Goal: Task Accomplishment & Management: Use online tool/utility

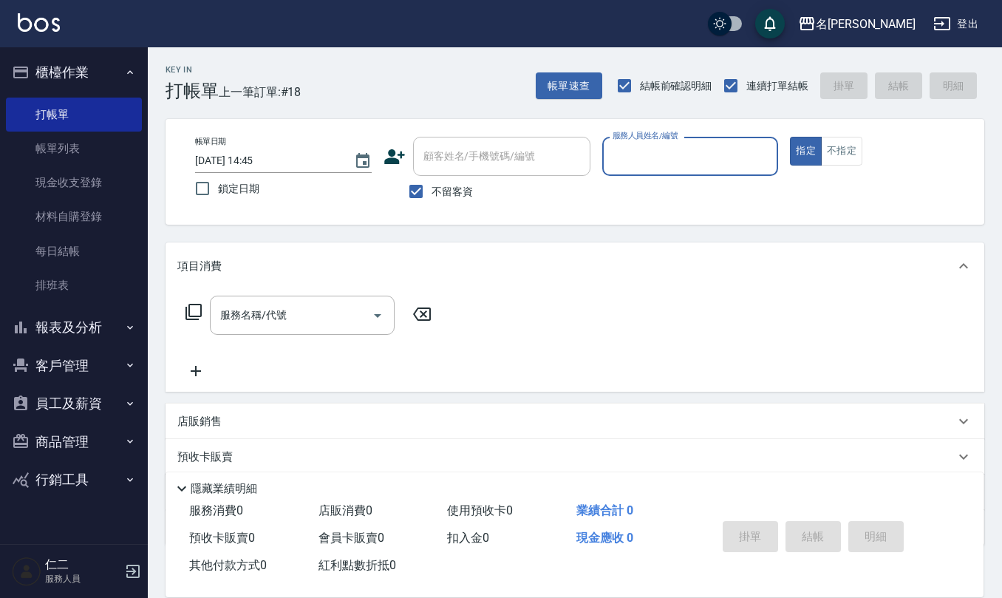
click at [669, 157] on input "服務人員姓名/編號" at bounding box center [690, 156] width 163 height 26
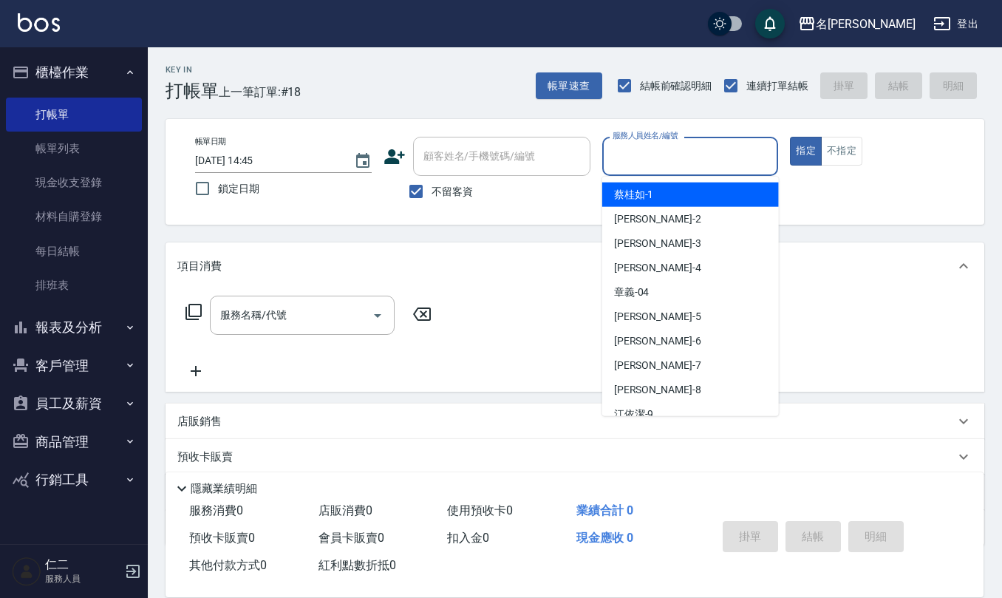
click at [669, 157] on input "服務人員姓名/編號" at bounding box center [690, 156] width 163 height 26
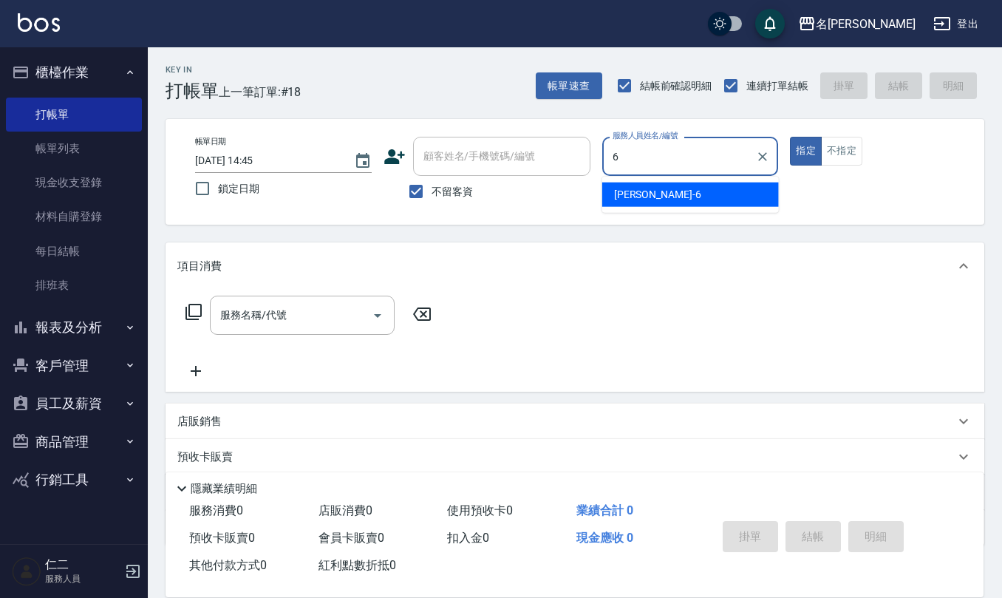
type input "[PERSON_NAME]-6"
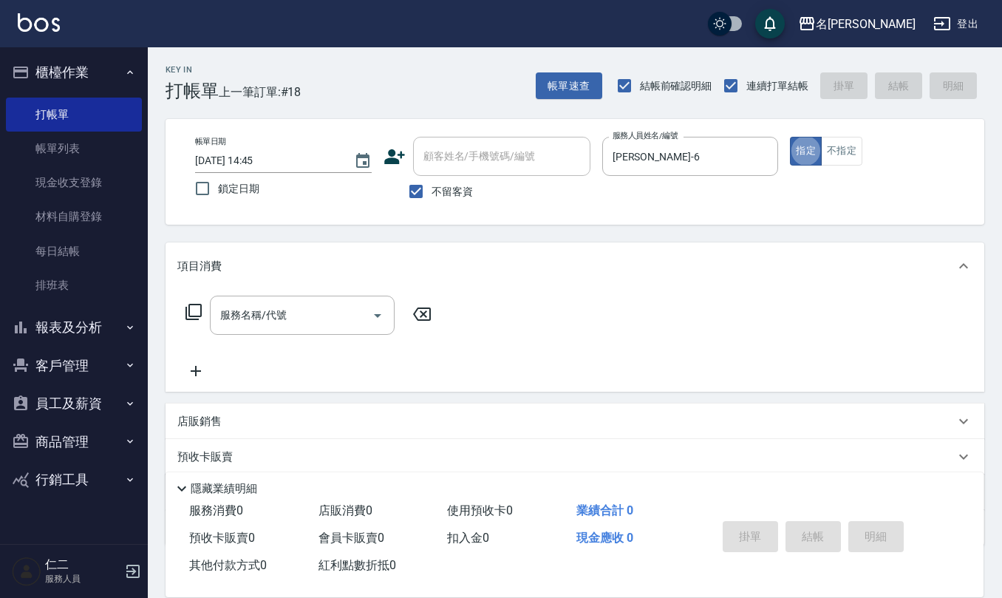
type button "true"
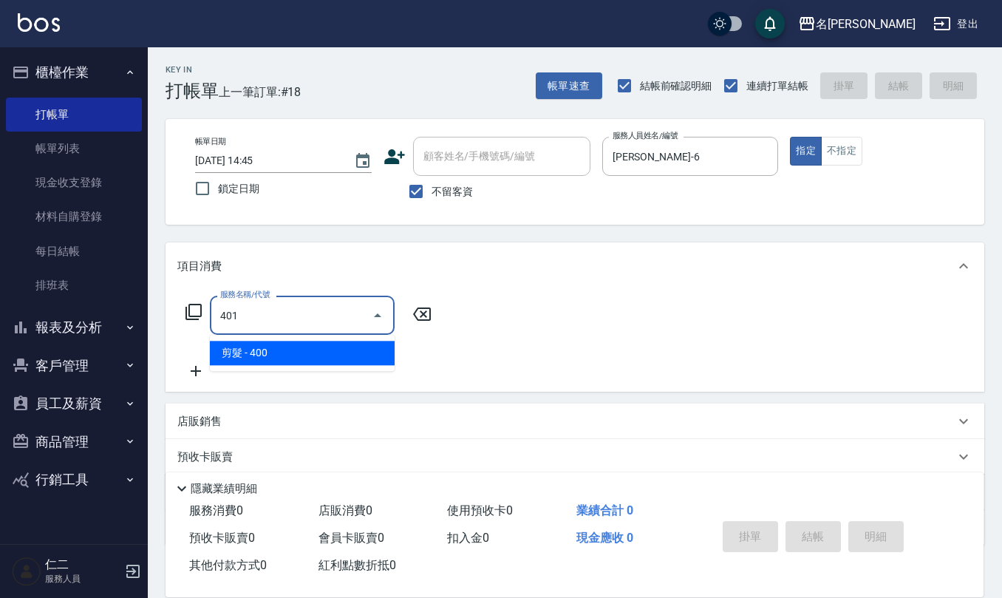
type input "剪髮(401)"
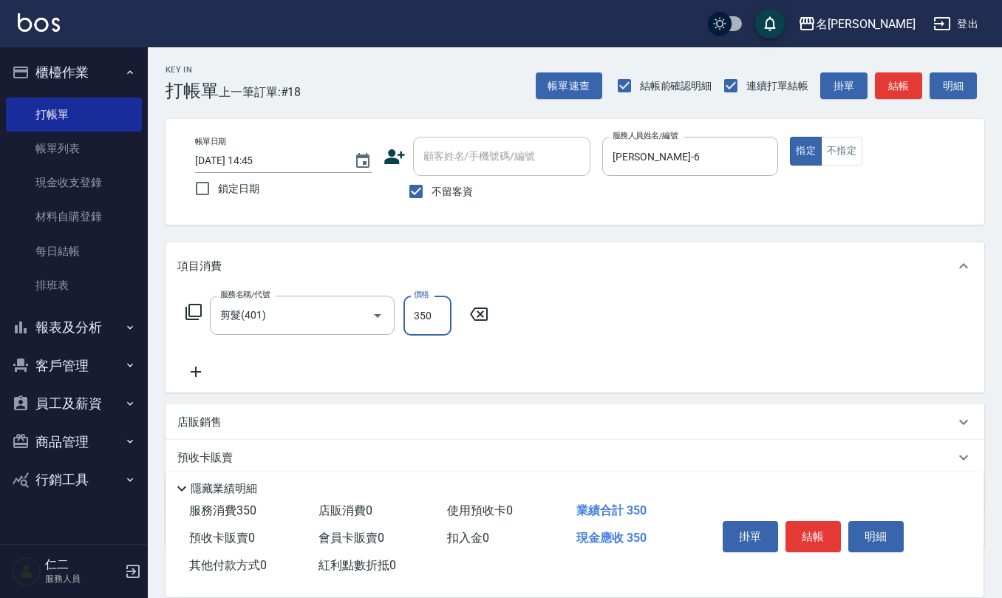
type input "350"
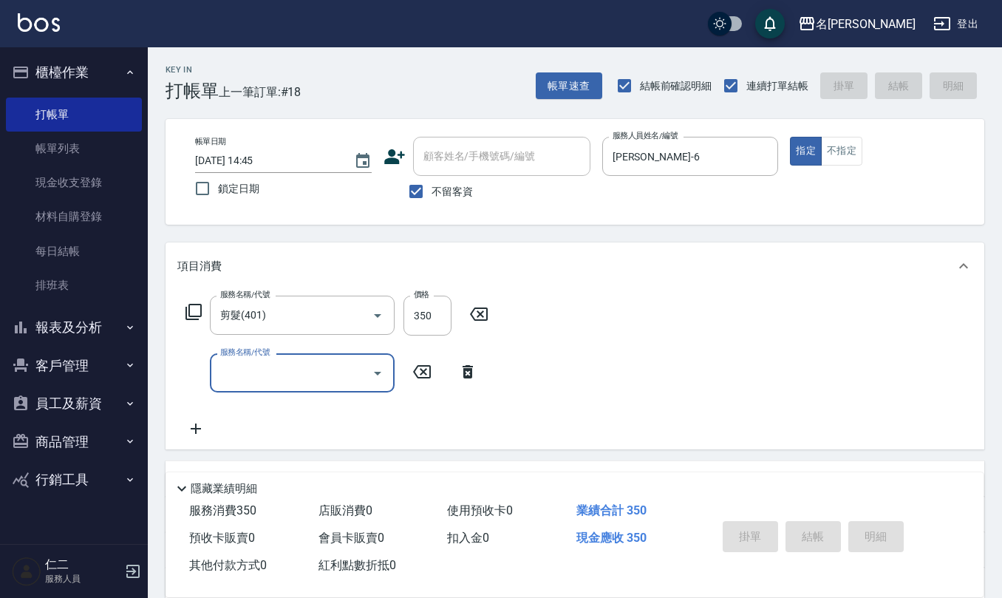
type input "[DATE] 18:18"
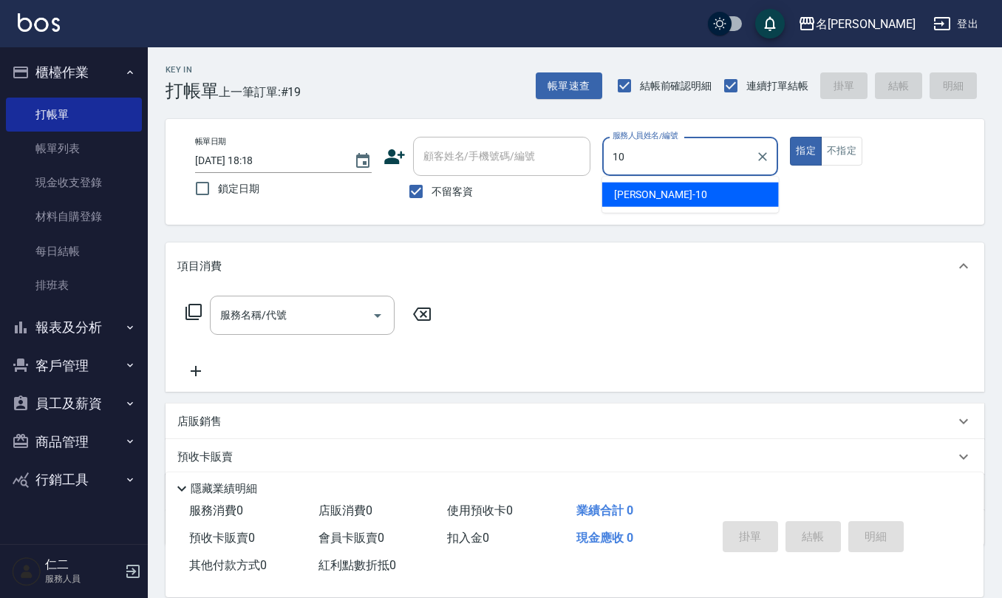
type input "[PERSON_NAME]-10"
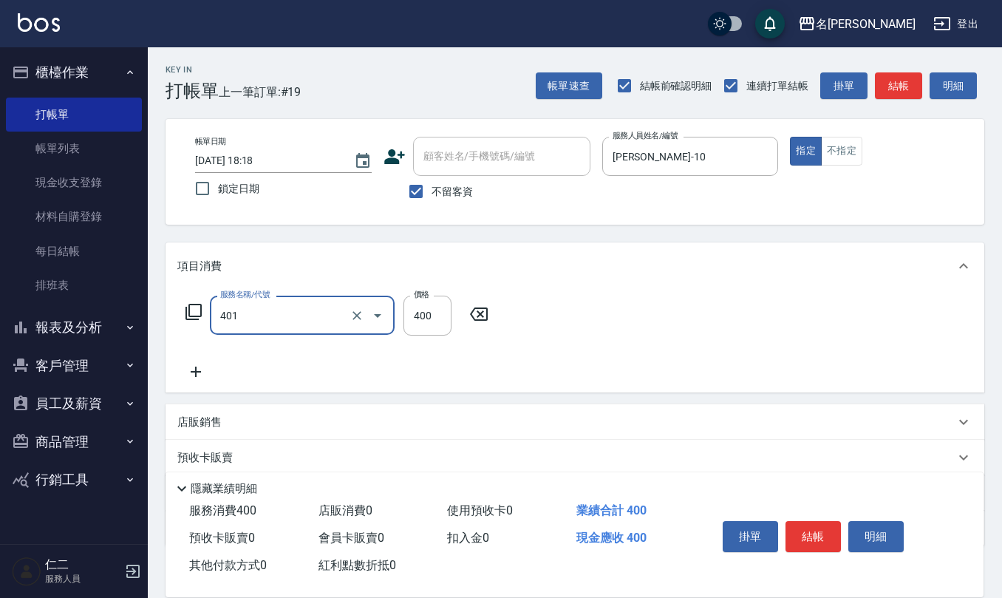
type input "剪髮(401)"
type input "360"
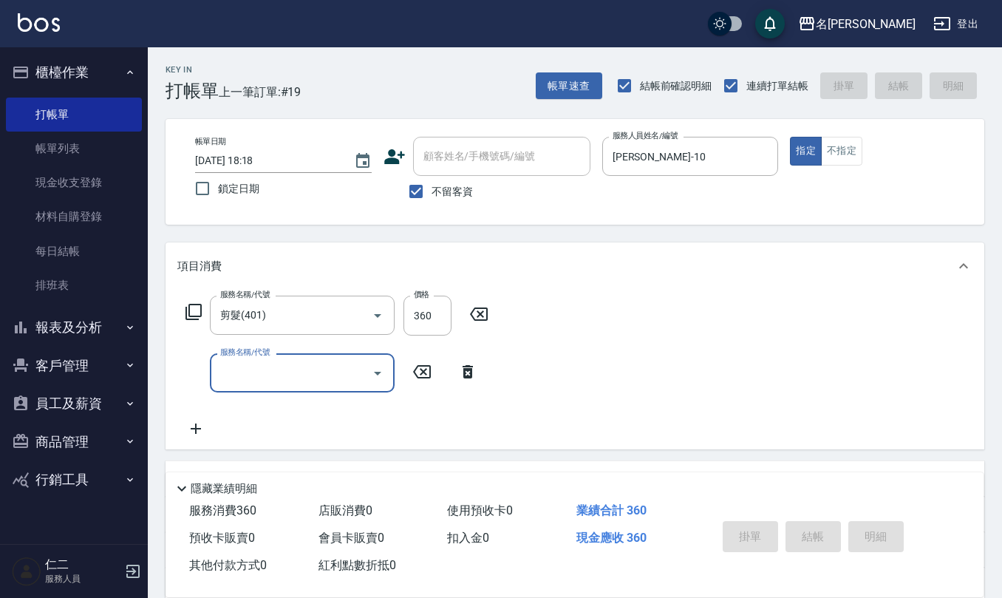
type input "[DATE] 18:19"
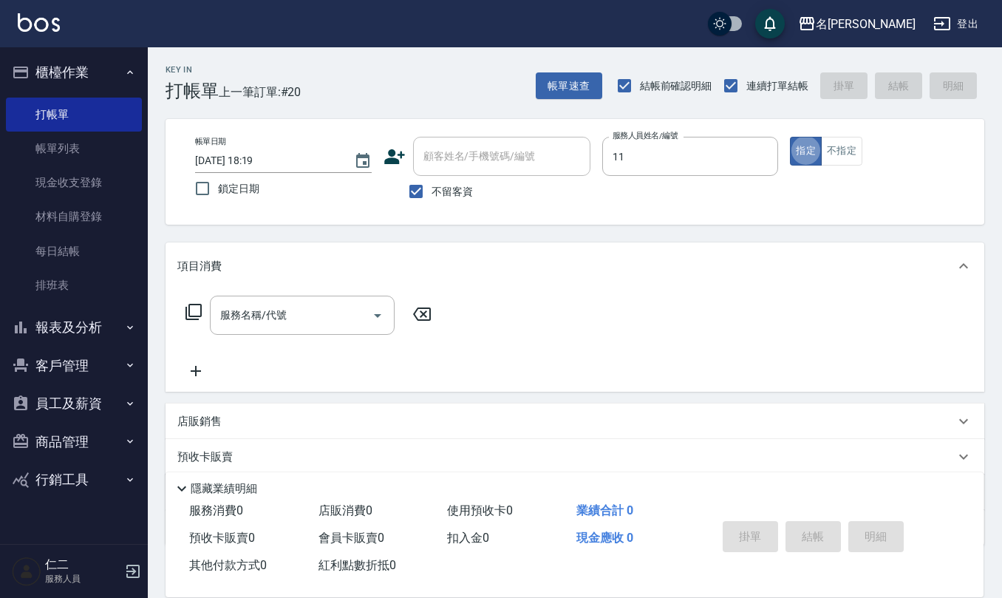
type input "[PERSON_NAME]橙-11"
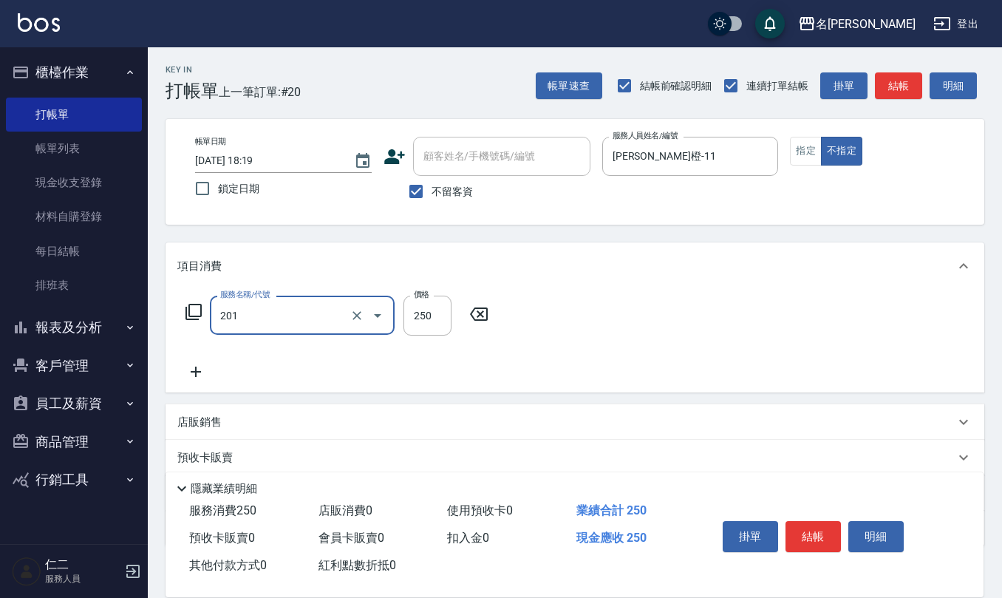
type input "洗髮(201)"
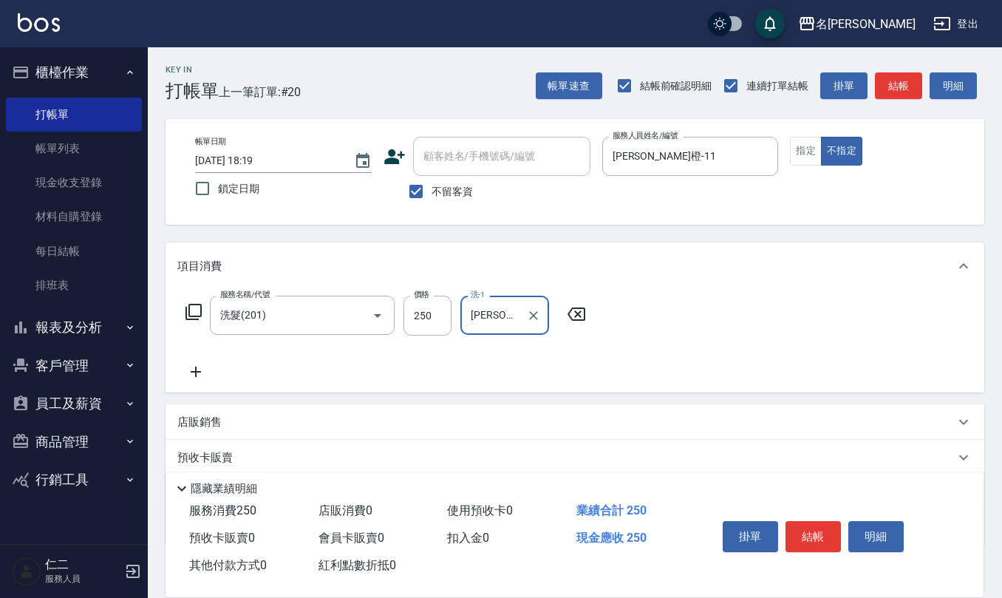
type input "[PERSON_NAME]橙-11"
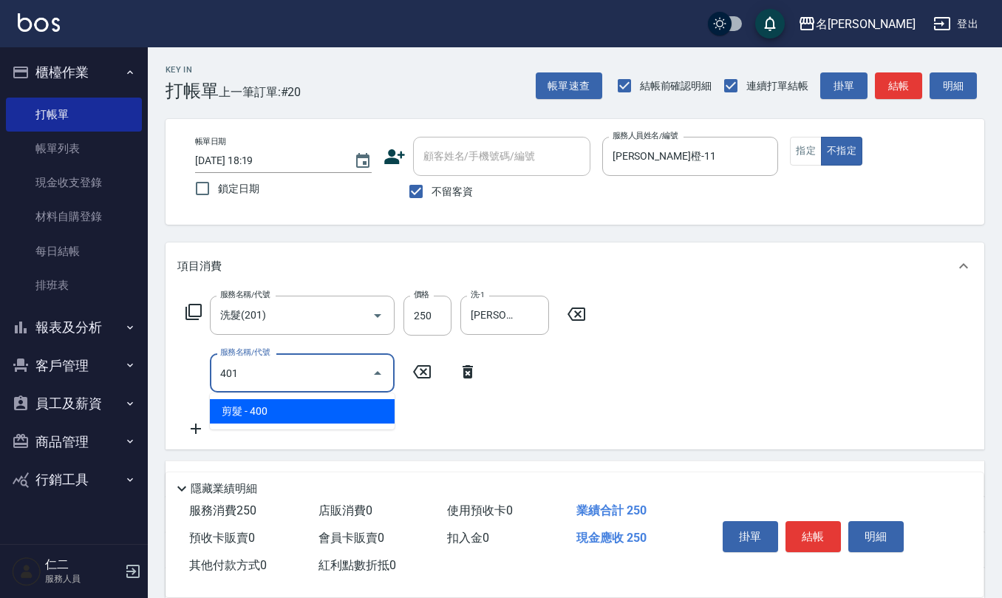
type input "剪髮(401)"
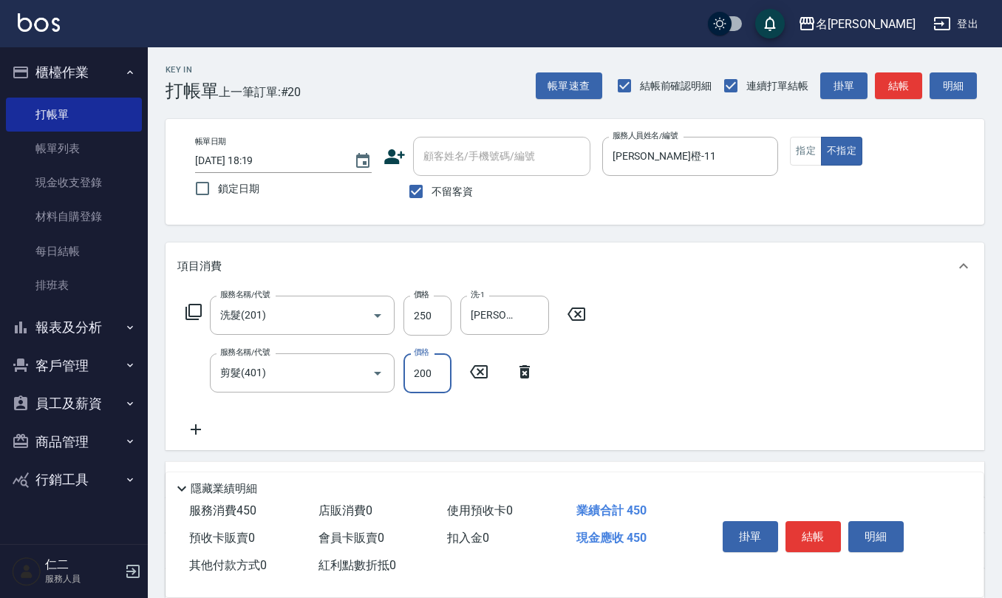
type input "200"
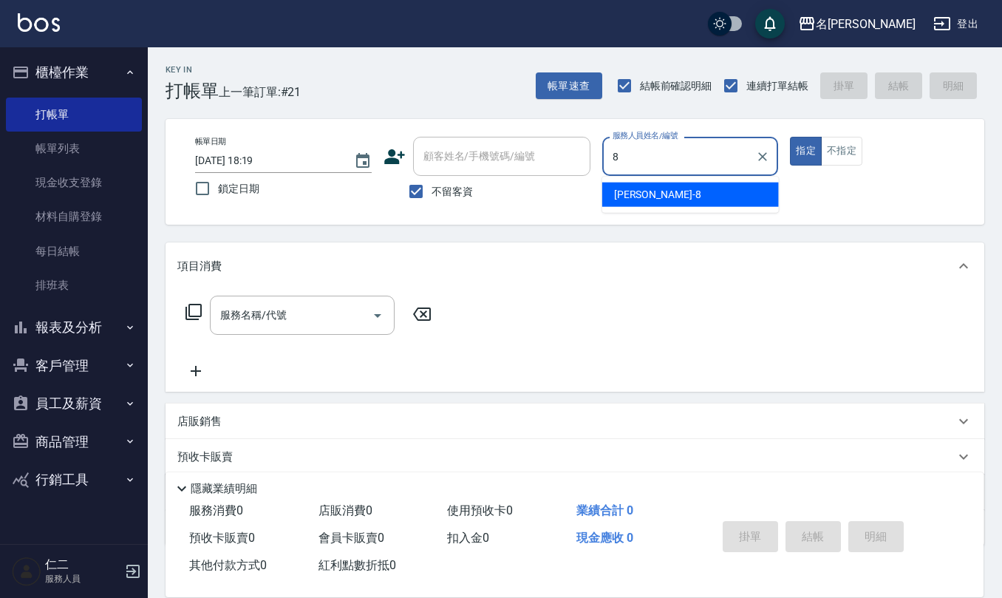
type input "[PERSON_NAME]-8"
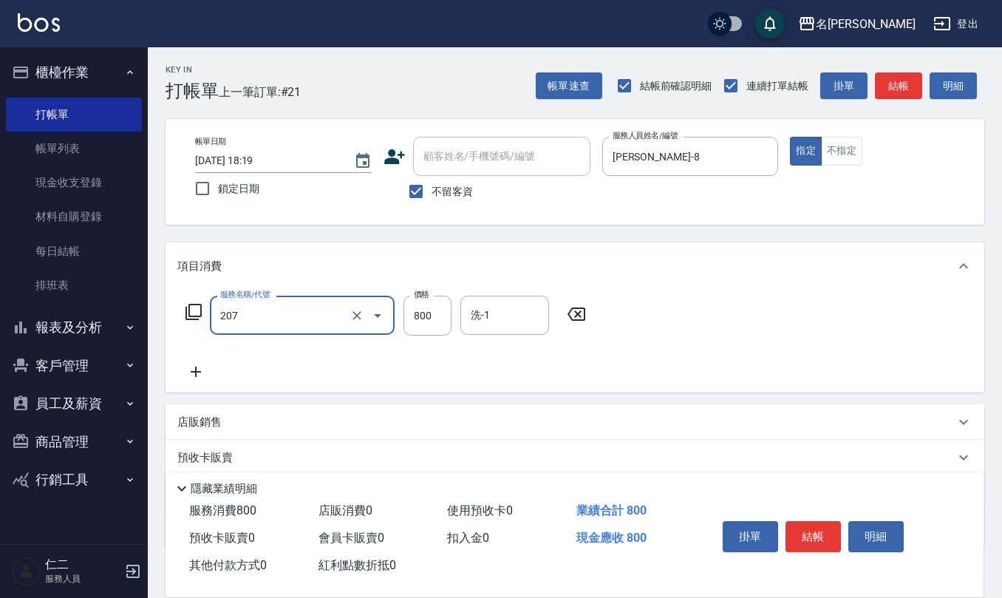
type input "清潔洗(207)"
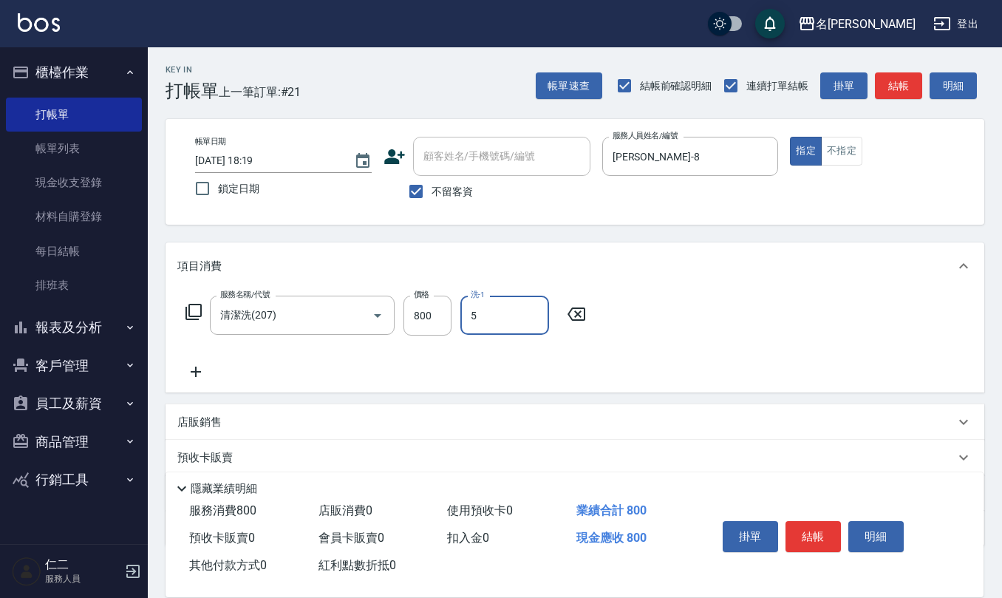
type input "[PERSON_NAME]5"
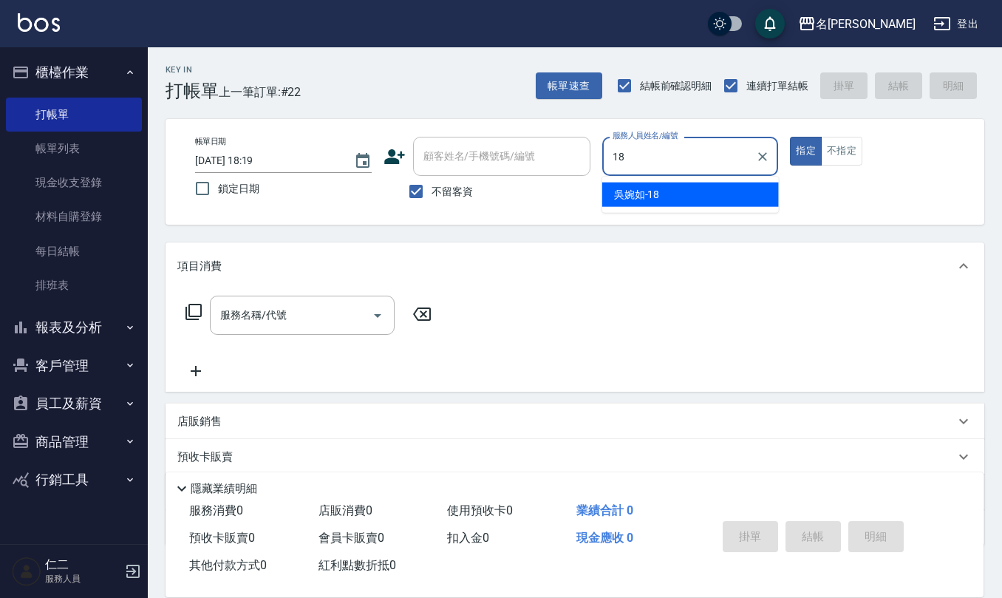
type input "[PERSON_NAME]-18"
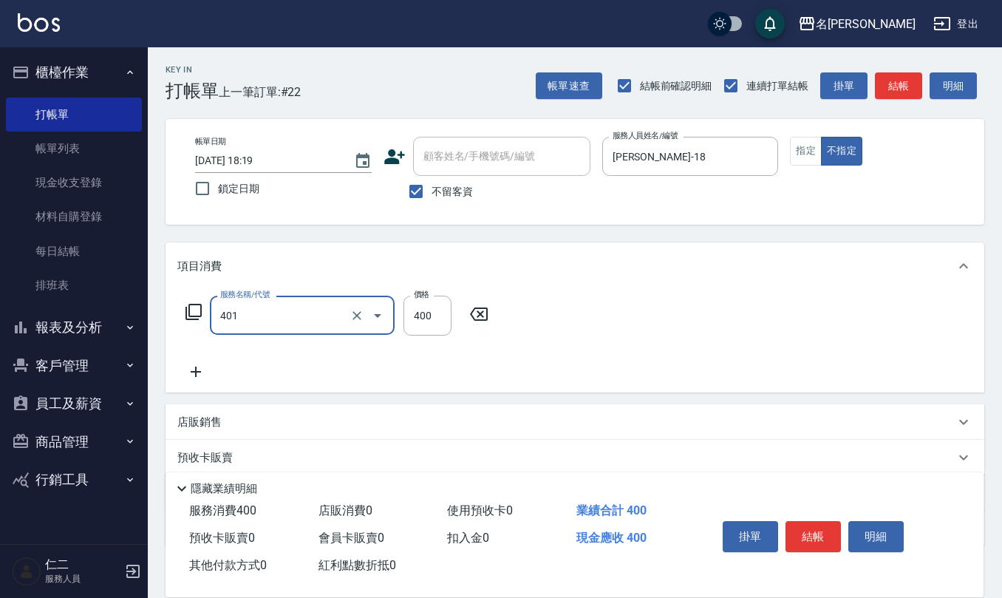
type input "剪髮(401)"
type input "200"
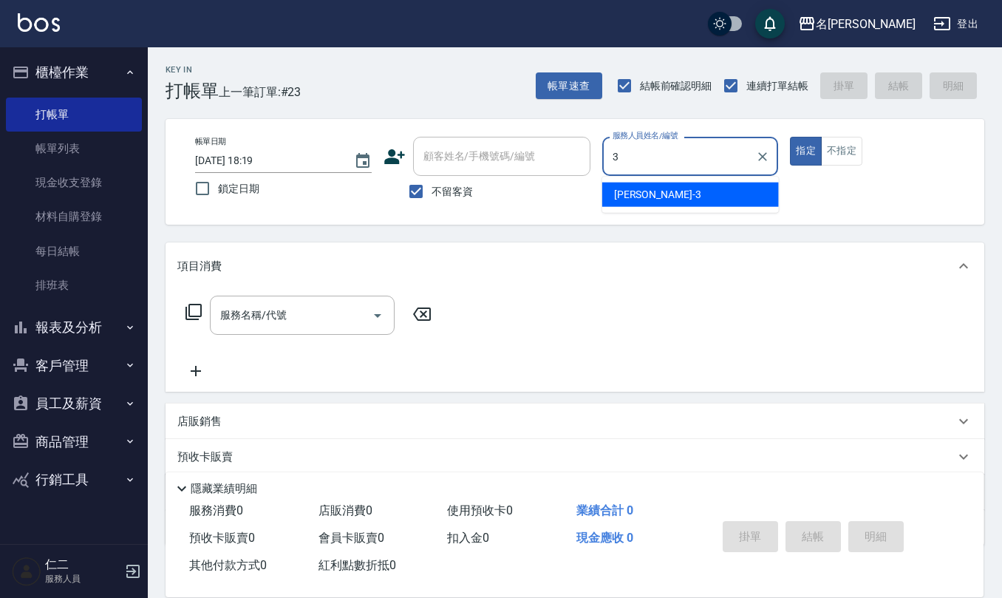
type input "[PERSON_NAME]-3"
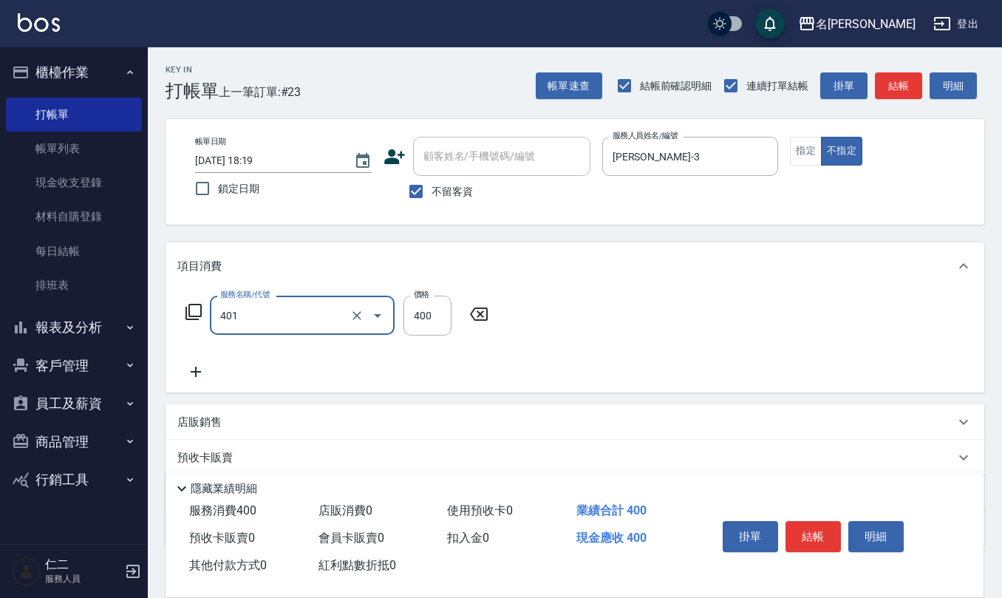
type input "剪髮(401)"
type input "150"
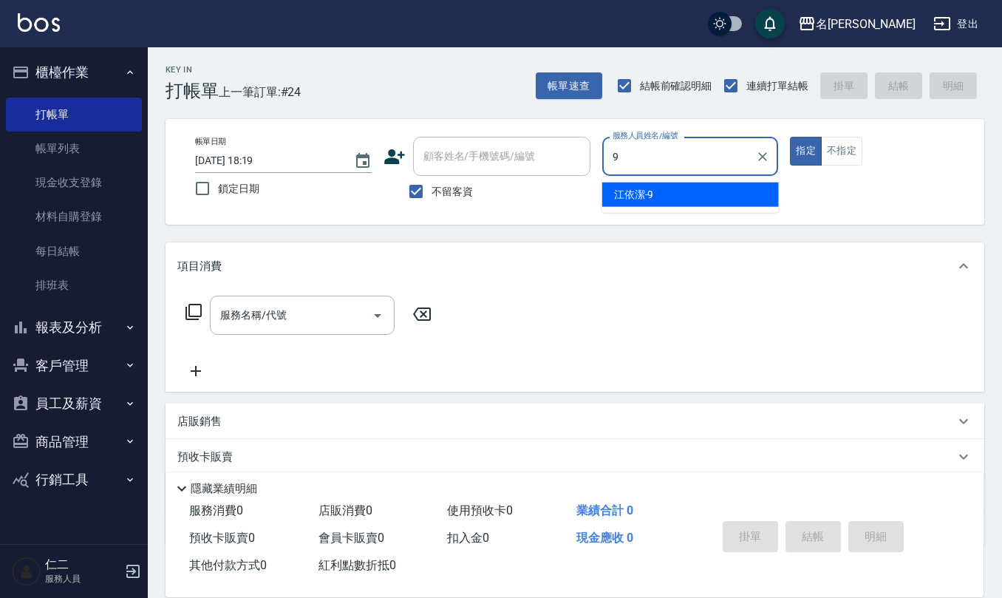
type input "[PERSON_NAME]-9"
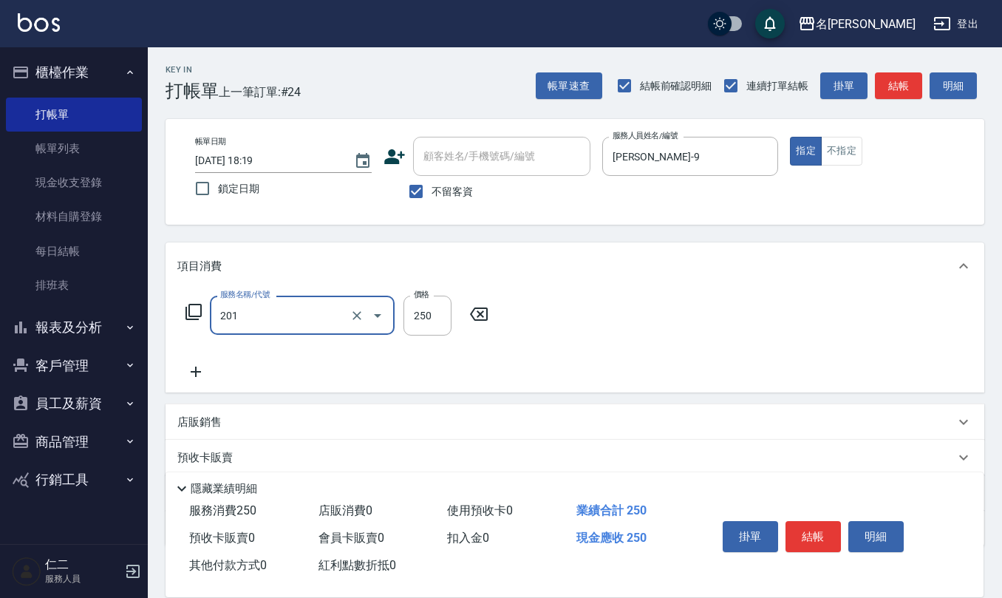
type input "洗髮(201)"
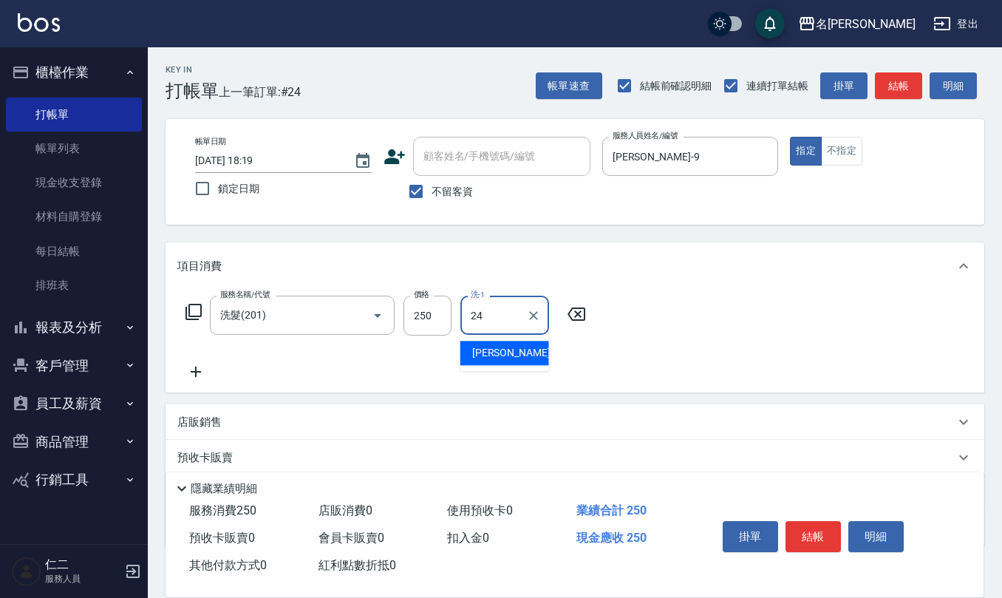
type input "[PERSON_NAME]-24"
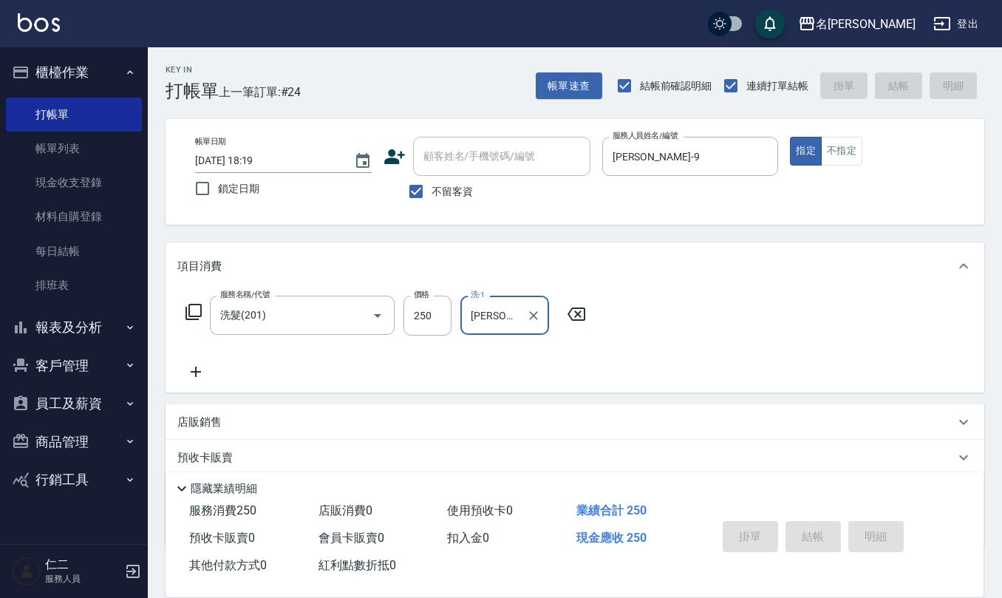
type input "[DATE] 18:20"
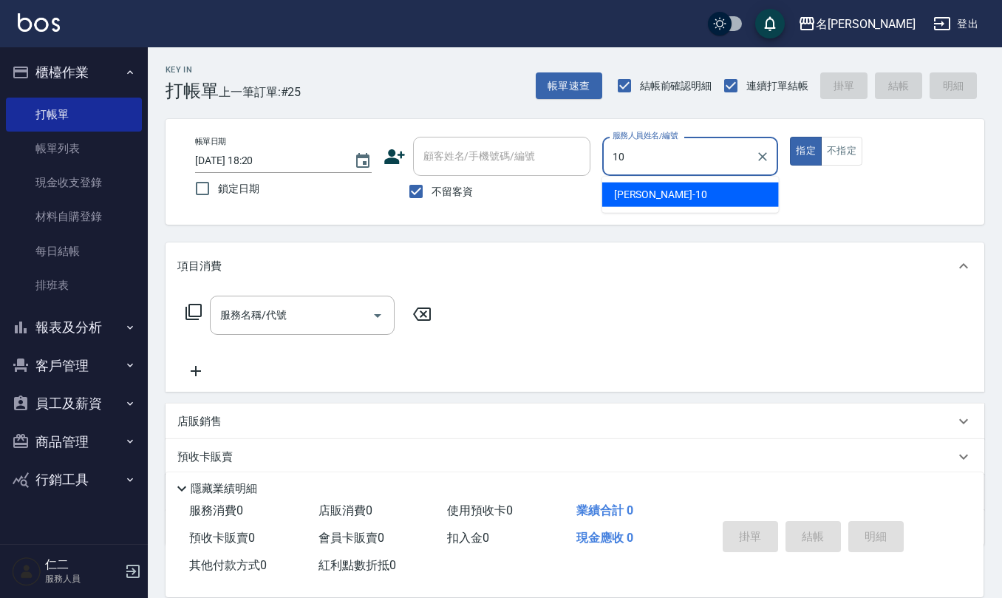
type input "[PERSON_NAME]-10"
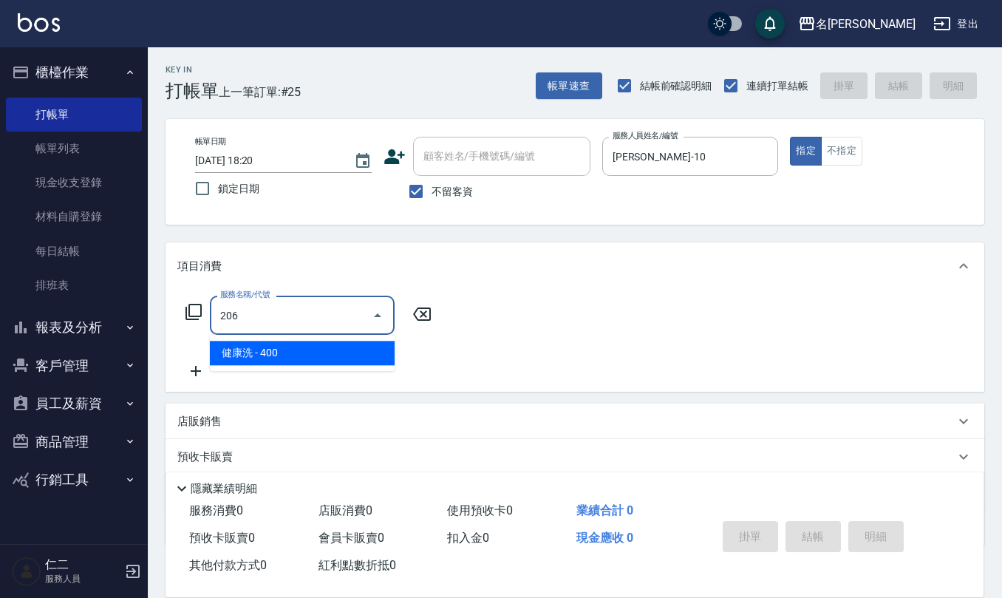
type input "健康洗(206)"
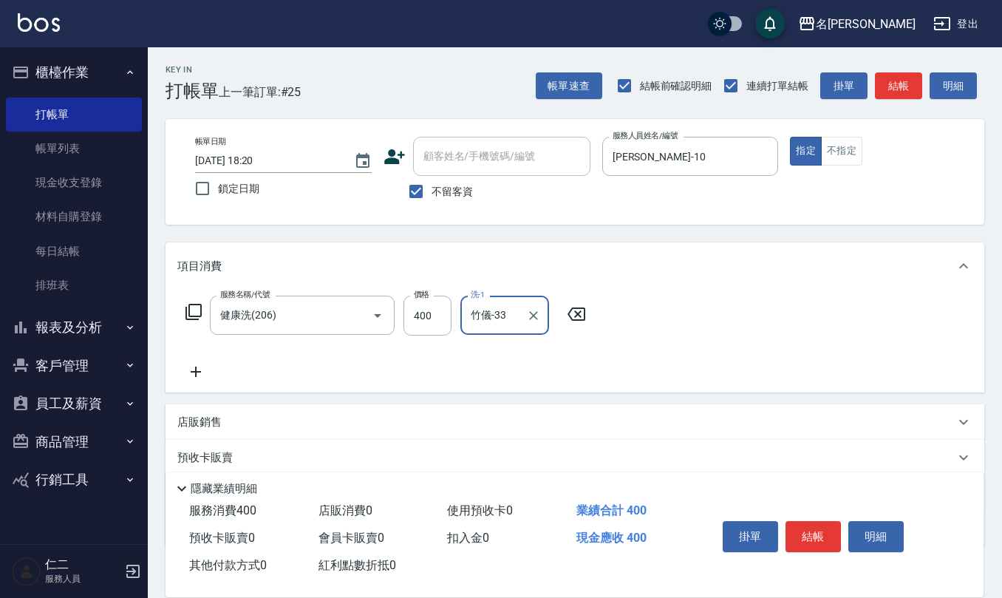
type input "竹儀-33"
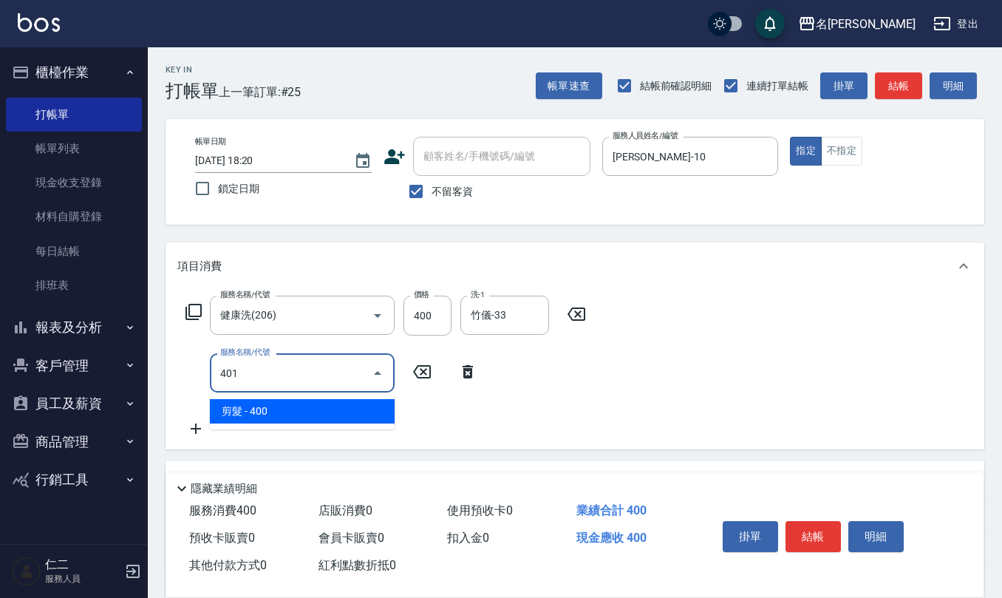
type input "剪髮(401)"
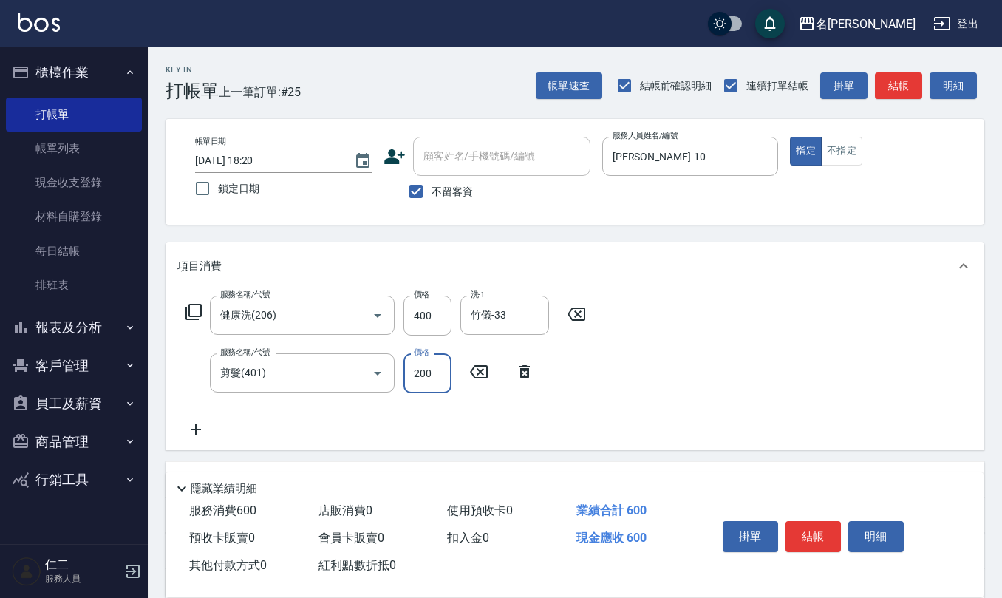
type input "200"
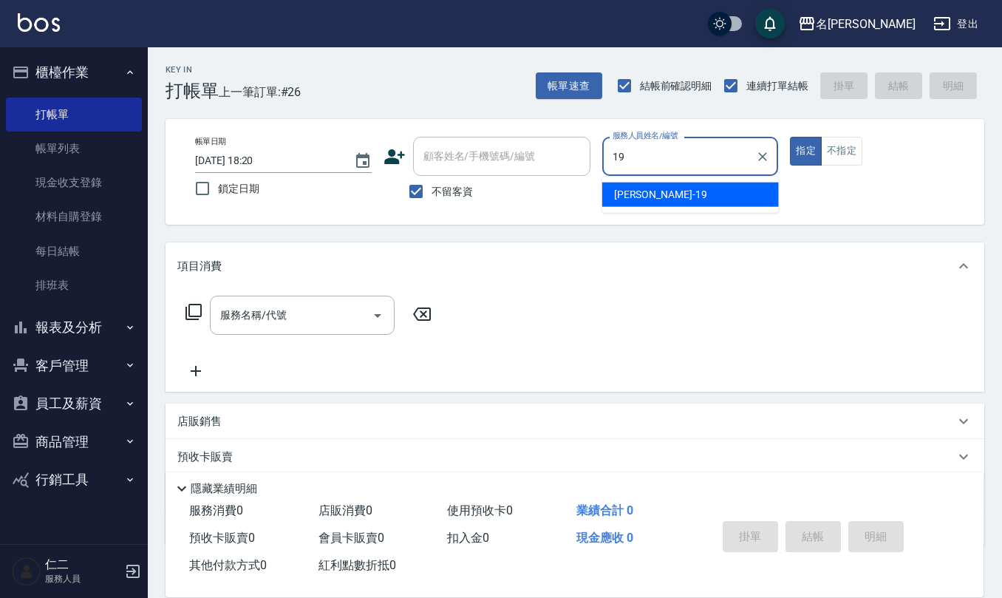
type input "[PERSON_NAME]-19"
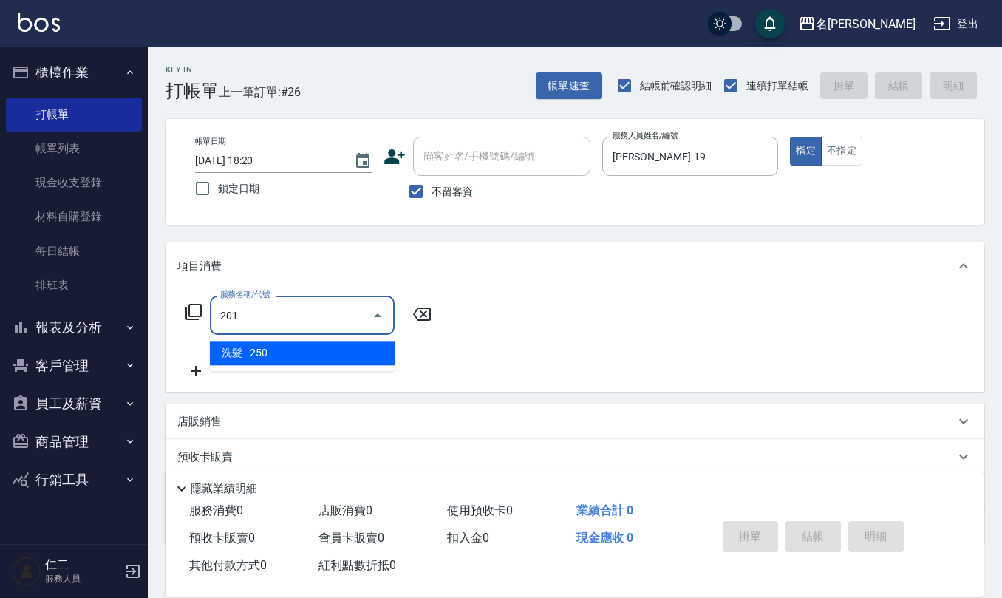
type input "洗髮(201)"
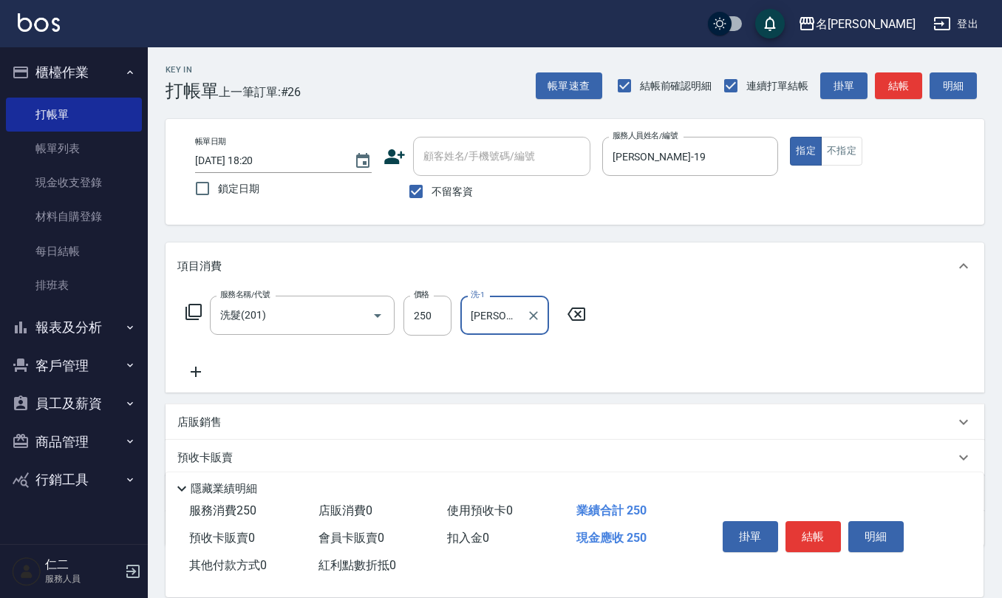
type input "[PERSON_NAME]5"
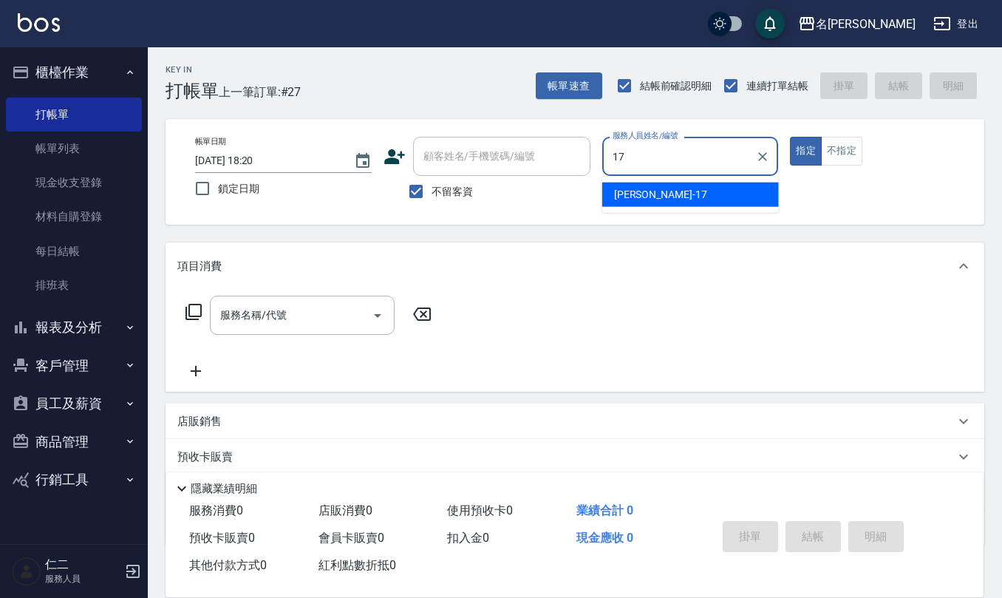
type input "[PERSON_NAME]-17"
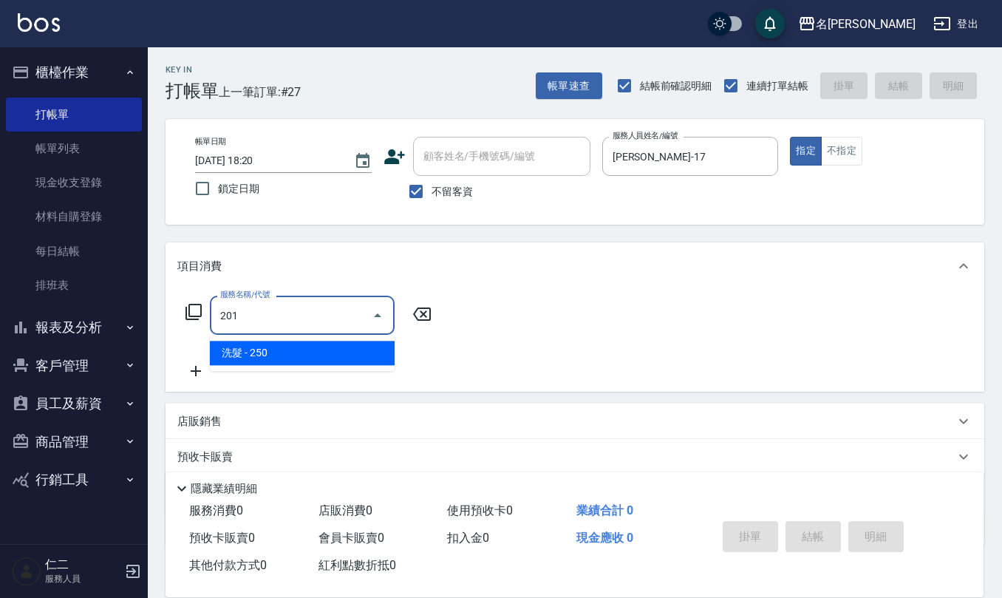
type input "洗髮(201)"
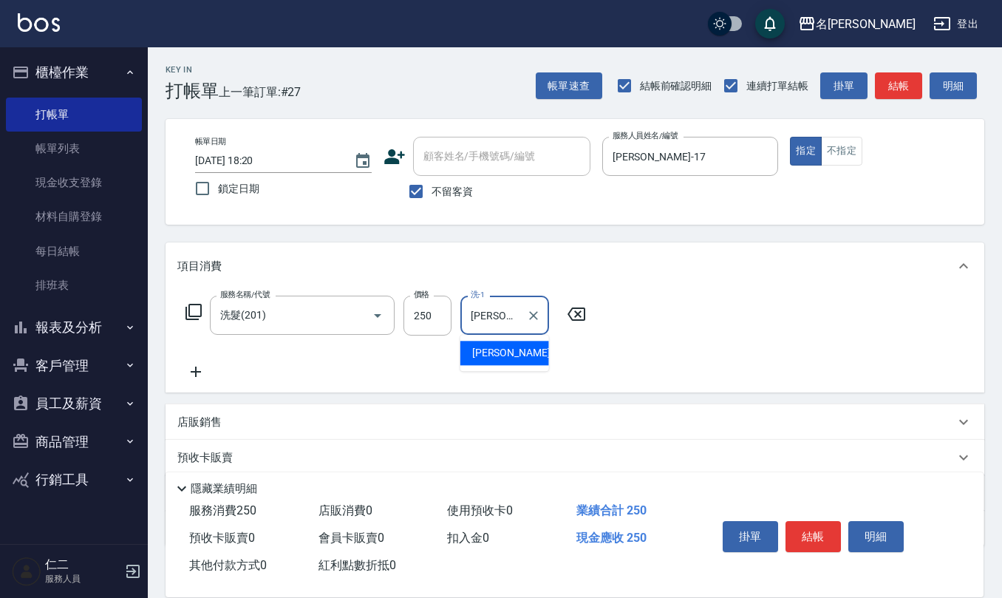
type input "[PERSON_NAME]-17"
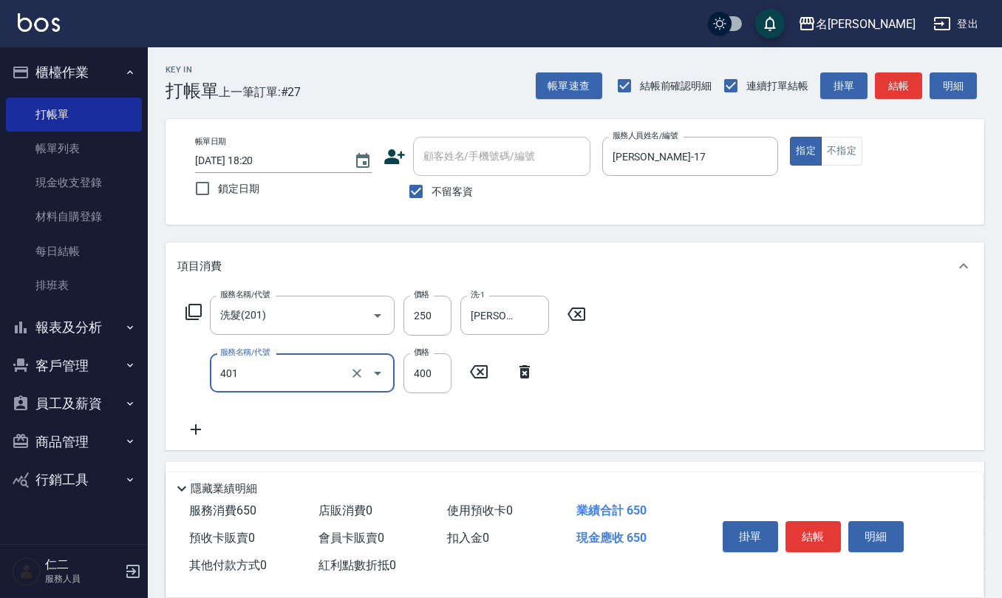
type input "剪髮(401)"
type input "450"
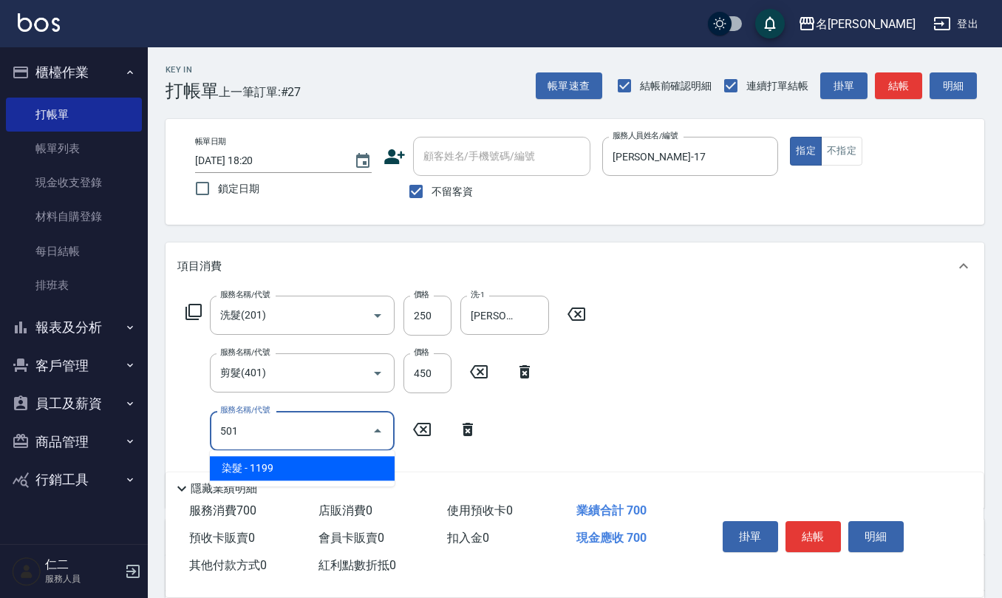
type input "染髮(501)"
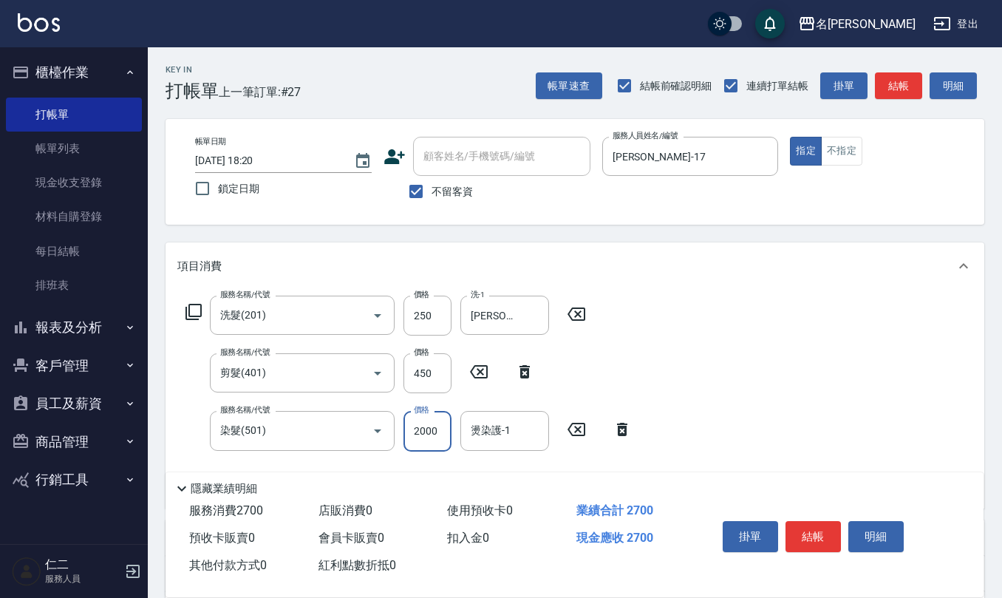
type input "2000"
type input "[PERSON_NAME]-17"
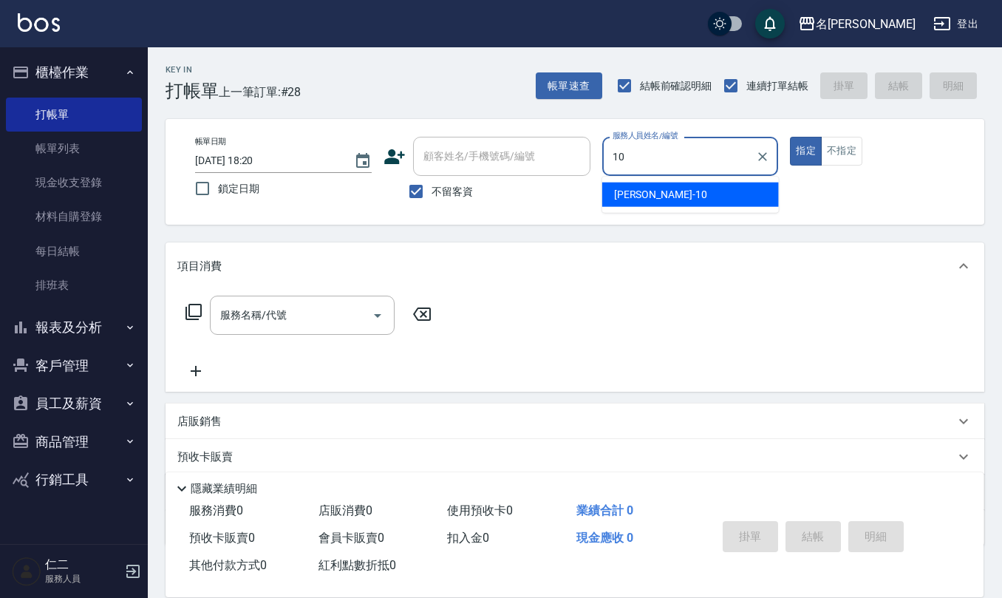
type input "[PERSON_NAME]-10"
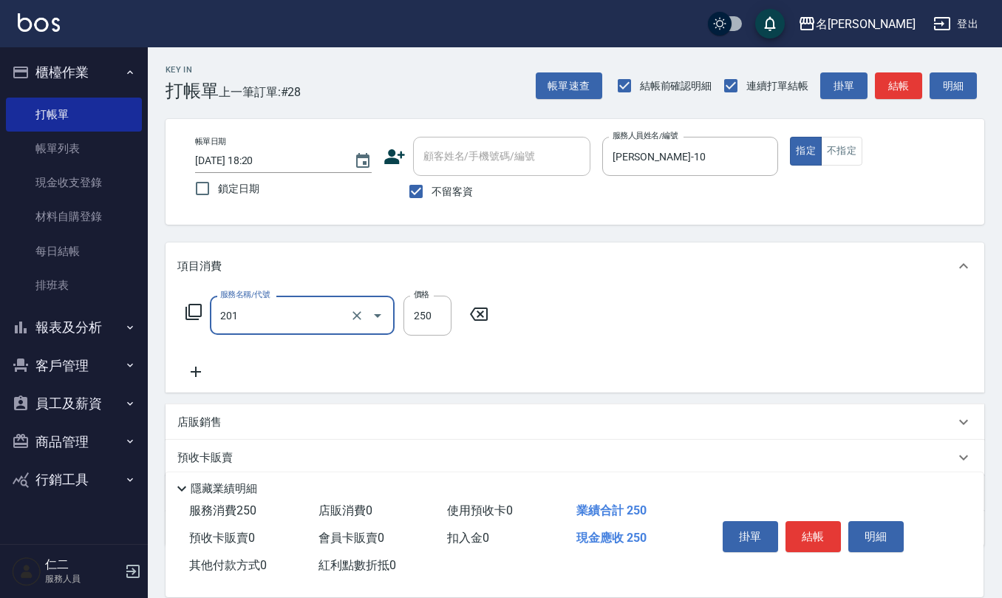
type input "洗髮(201)"
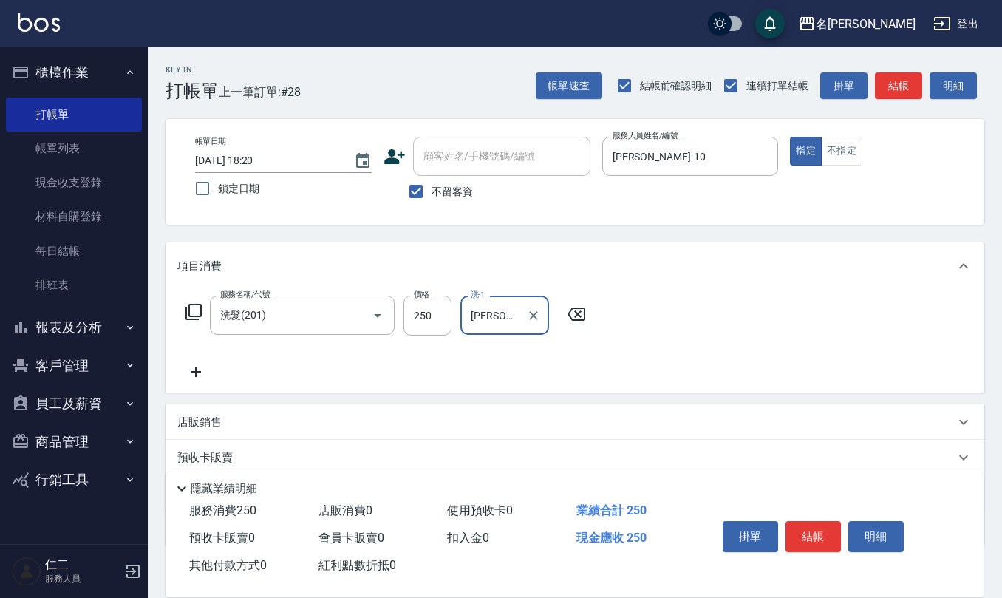
type input "[PERSON_NAME]-32"
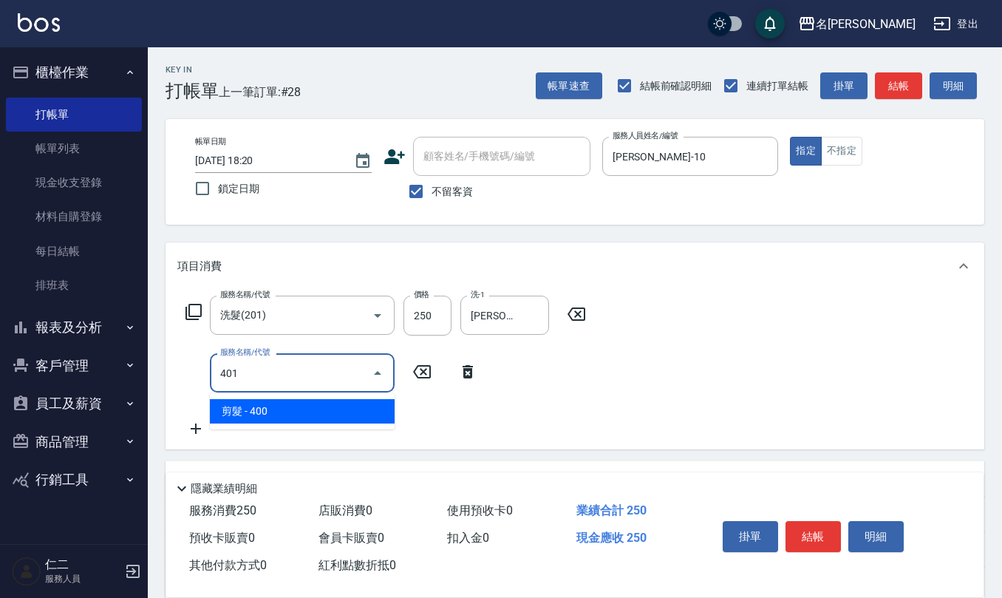
type input "剪髮(401)"
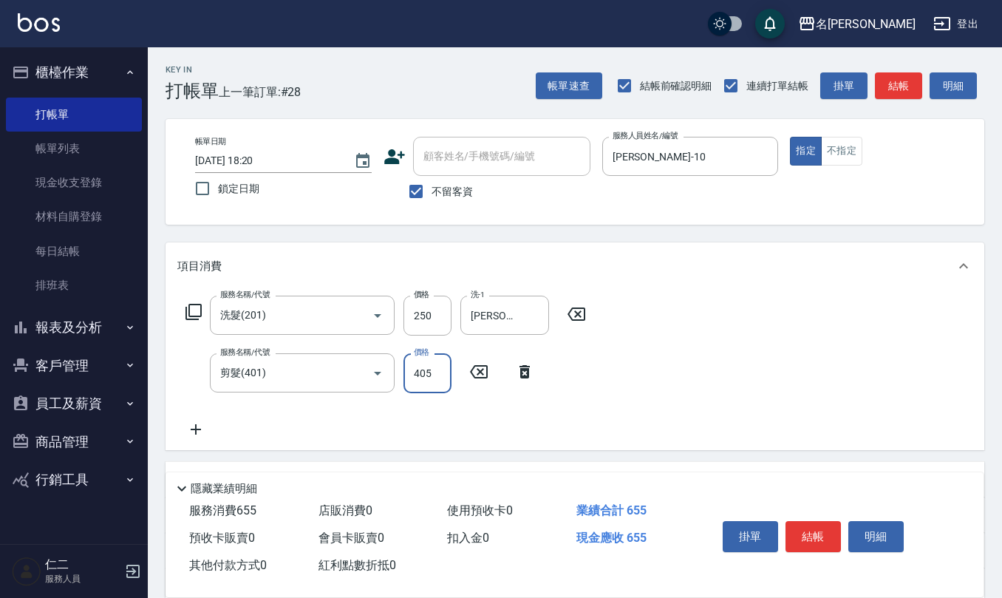
type input "405"
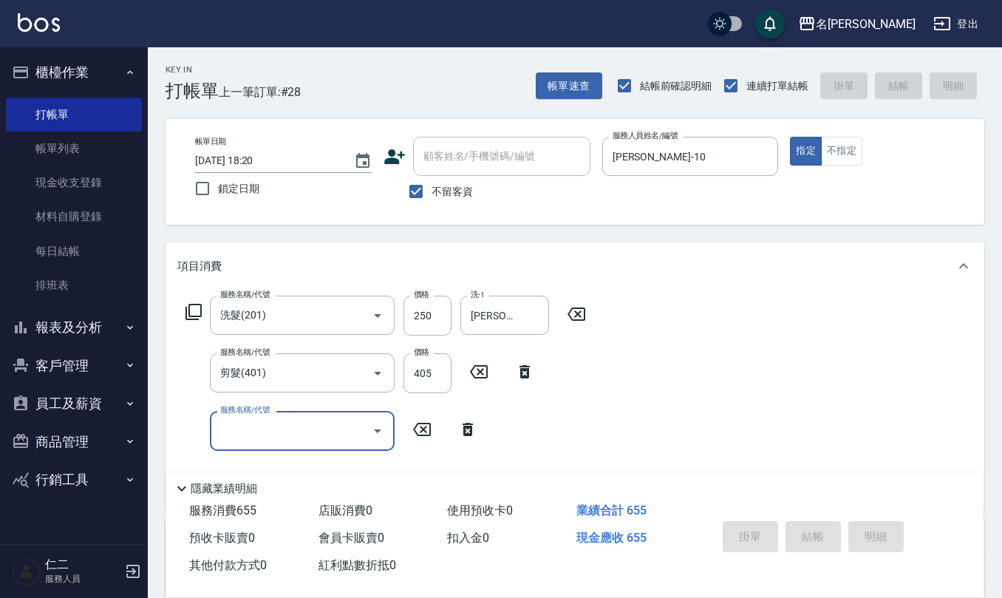
type input "[DATE] 18:21"
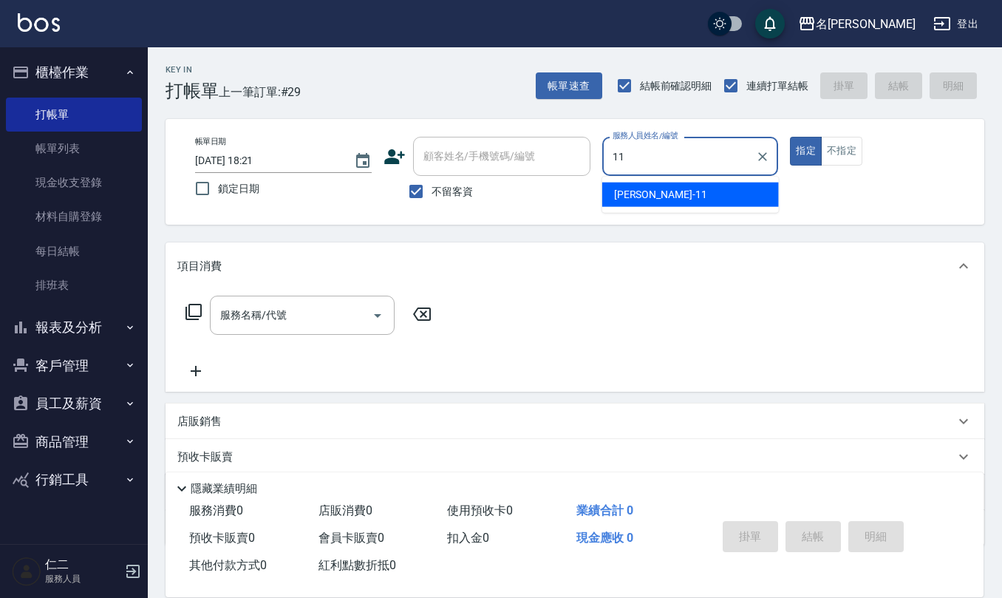
type input "[PERSON_NAME]橙-11"
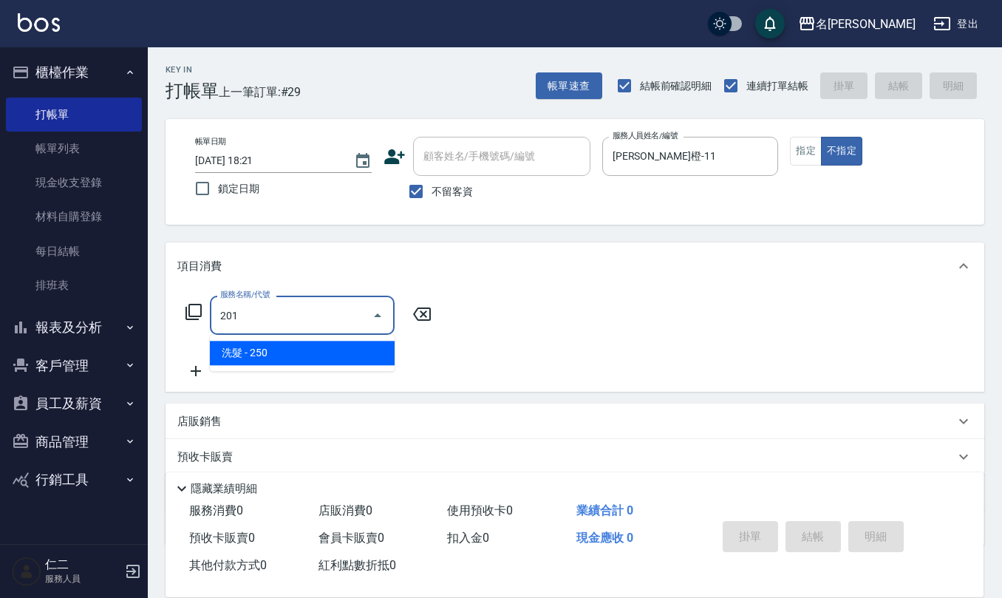
type input "洗髮(201)"
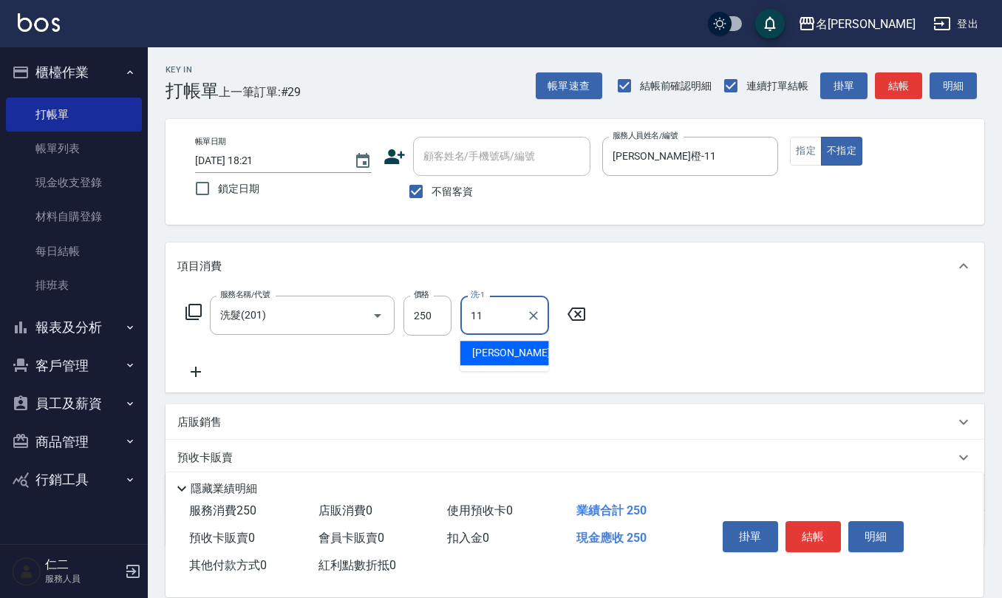
type input "[PERSON_NAME]橙-11"
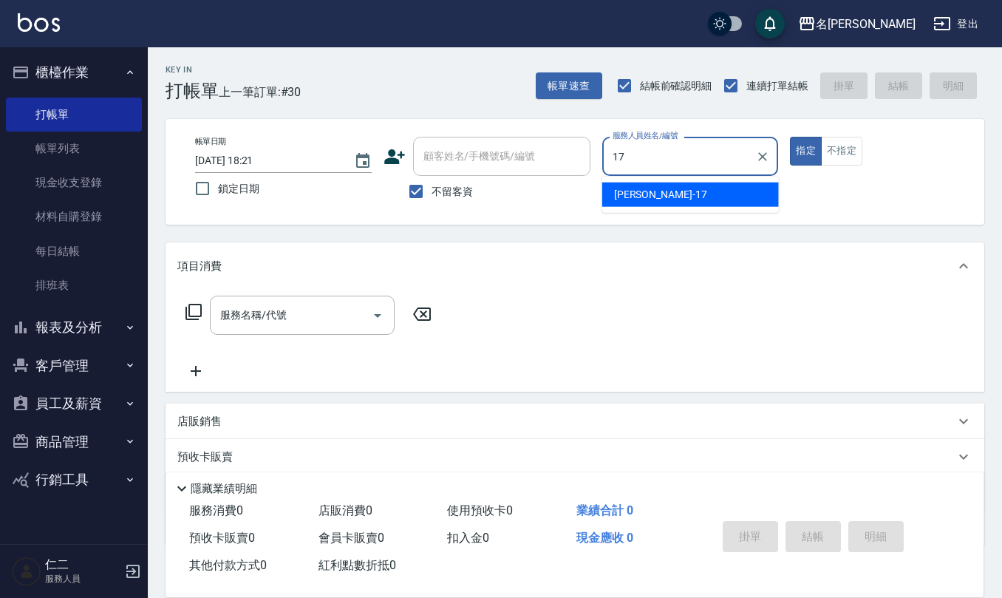
type input "[PERSON_NAME]-17"
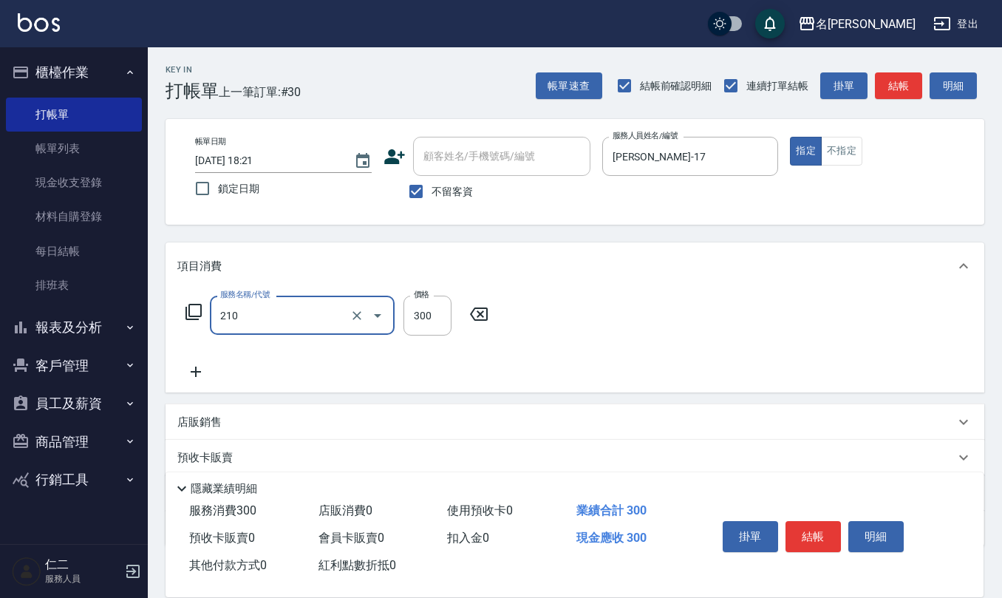
type input "歐娜洗髮精(210)"
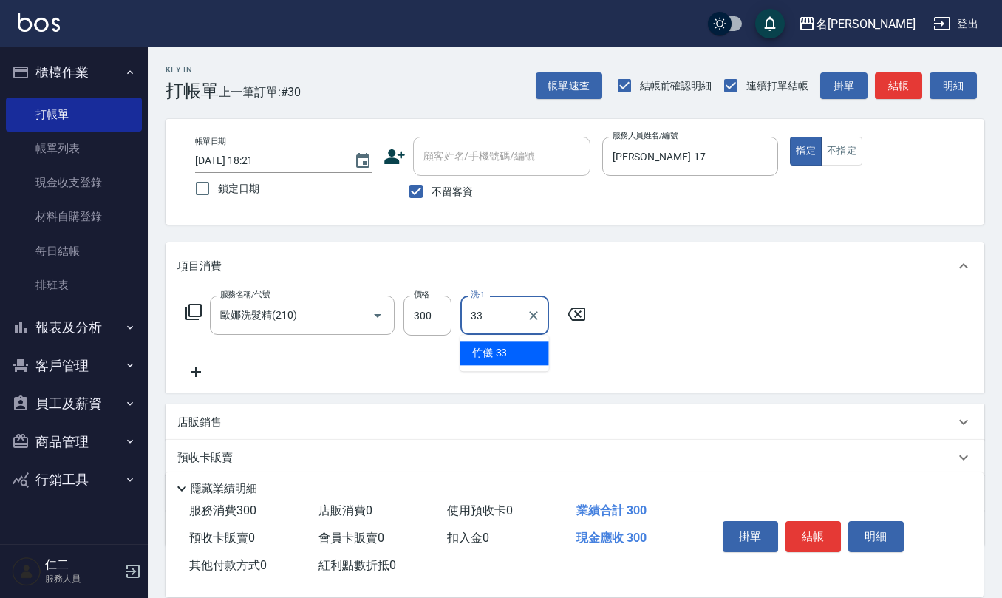
type input "竹儀-33"
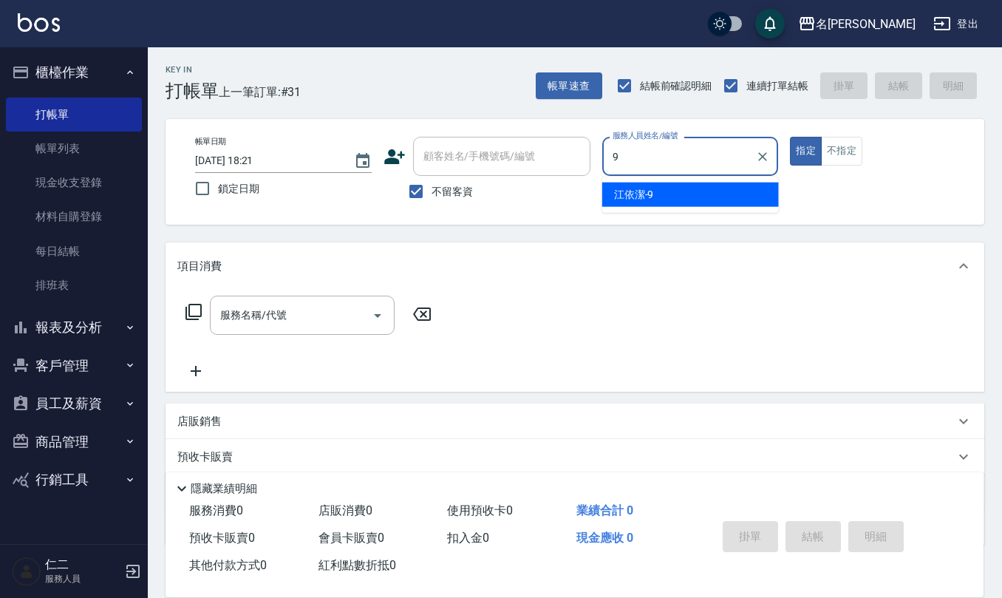
type input "[PERSON_NAME]-9"
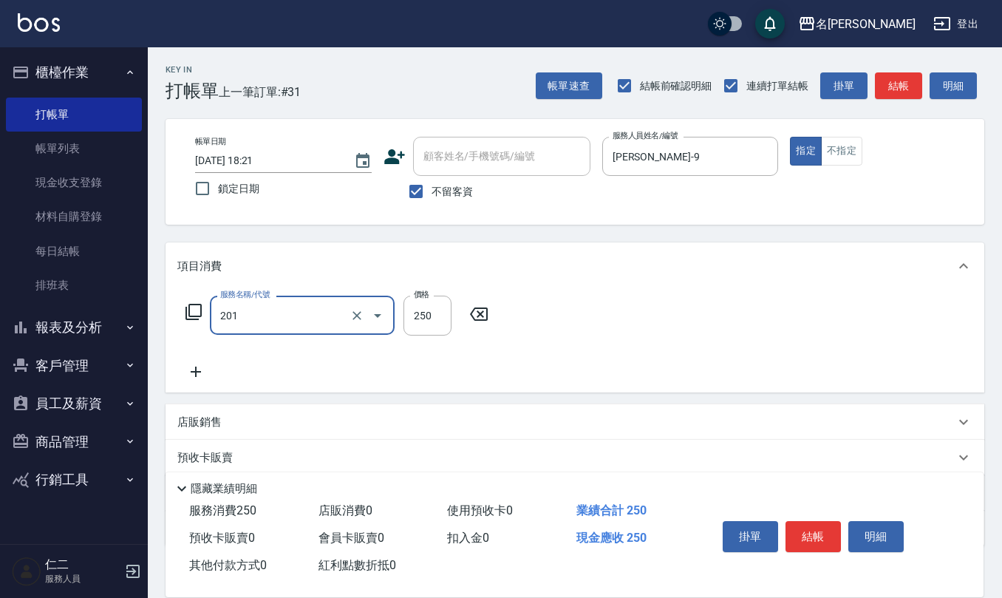
type input "洗髮(201)"
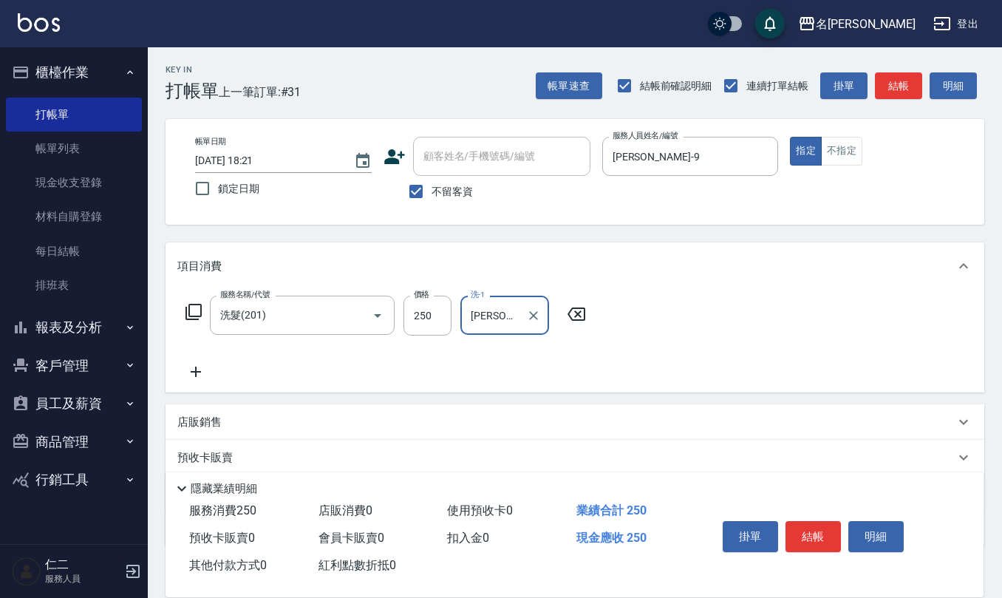
type input "[PERSON_NAME]-20"
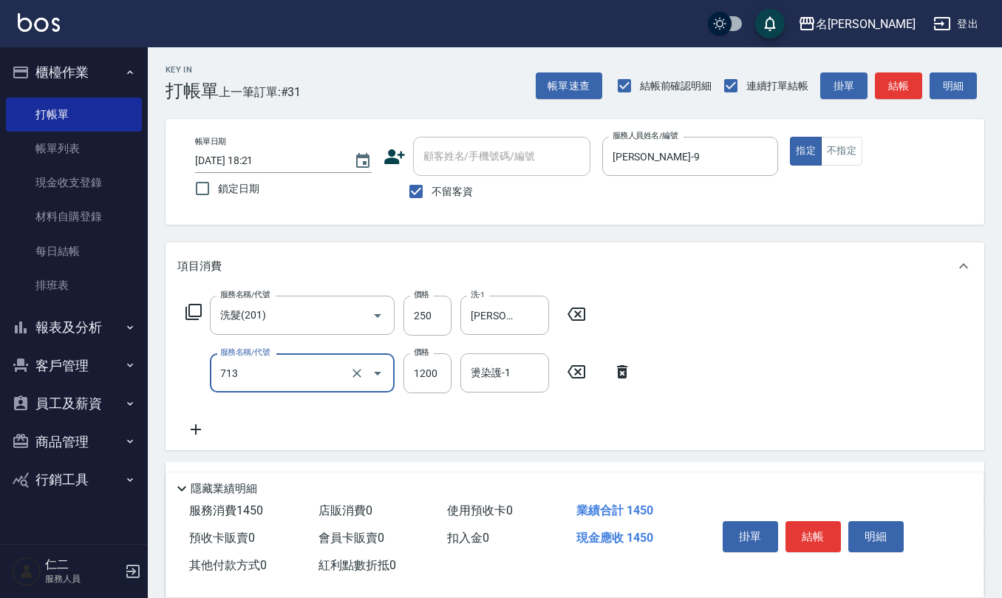
type input "水樣結構式1200(713)"
type input "840"
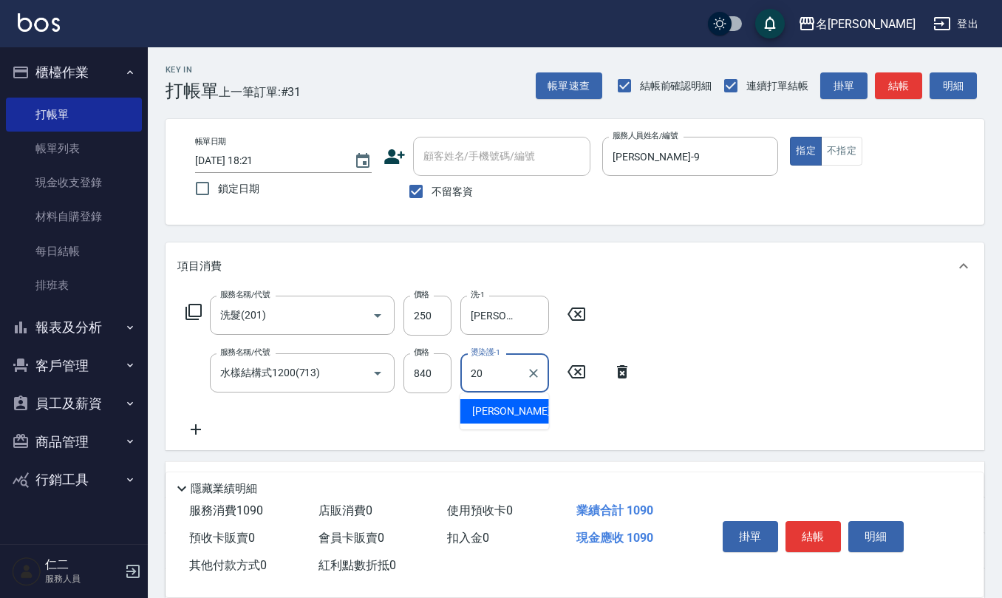
type input "[PERSON_NAME]-20"
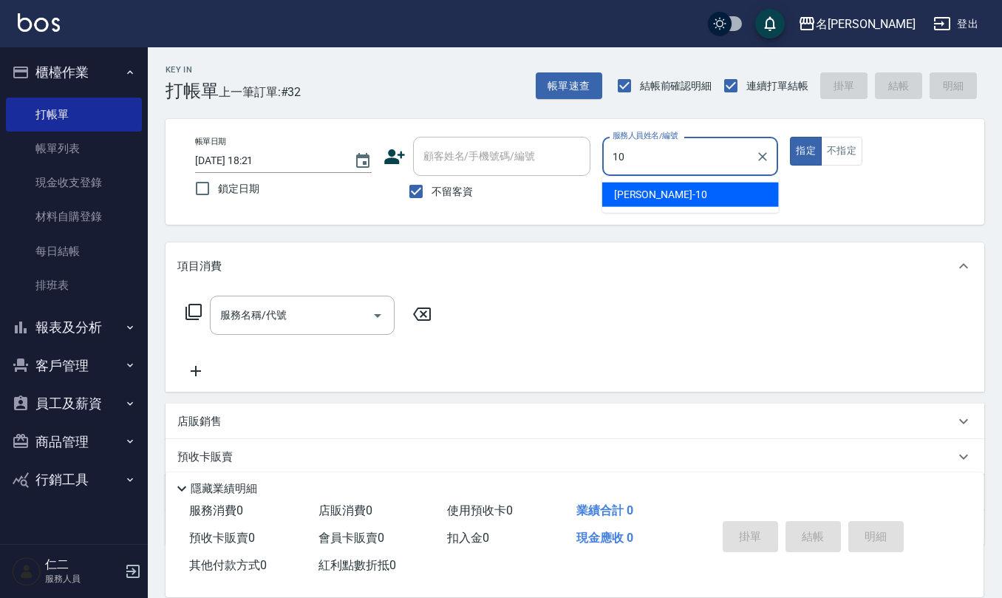
type input "[PERSON_NAME]-10"
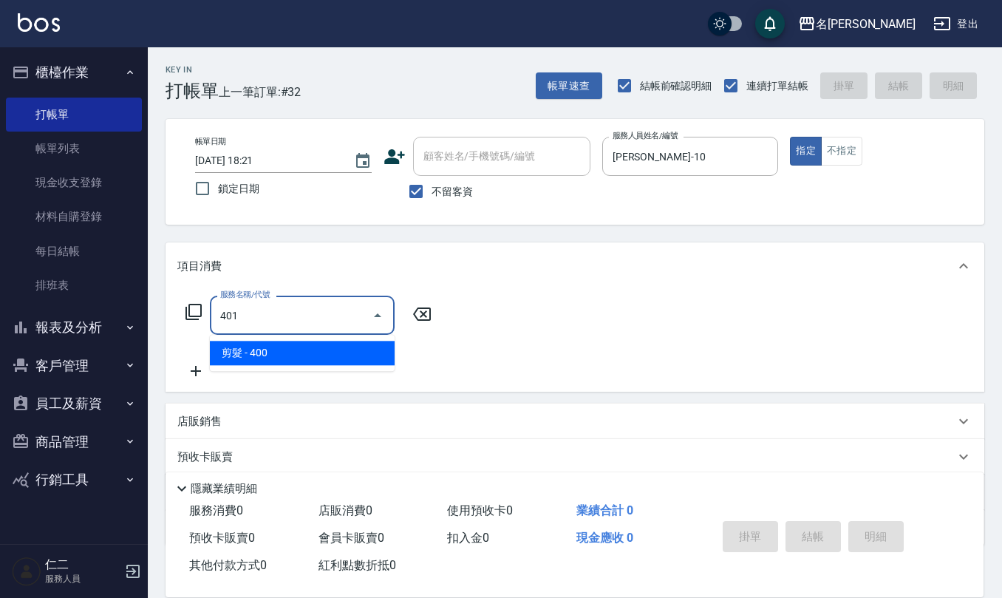
type input "剪髮(401)"
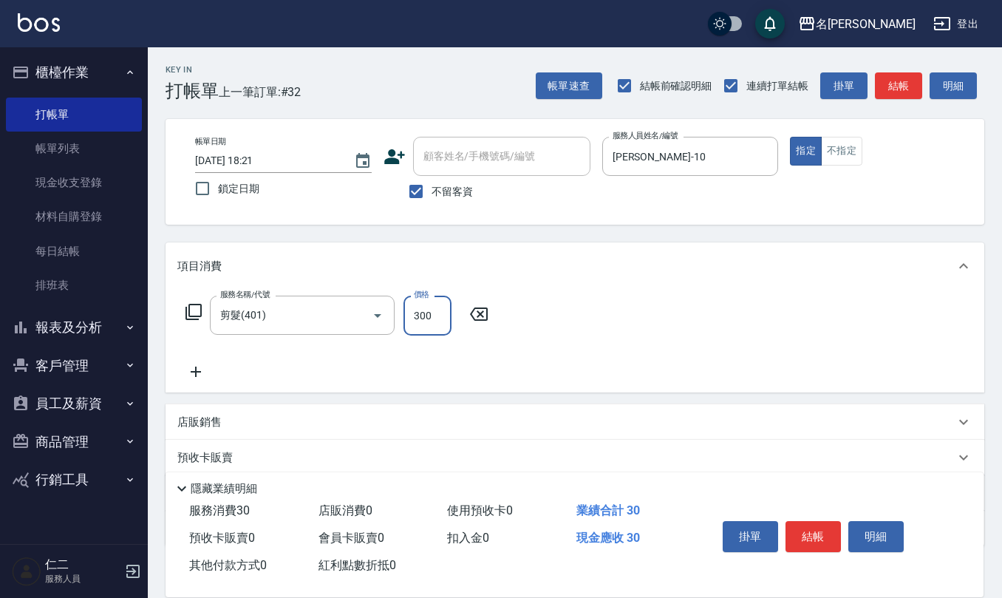
type input "300"
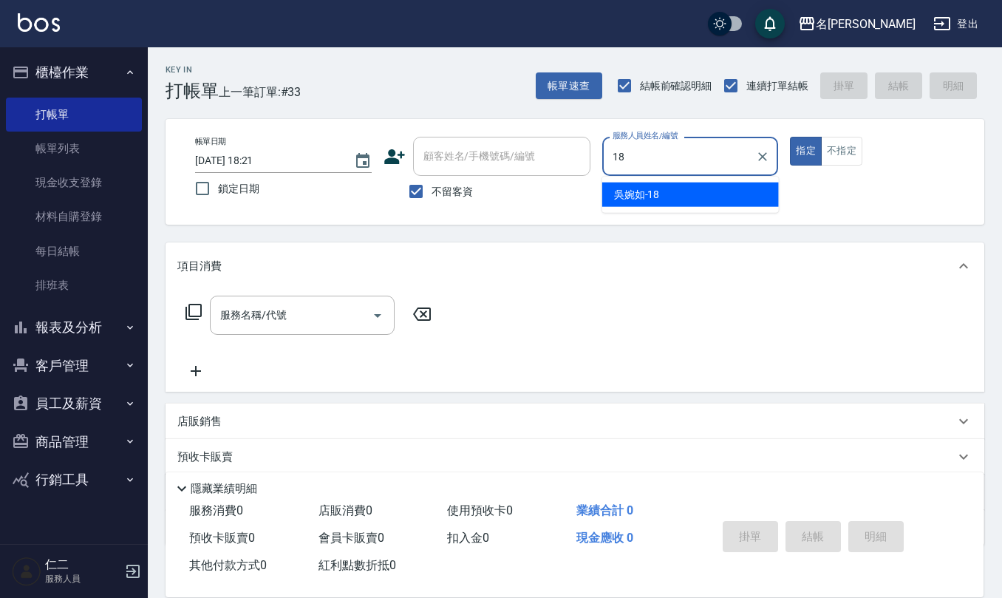
type input "[PERSON_NAME]-18"
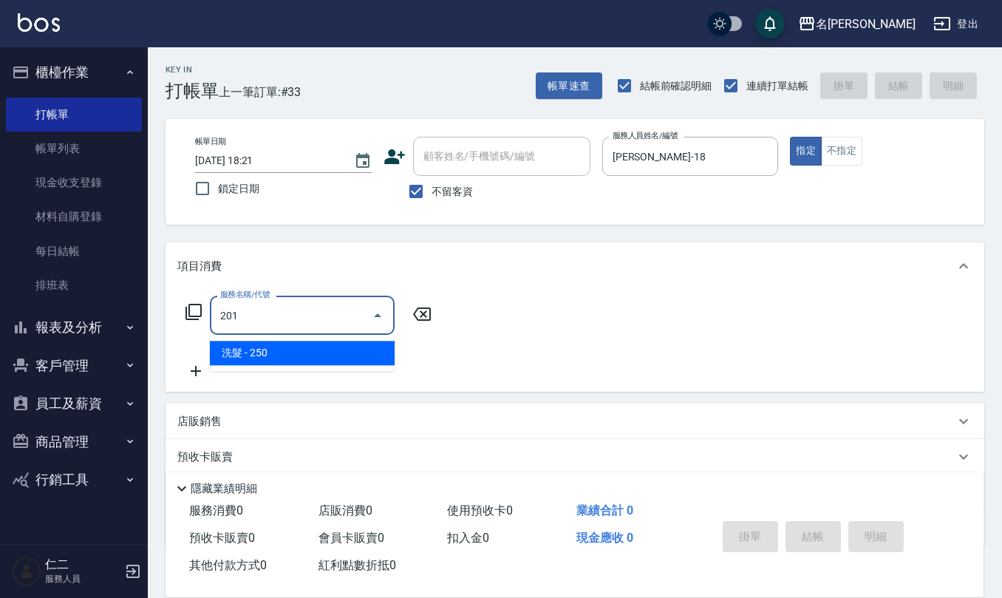
type input "洗髮(201)"
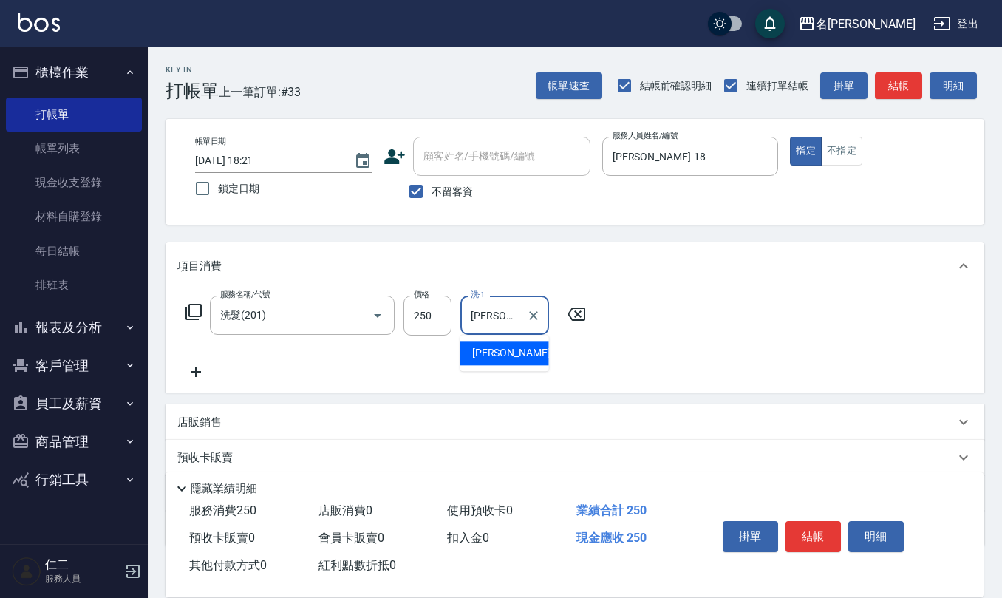
type input "[PERSON_NAME]-20"
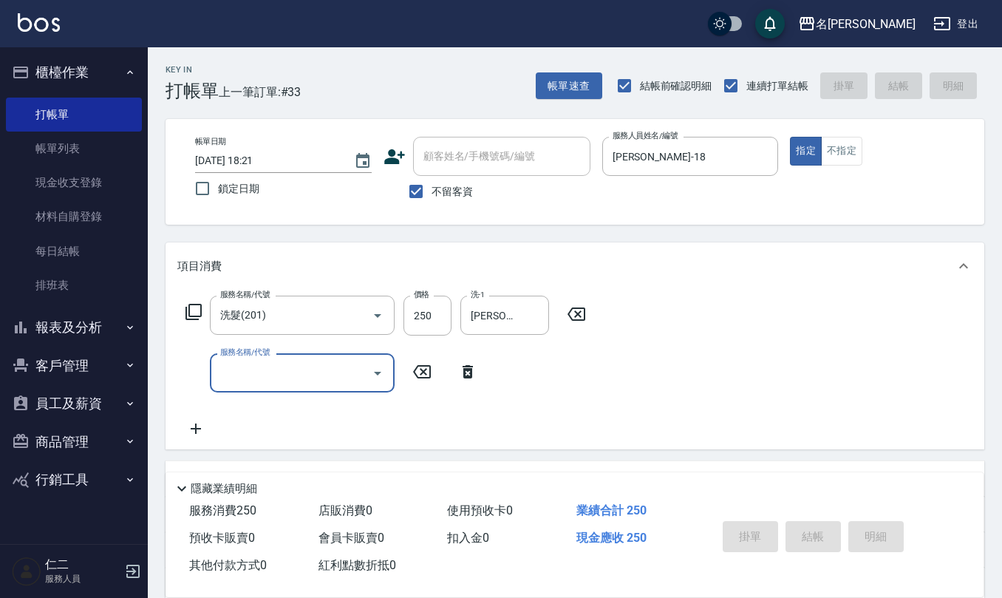
type input "[DATE] 18:22"
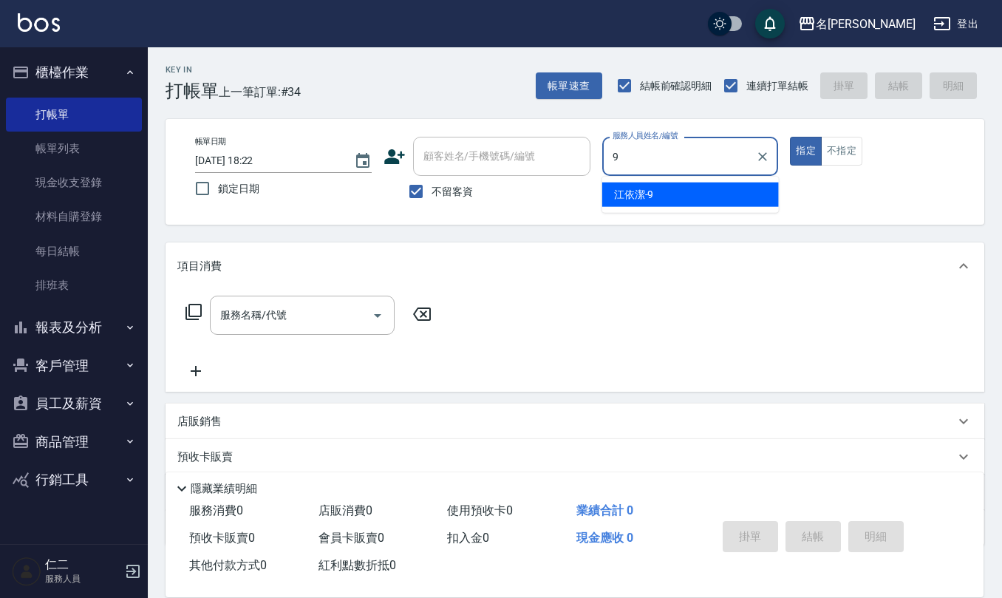
type input "[PERSON_NAME]-9"
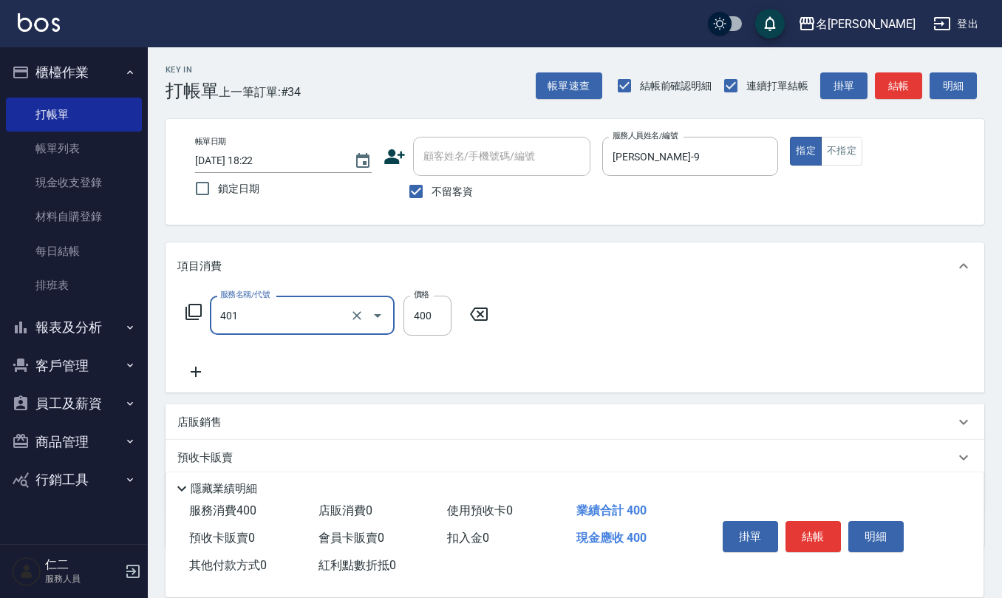
type input "剪髮(401)"
type input "300"
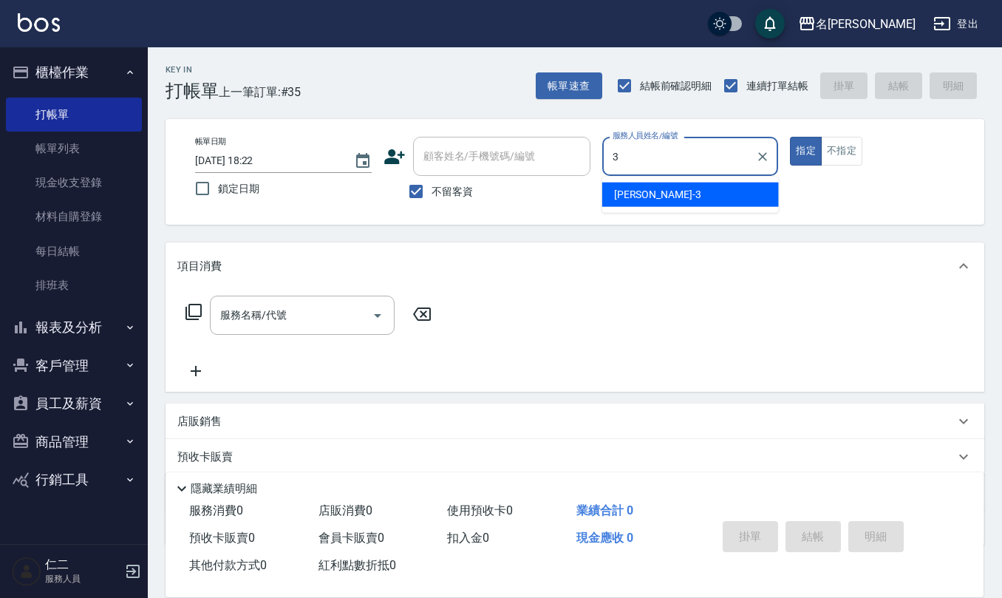
type input "[PERSON_NAME]-3"
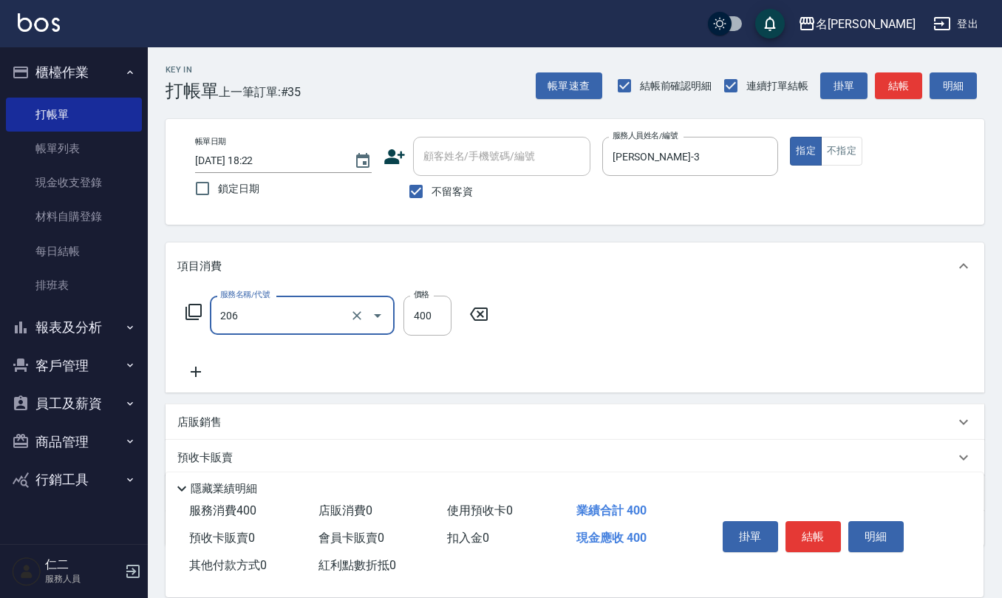
type input "健康洗(206)"
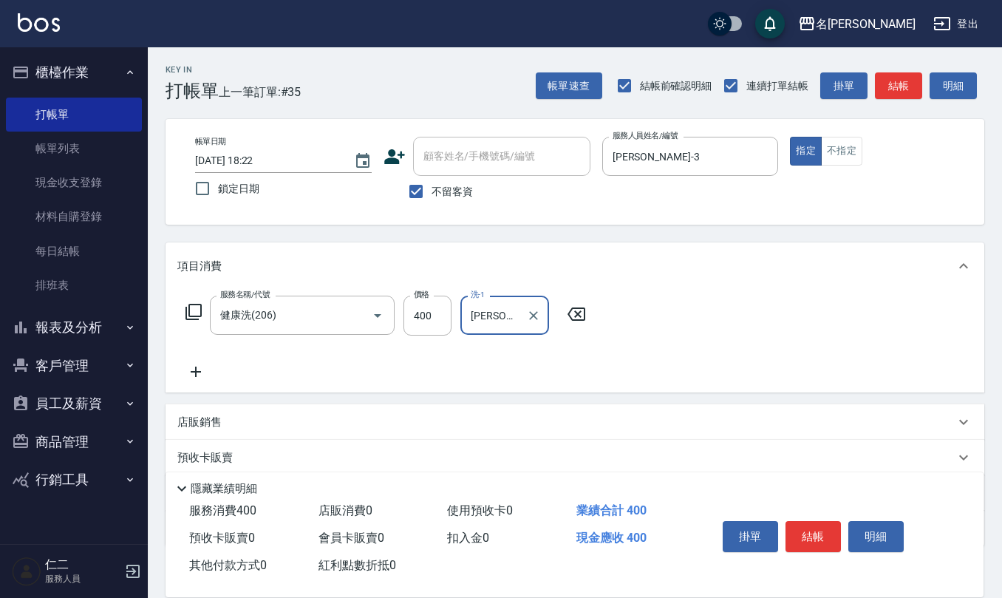
type input "[PERSON_NAME]-20"
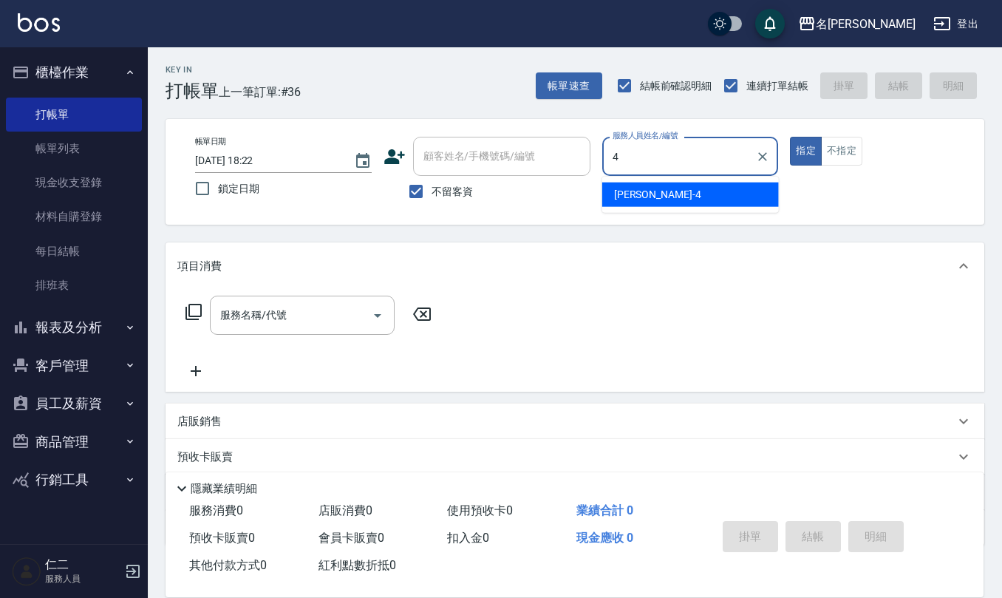
type input "[PERSON_NAME]-4"
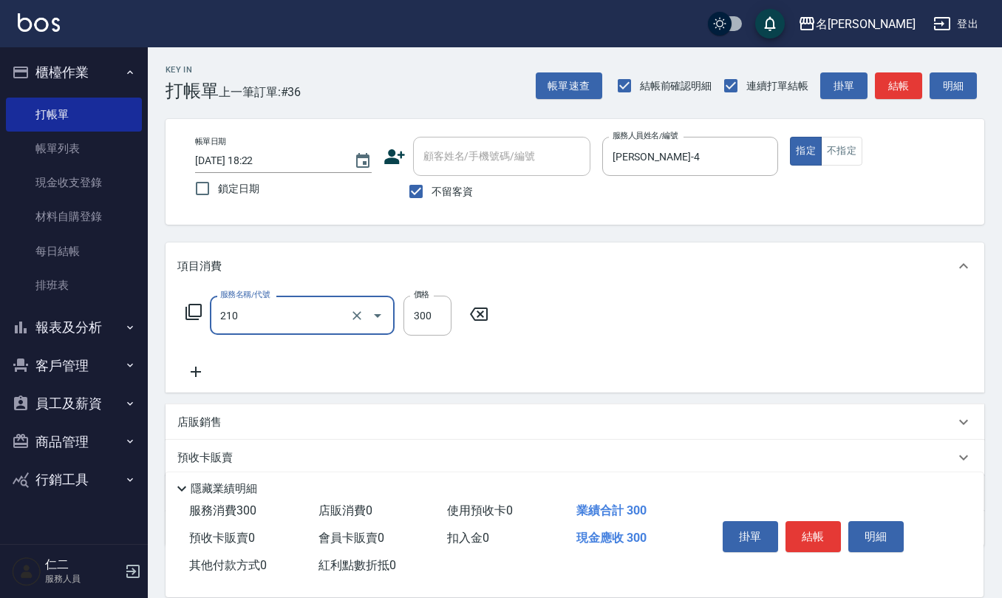
type input "歐娜洗髮精(210)"
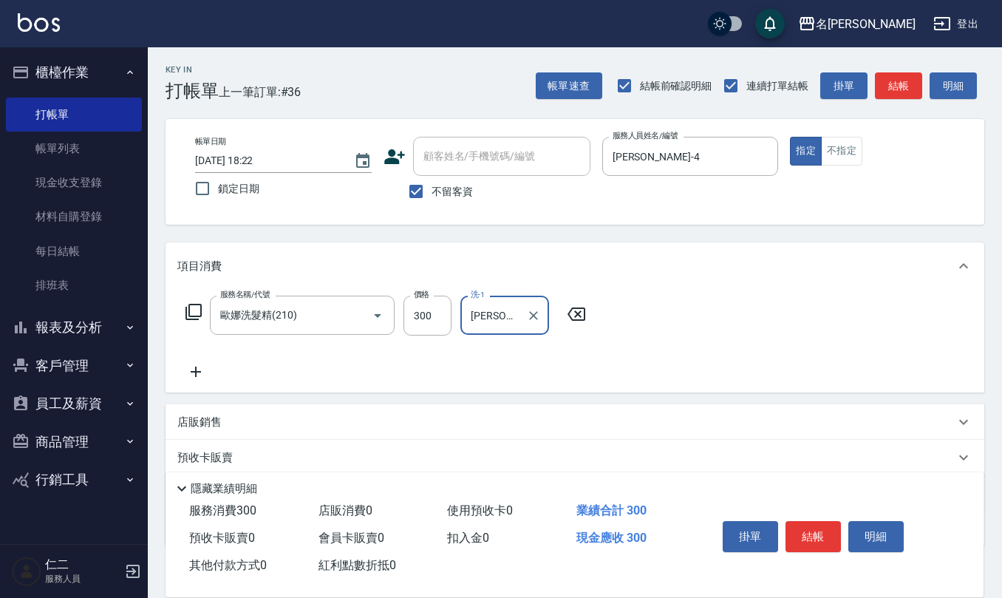
type input "[PERSON_NAME]-26"
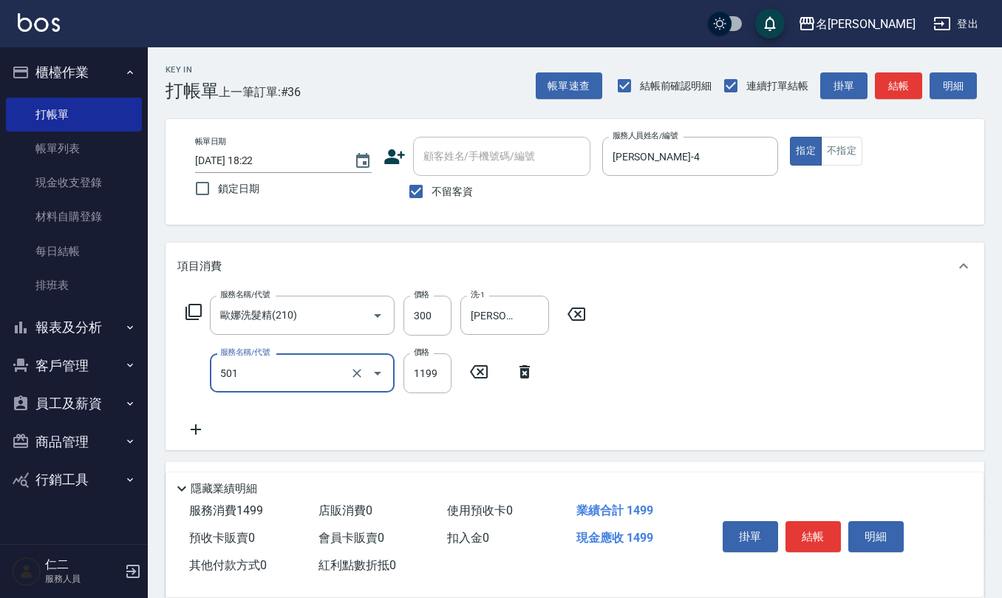
type input "染髮(501)"
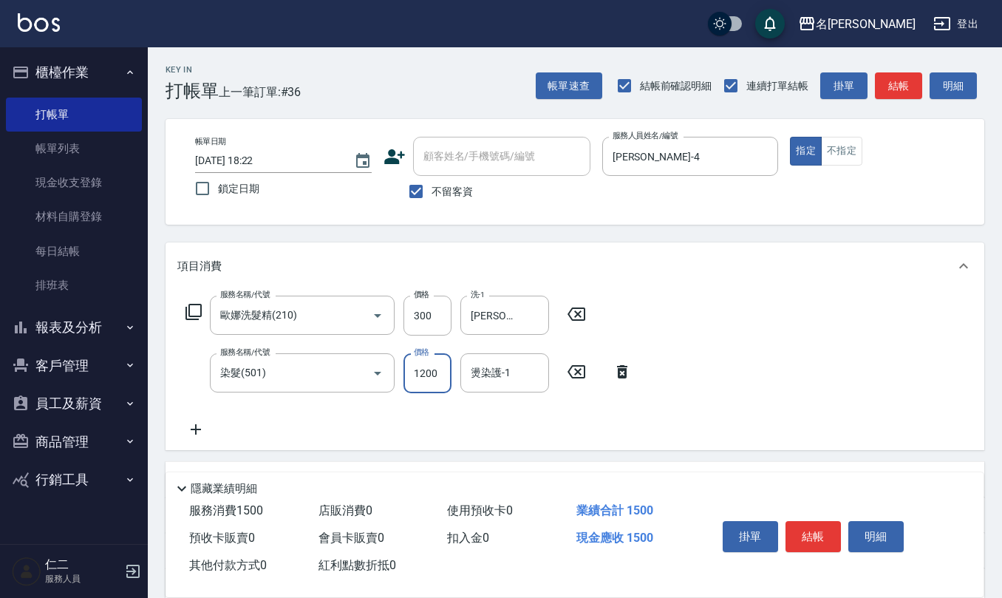
type input "1200"
type input "[PERSON_NAME]-26"
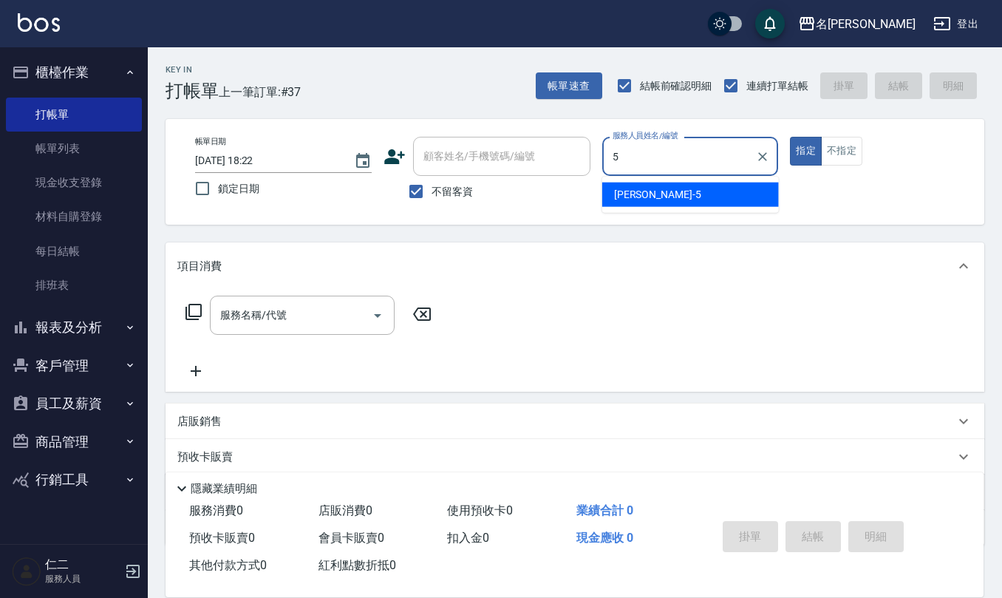
type input "[PERSON_NAME]5"
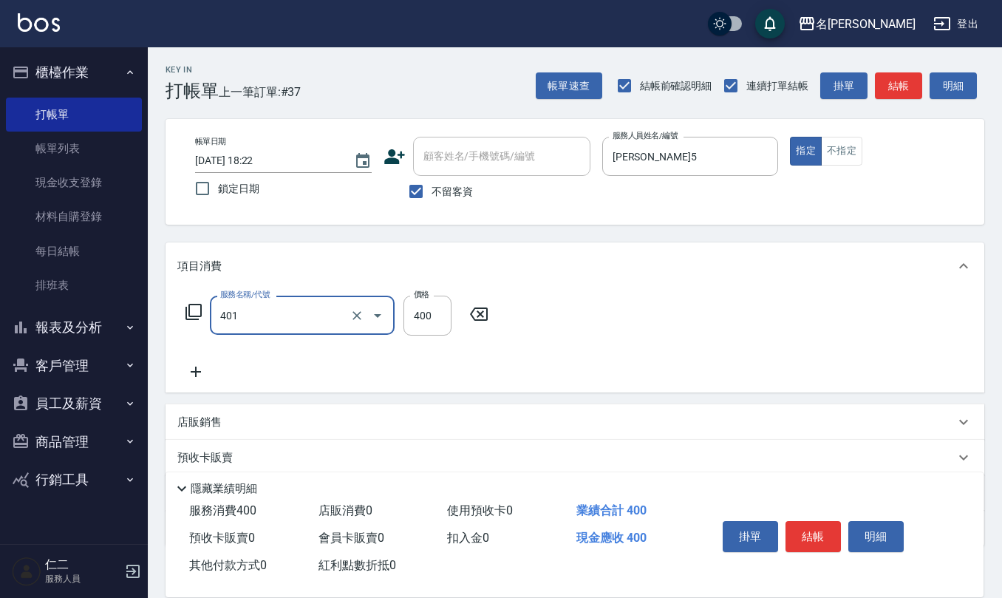
type input "剪髮(401)"
type input "250"
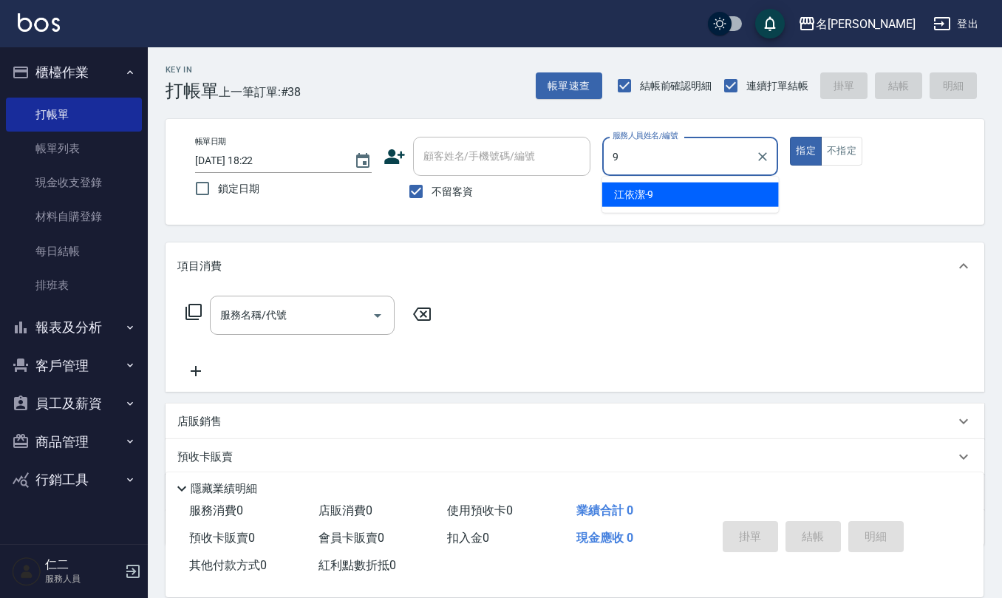
type input "[PERSON_NAME]-9"
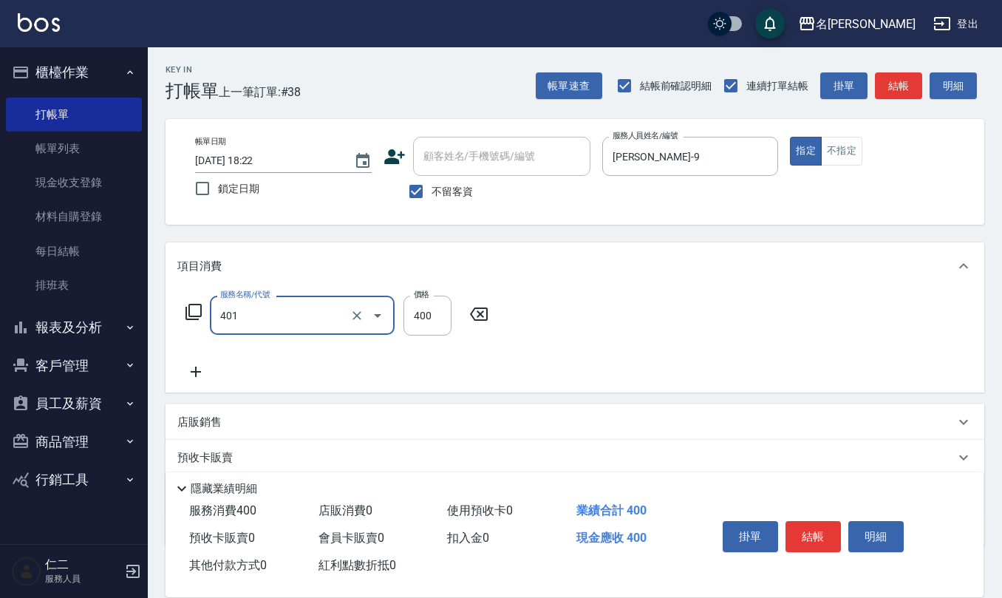
type input "剪髮(401)"
type input "300"
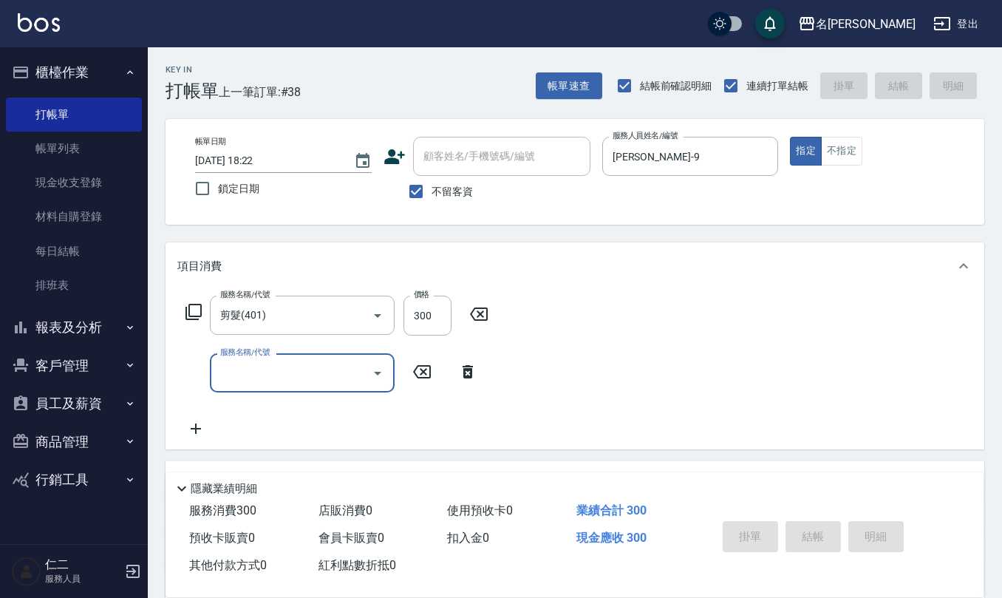
type input "[DATE] 18:23"
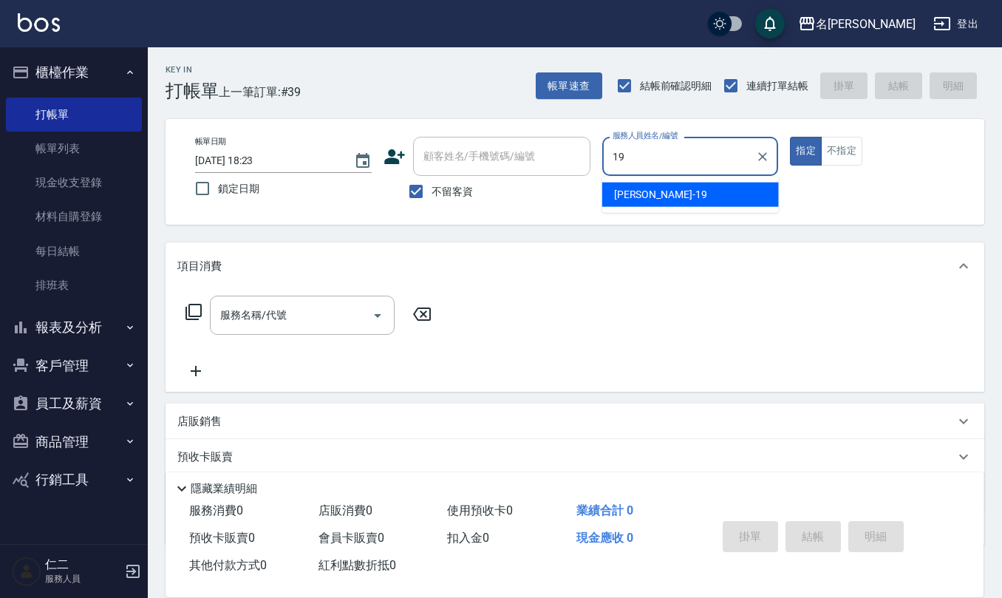
type input "[PERSON_NAME]-19"
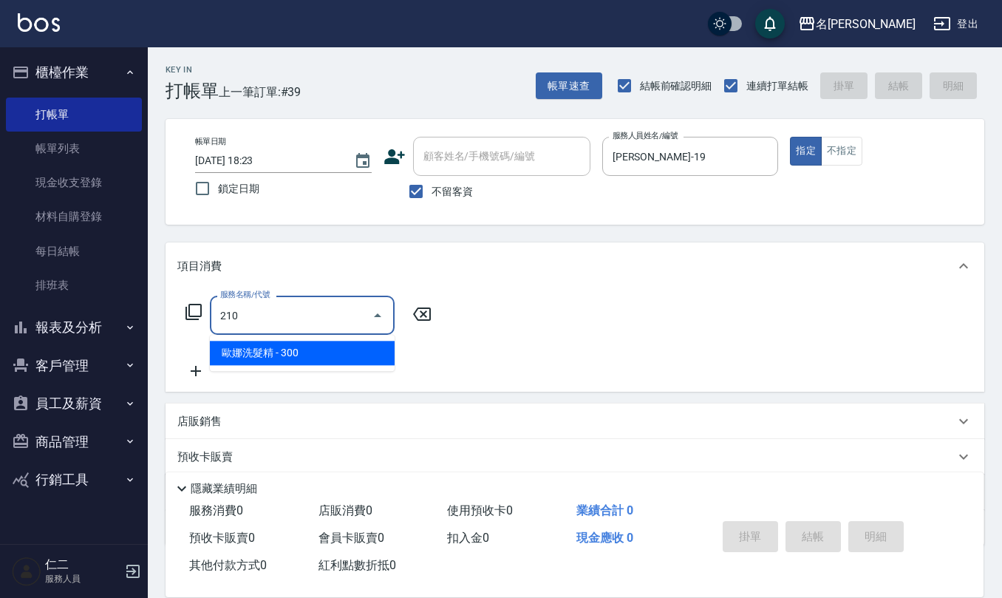
type input "歐娜洗髮精(210)"
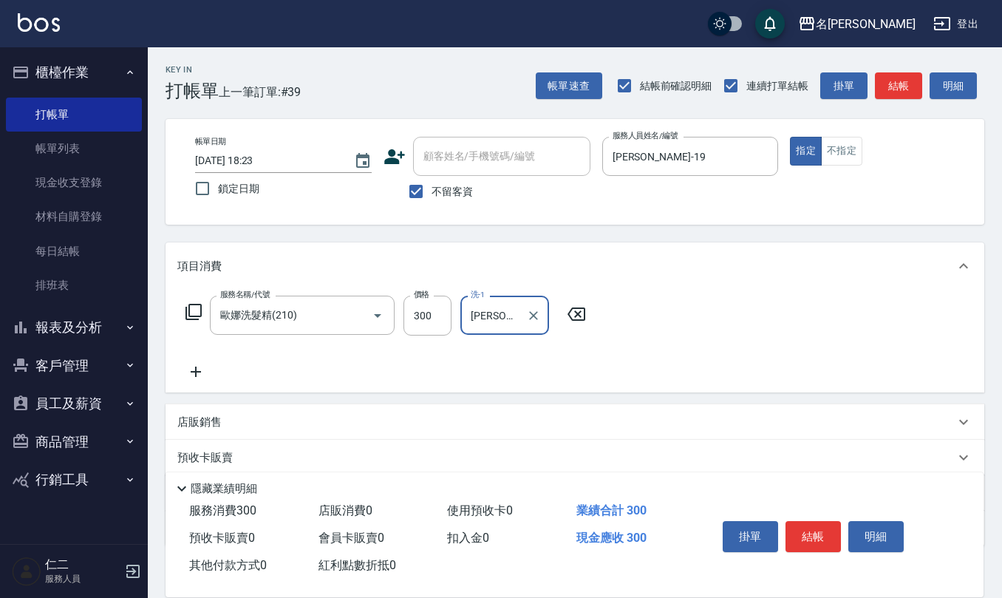
type input "[PERSON_NAME]-32"
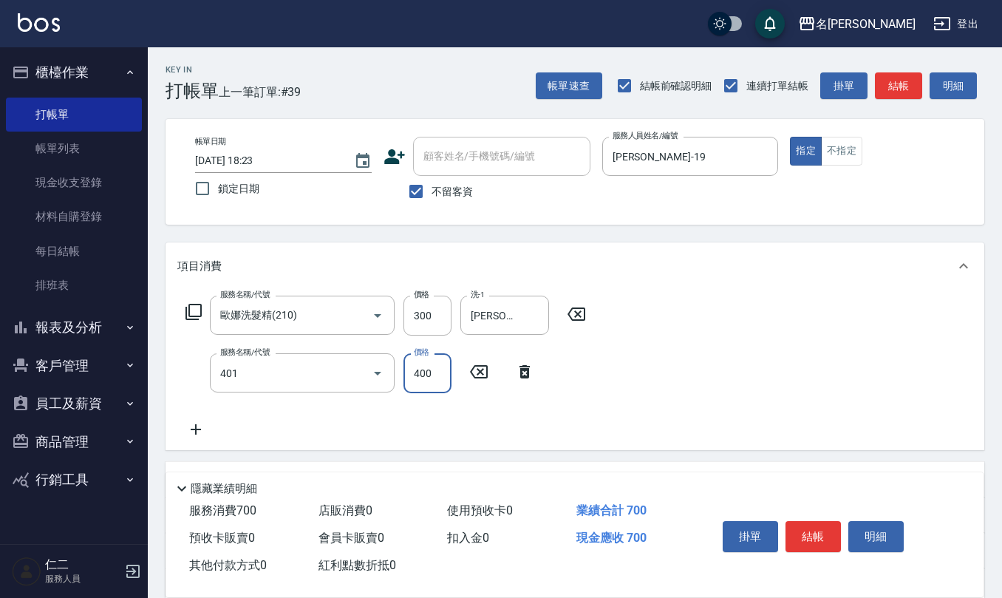
type input "剪髮(401)"
type input "500"
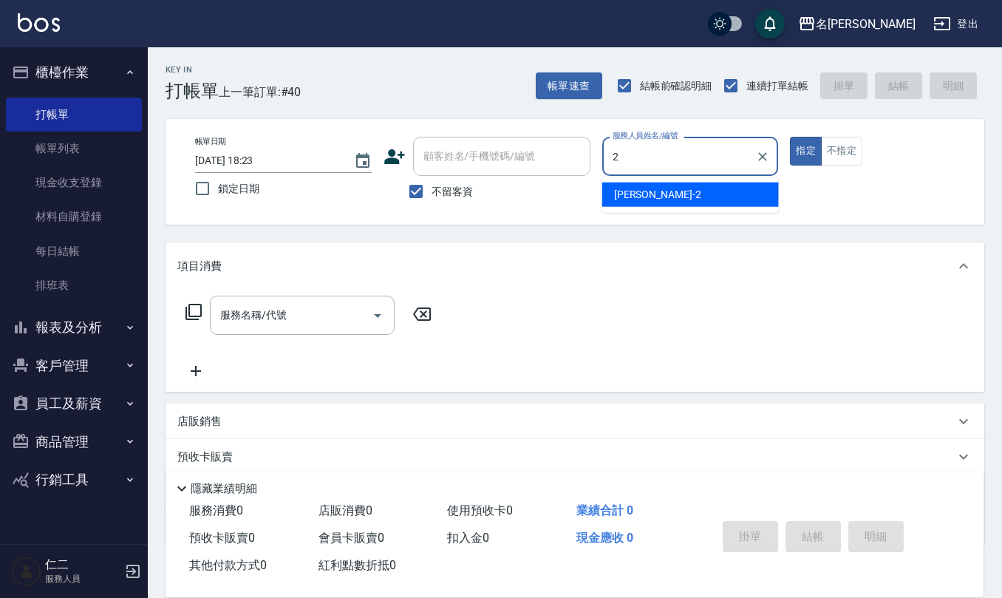
type input "[PERSON_NAME]-2"
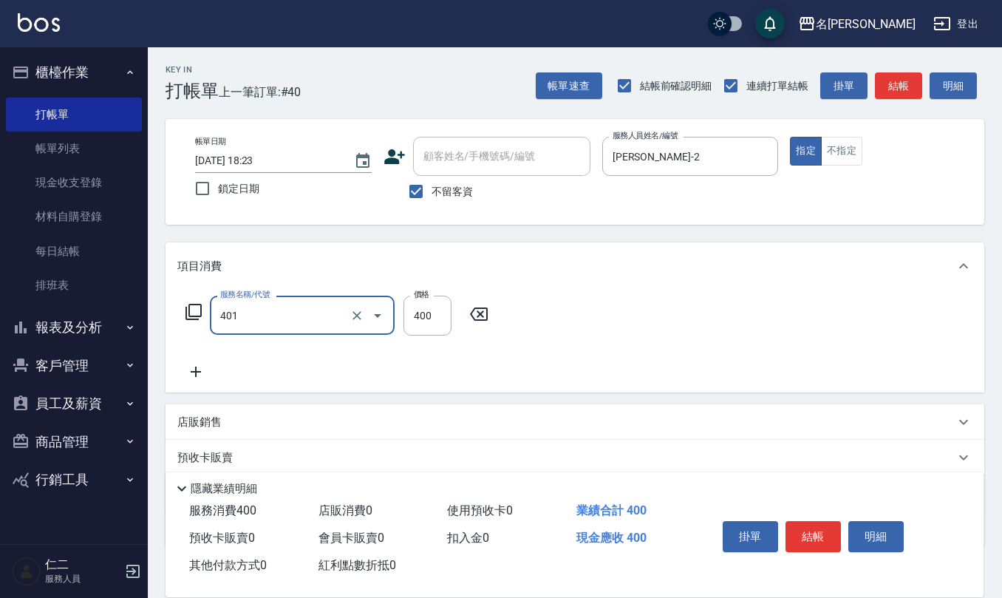
type input "剪髮(401)"
type input "350"
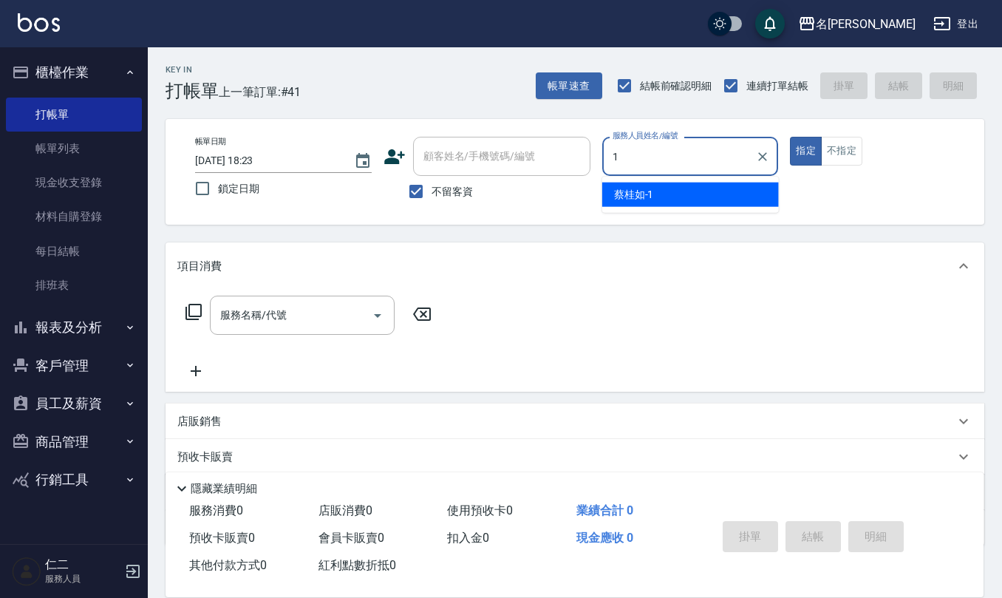
type input "[PERSON_NAME]1"
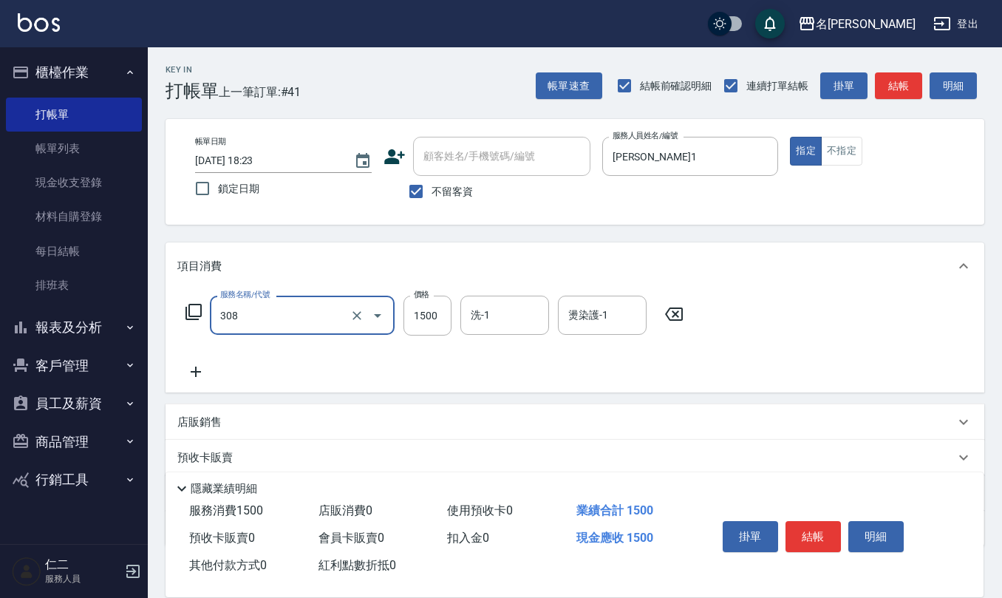
type input "效能離子燙1500(308)"
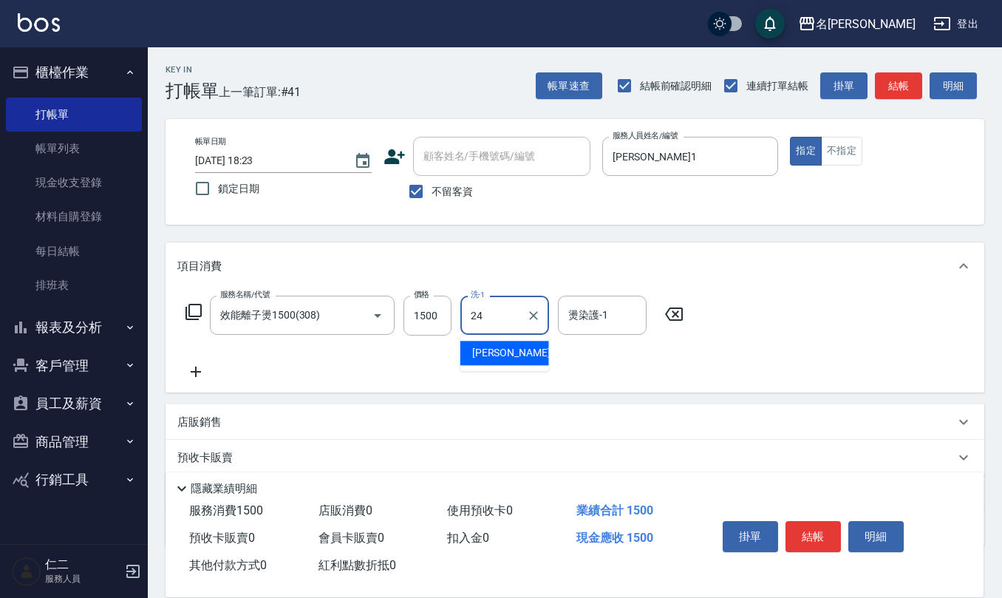
type input "[PERSON_NAME]-24"
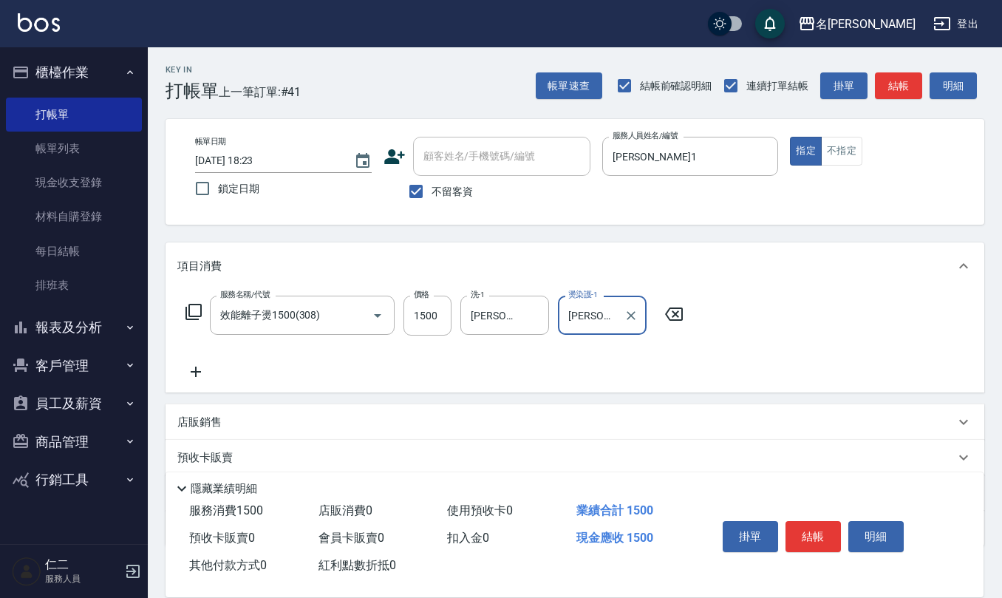
type input "[PERSON_NAME]-24"
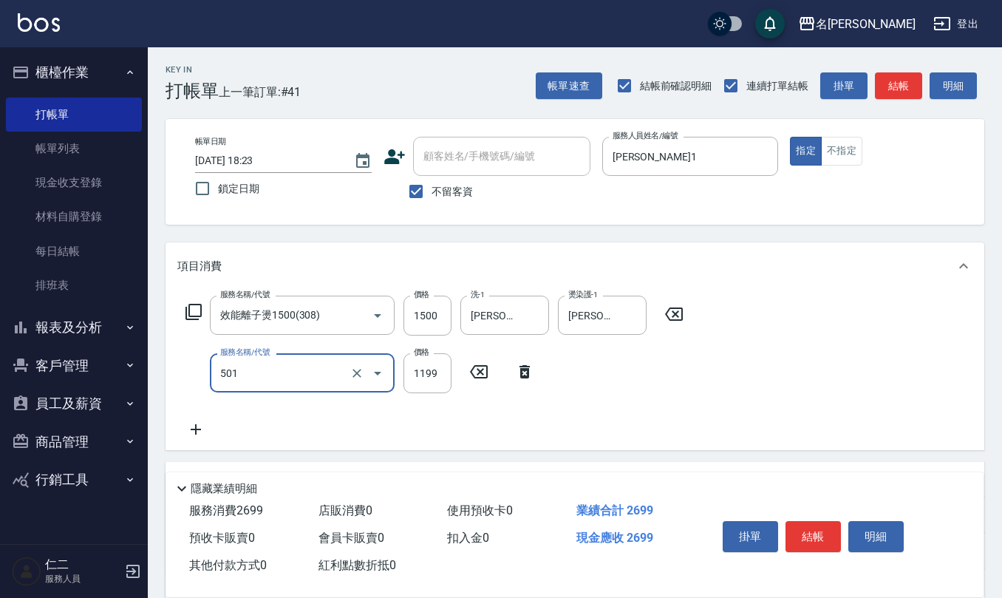
type input "染髮(501)"
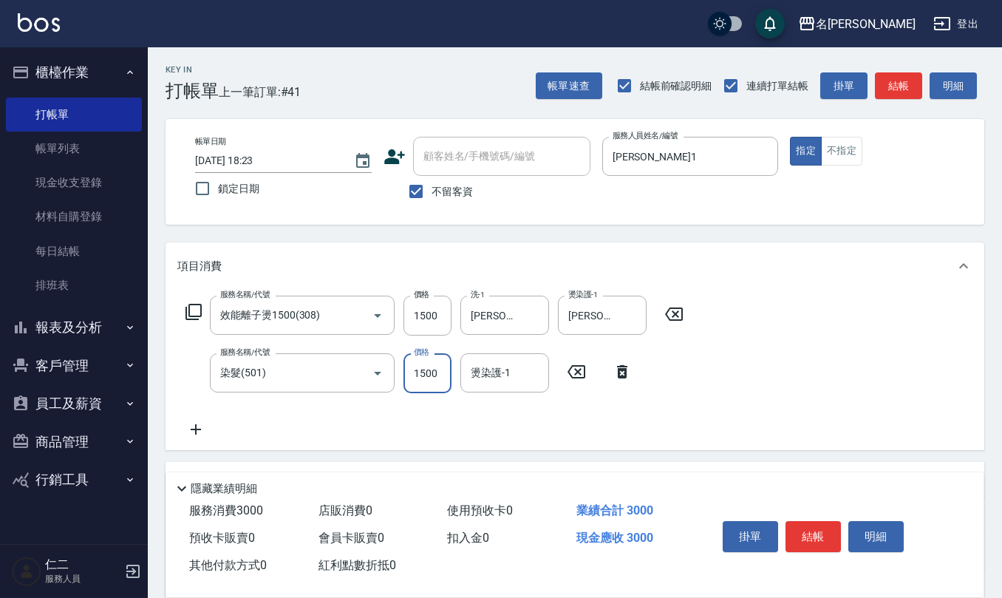
type input "1500"
type input "[PERSON_NAME]-24"
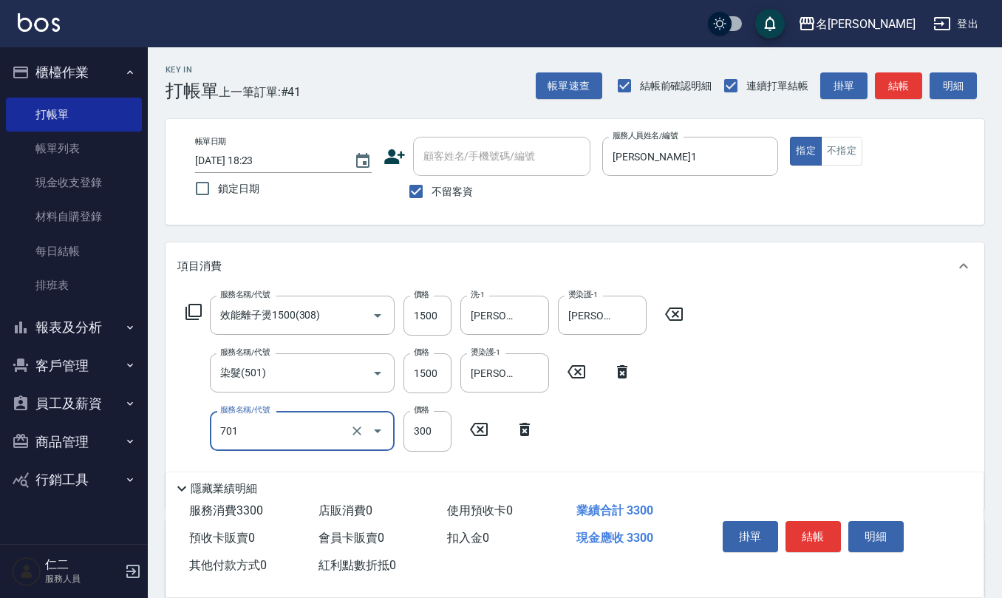
type input "自備護髮(701)"
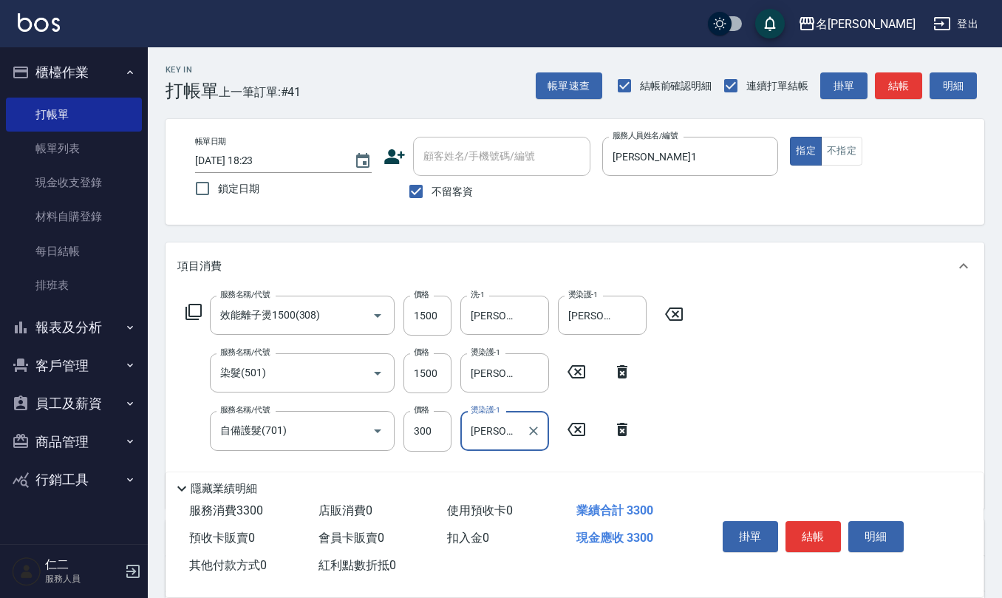
type input "[PERSON_NAME]-24"
type input "(1236)設計師(703)"
type input "500"
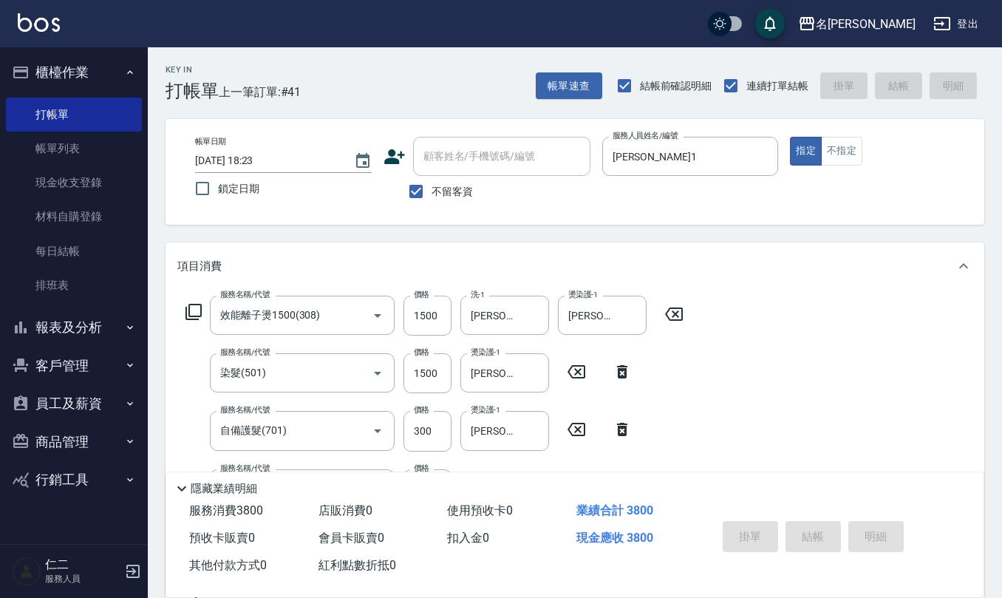
type input "[DATE] 18:24"
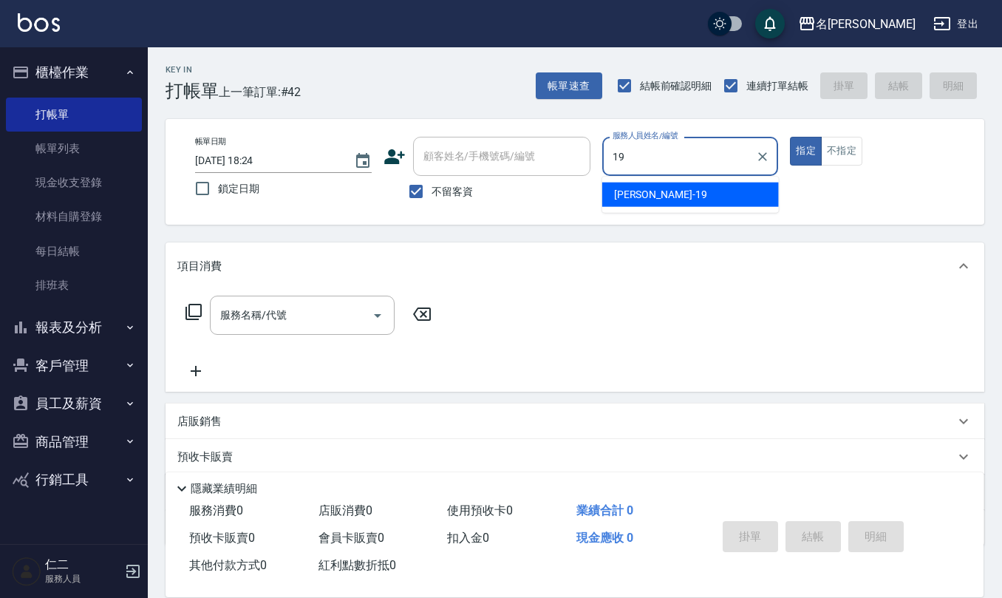
type input "[PERSON_NAME]-19"
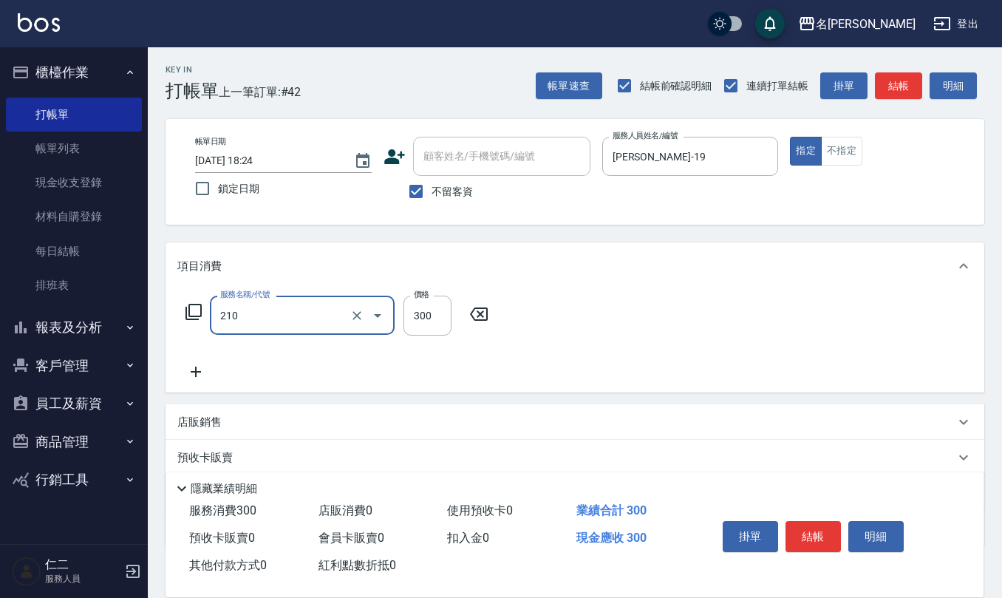
type input "歐娜洗髮精(210)"
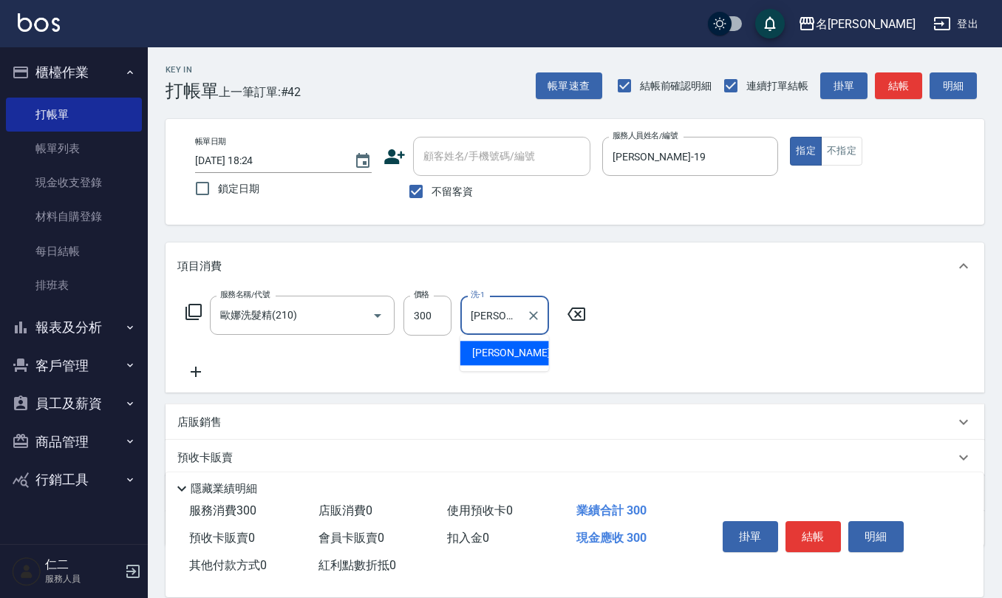
type input "[PERSON_NAME]5"
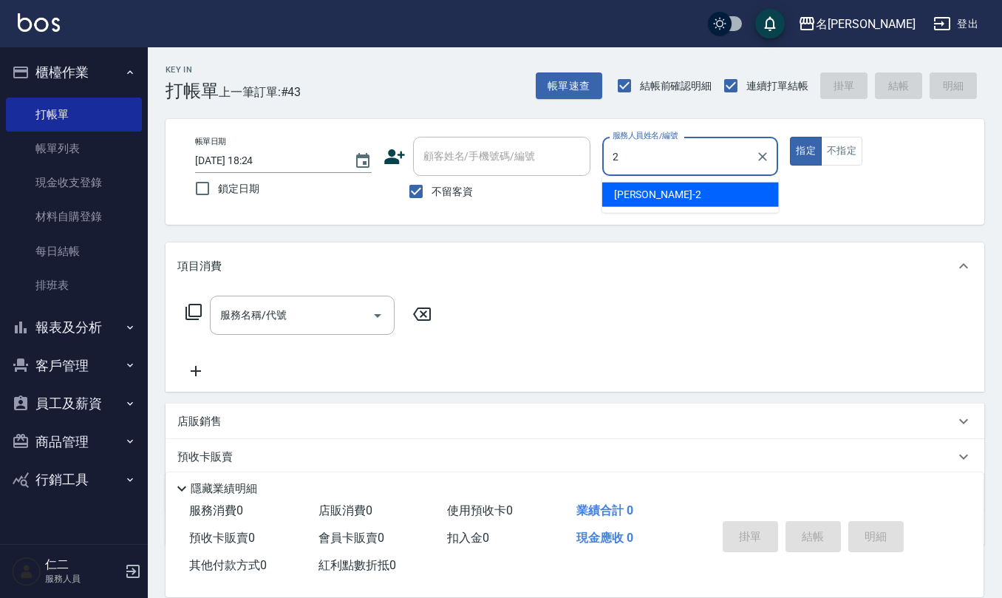
type input "[PERSON_NAME]-2"
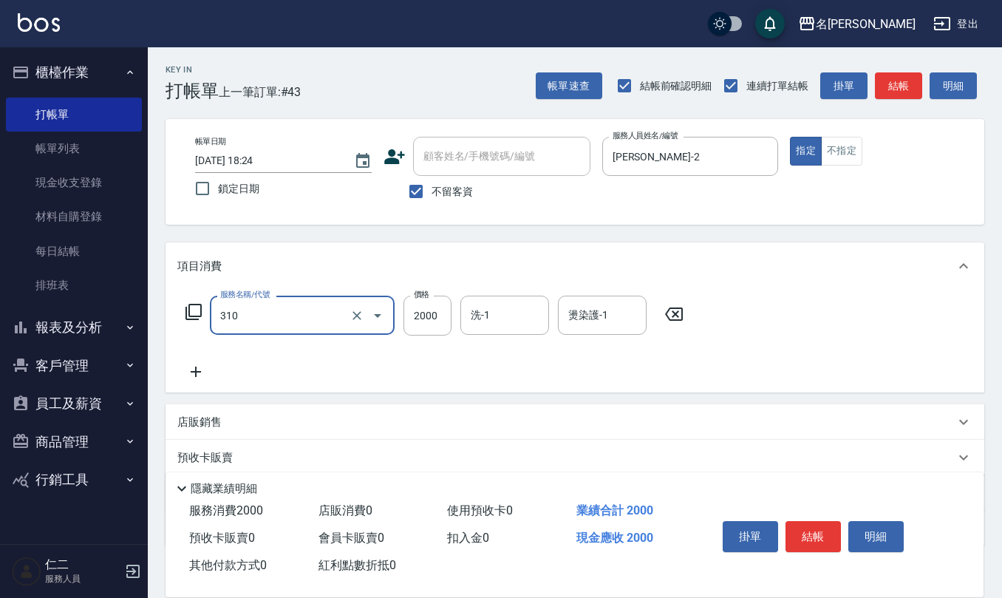
type input "MK果酸燙2000(310)"
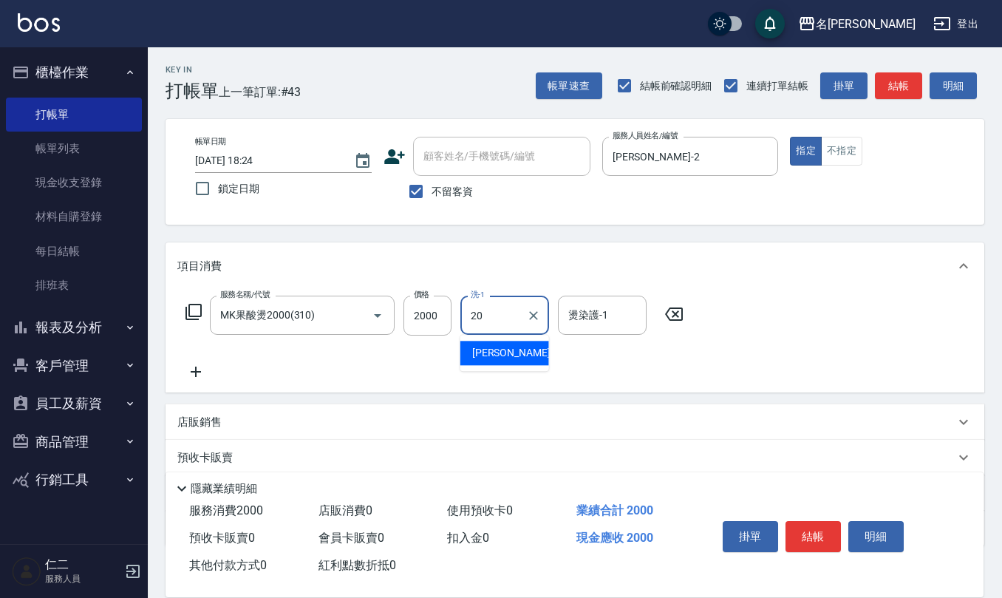
type input "[PERSON_NAME]-20"
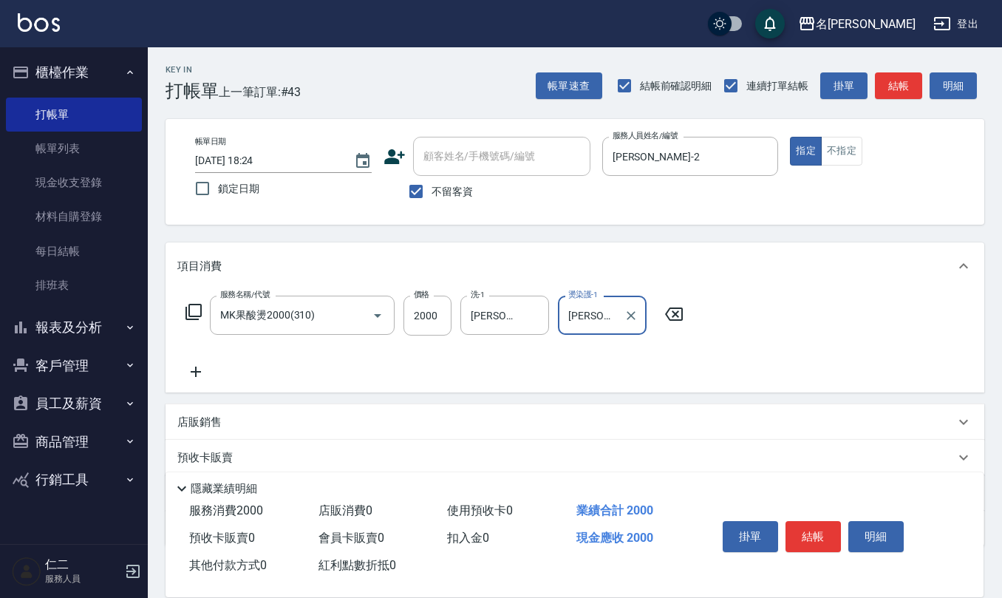
type input "[PERSON_NAME]-20"
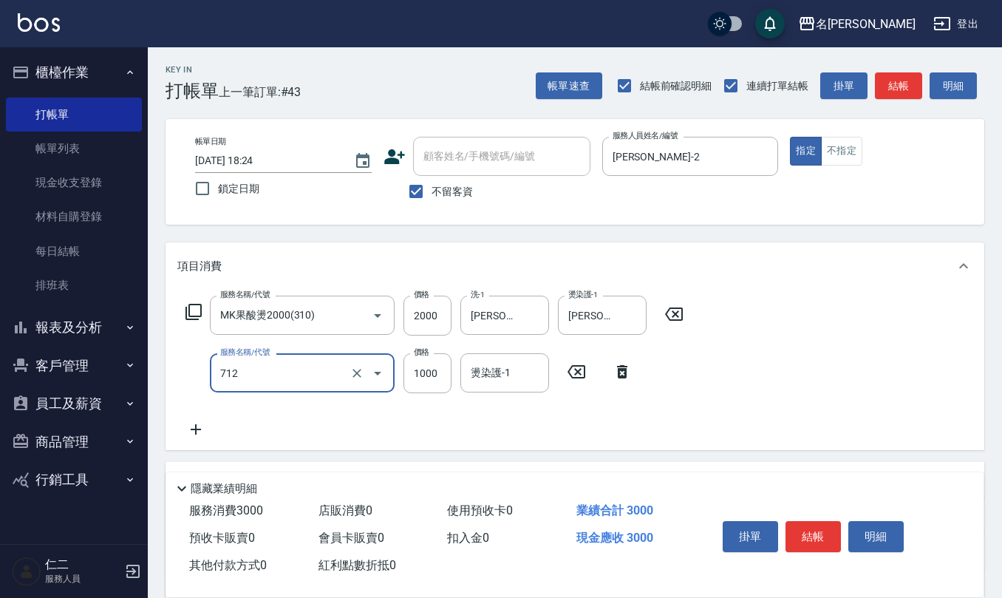
type input "伊蘭洋甘菊1000(712)"
type input "700"
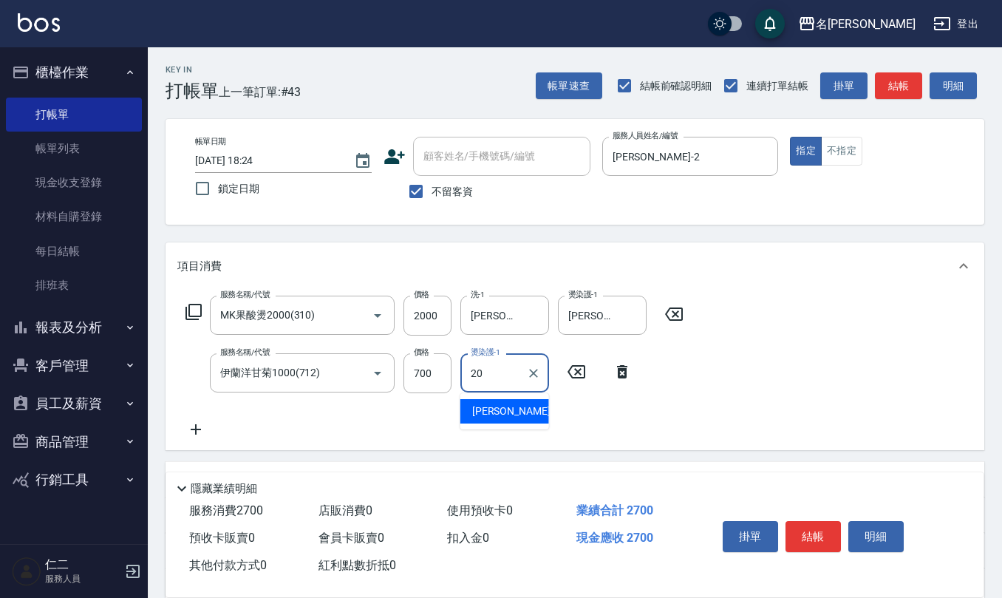
type input "[PERSON_NAME]-20"
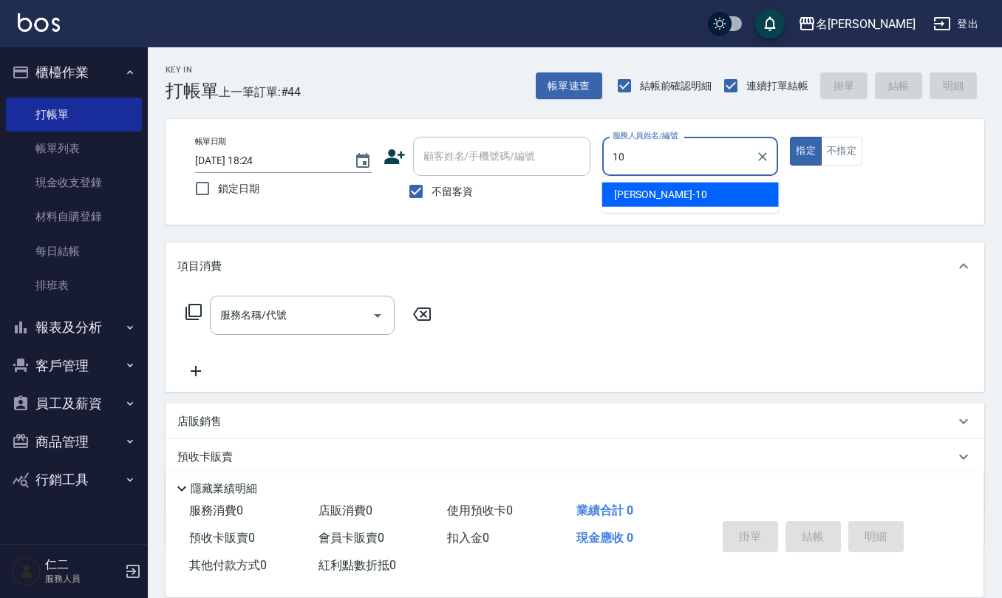
type input "[PERSON_NAME]-10"
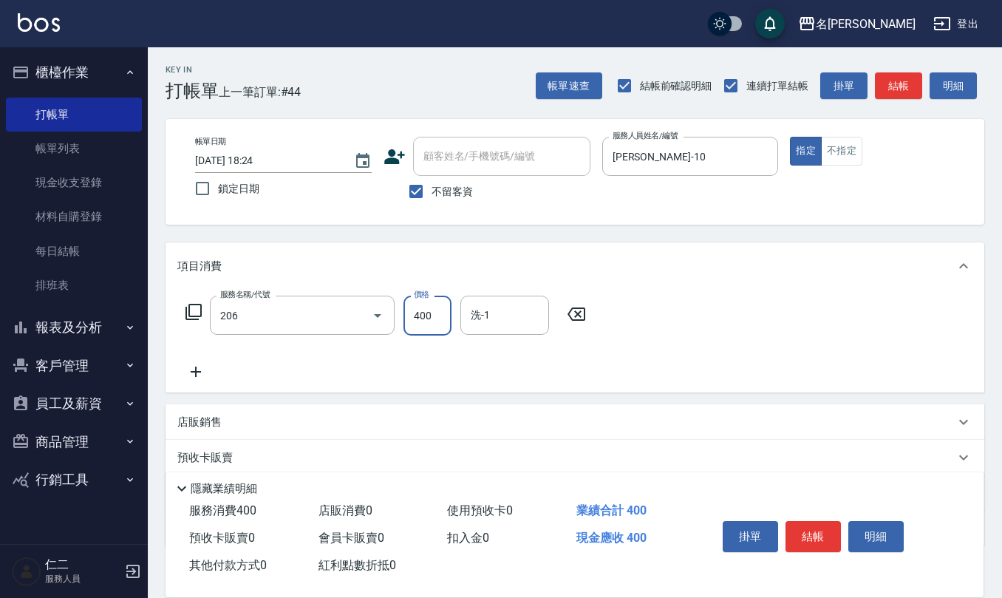
type input "健康洗(206)"
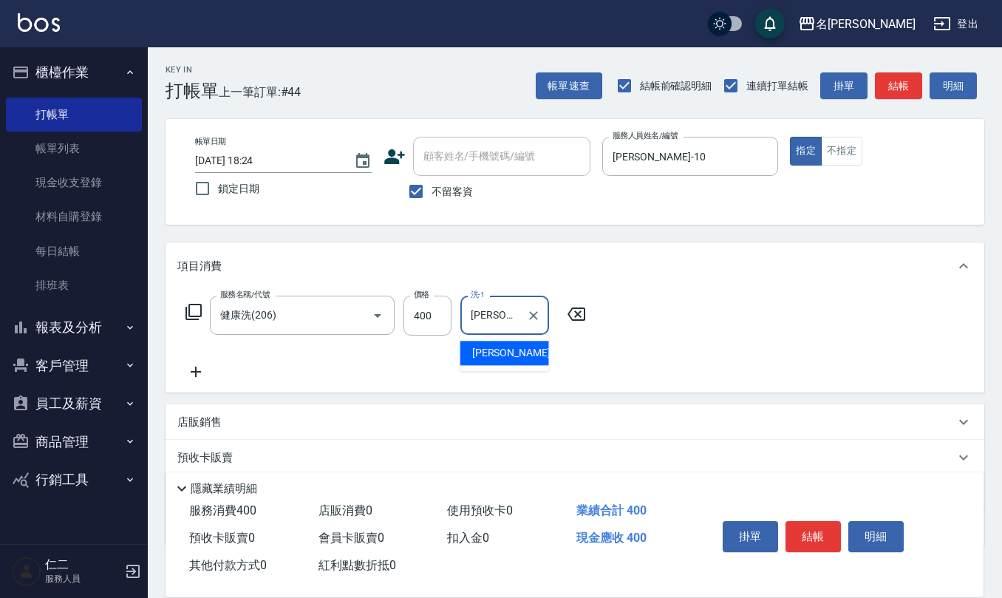
type input "[PERSON_NAME]橙-11"
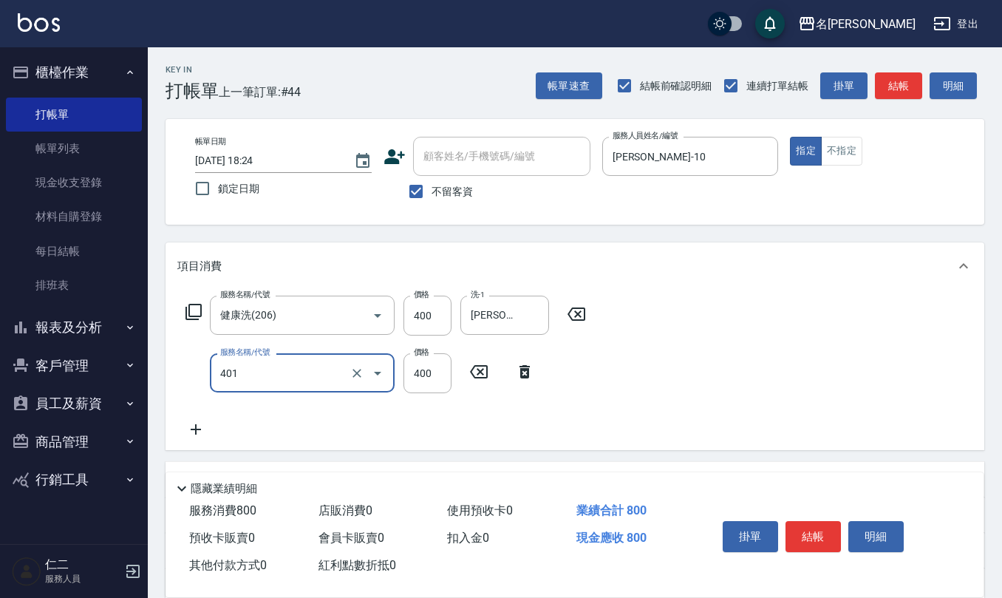
type input "剪髮(401)"
type input "405"
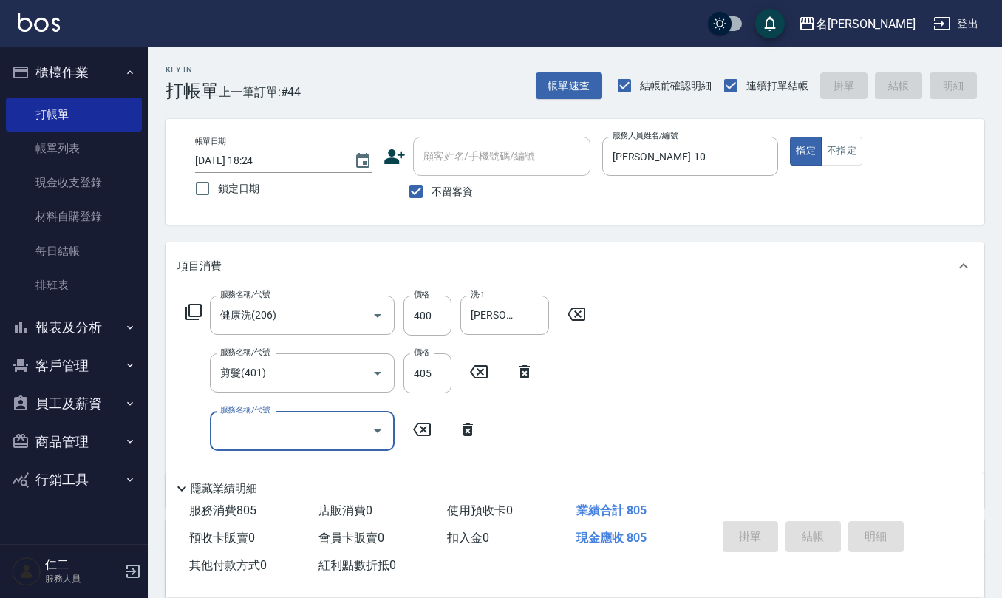
type input "[DATE] 18:25"
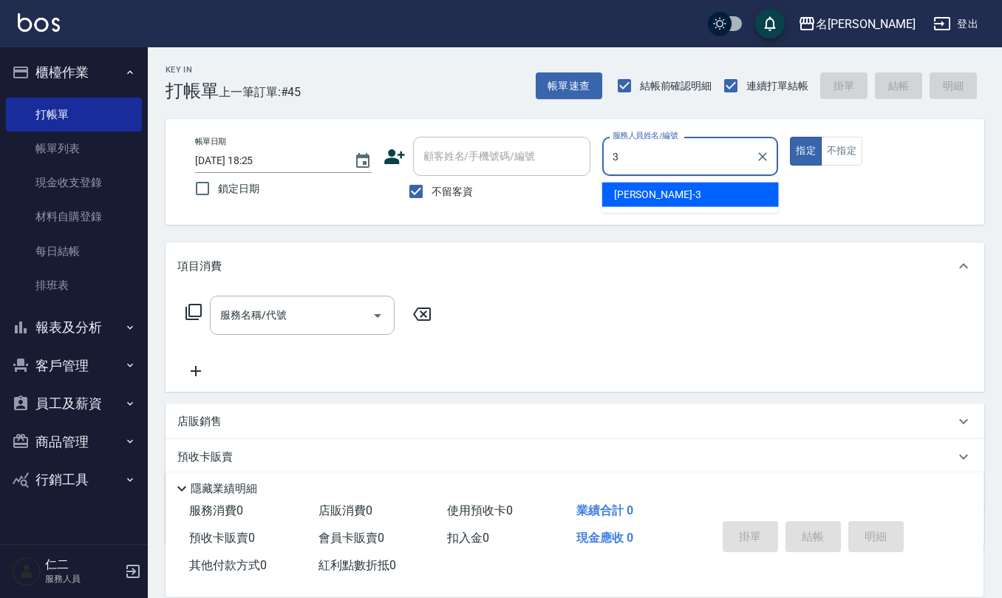
type input "[PERSON_NAME]-3"
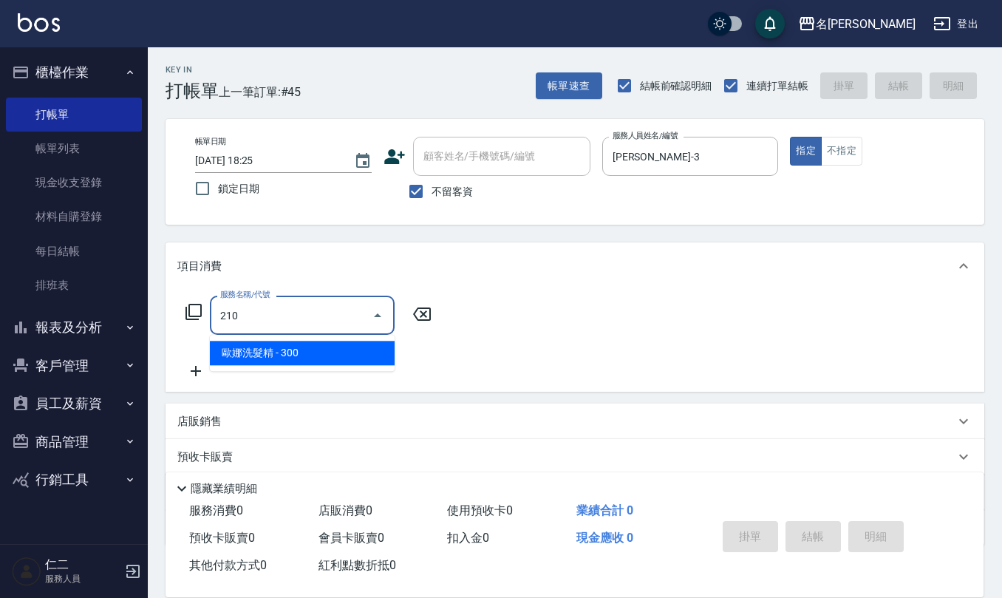
type input "歐娜洗髮精(210)"
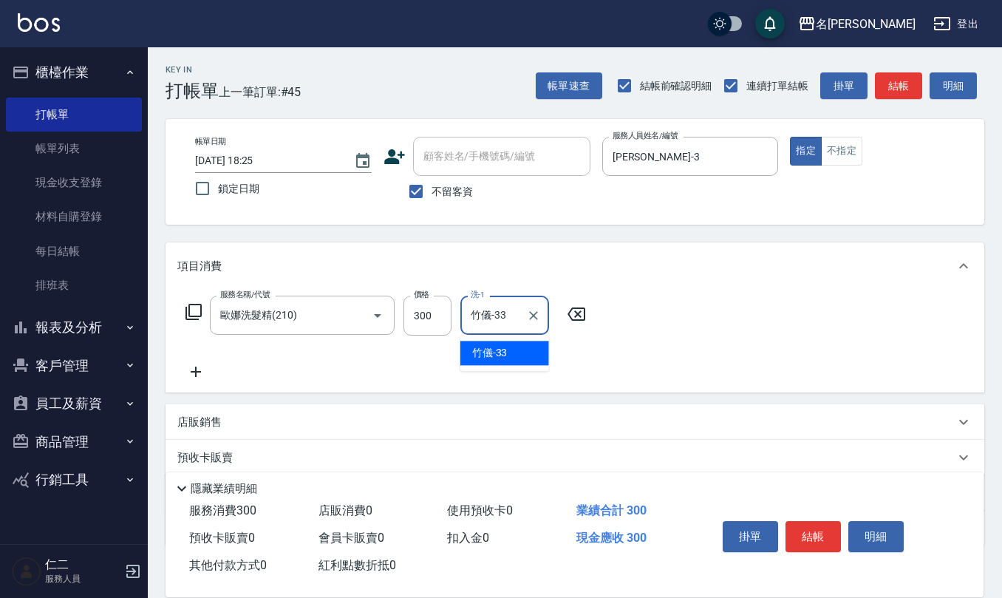
type input "竹儀-33"
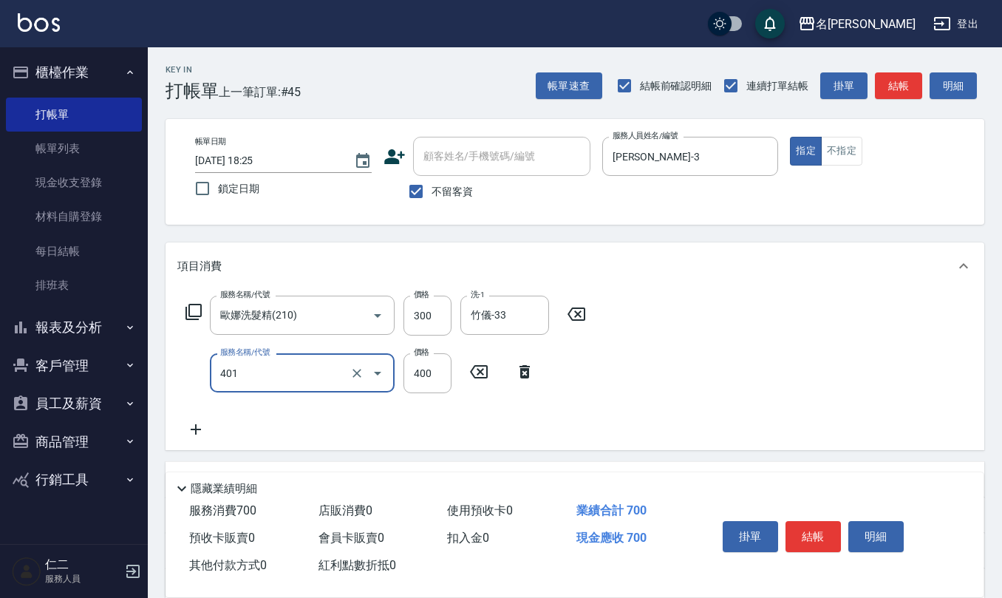
type input "剪髮(401)"
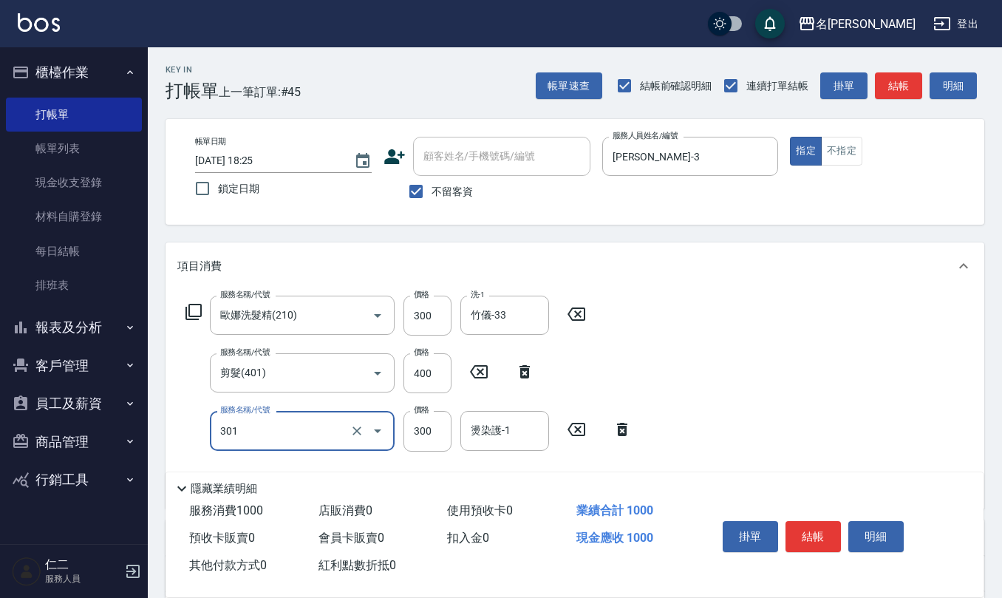
type input "補燙599以下(301)"
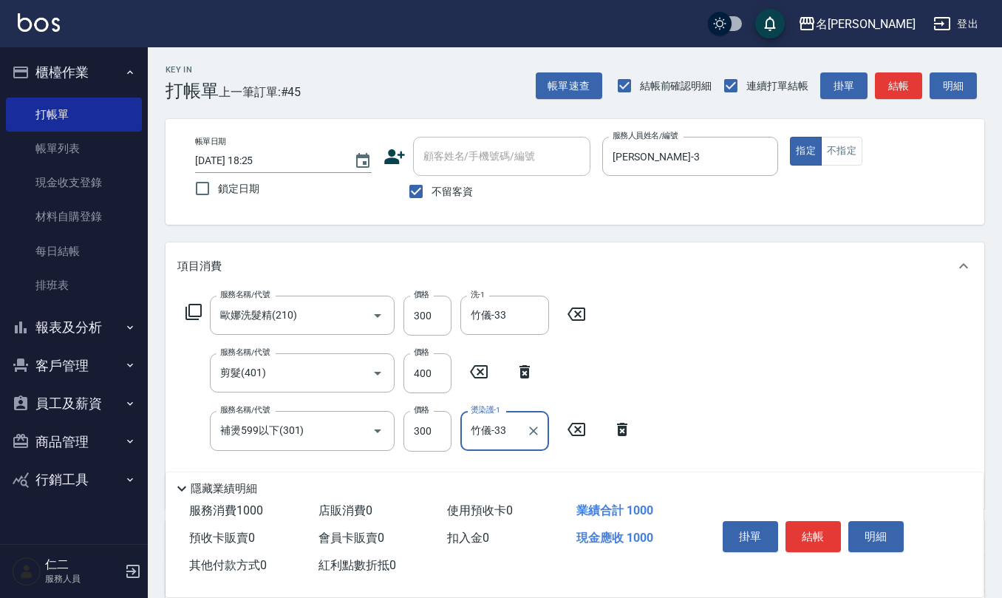
type input "竹儀-33"
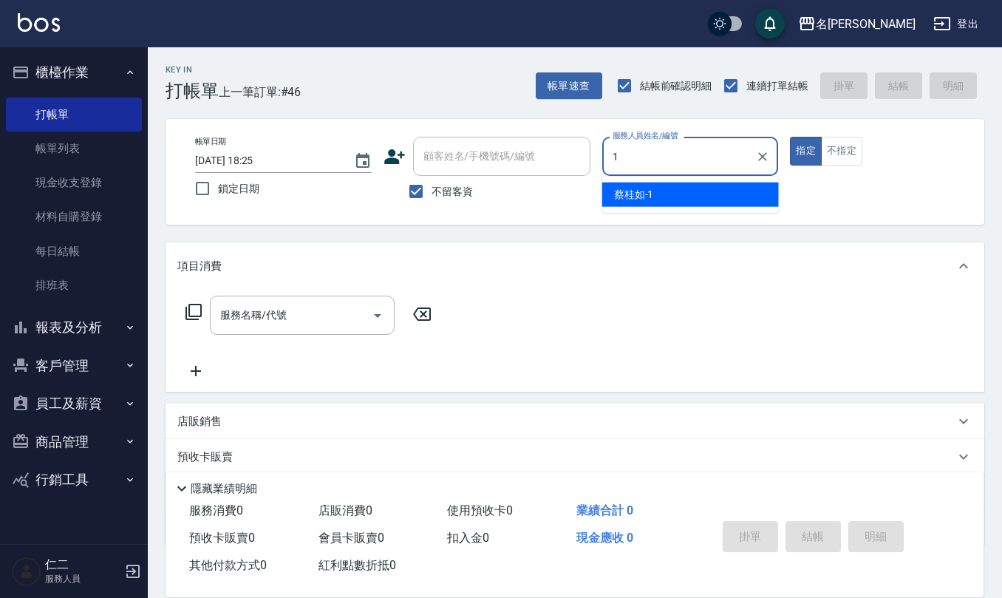
type input "[PERSON_NAME]1"
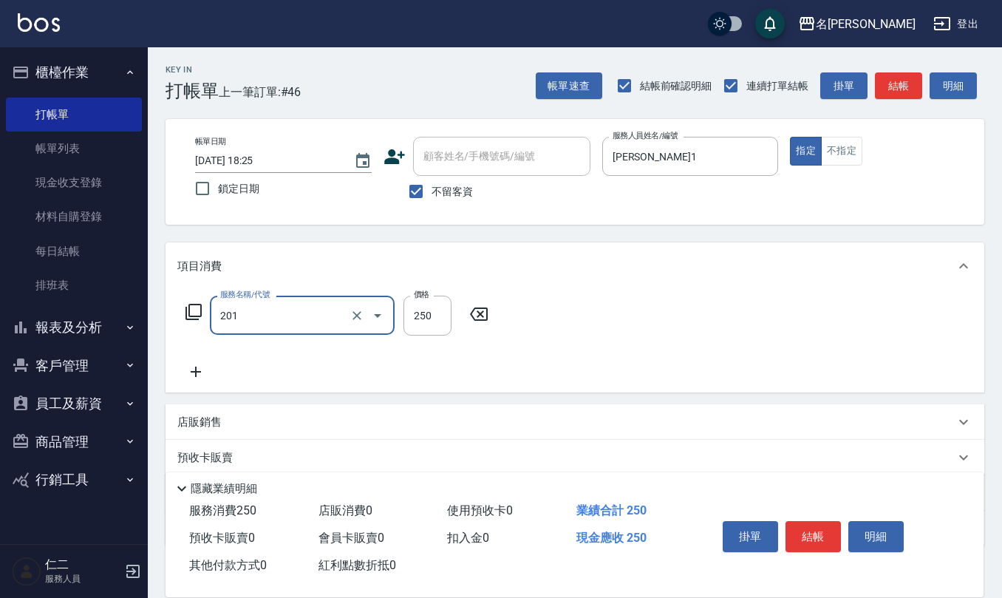
type input "洗髮(201)"
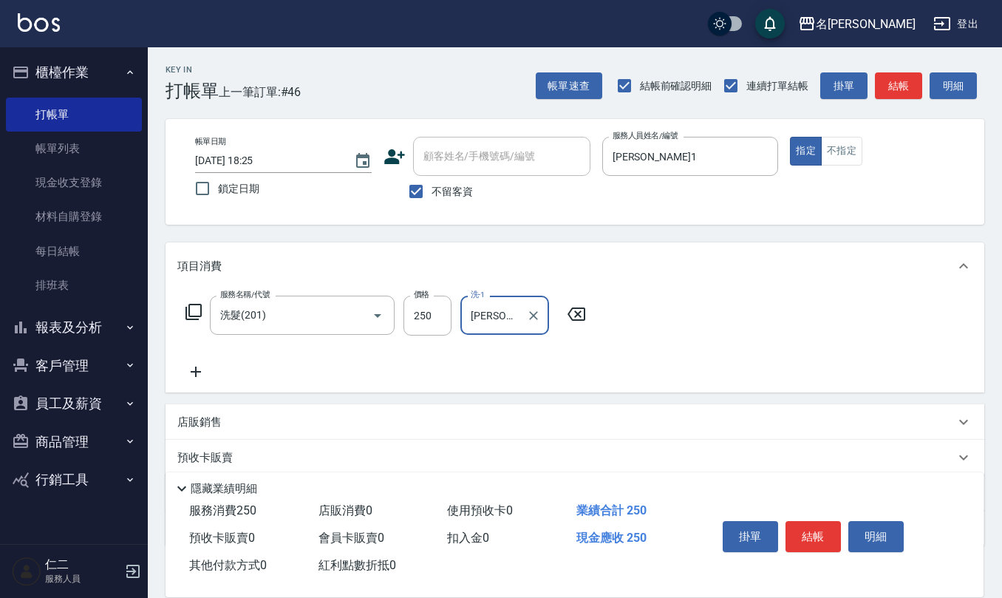
type input "[PERSON_NAME]5"
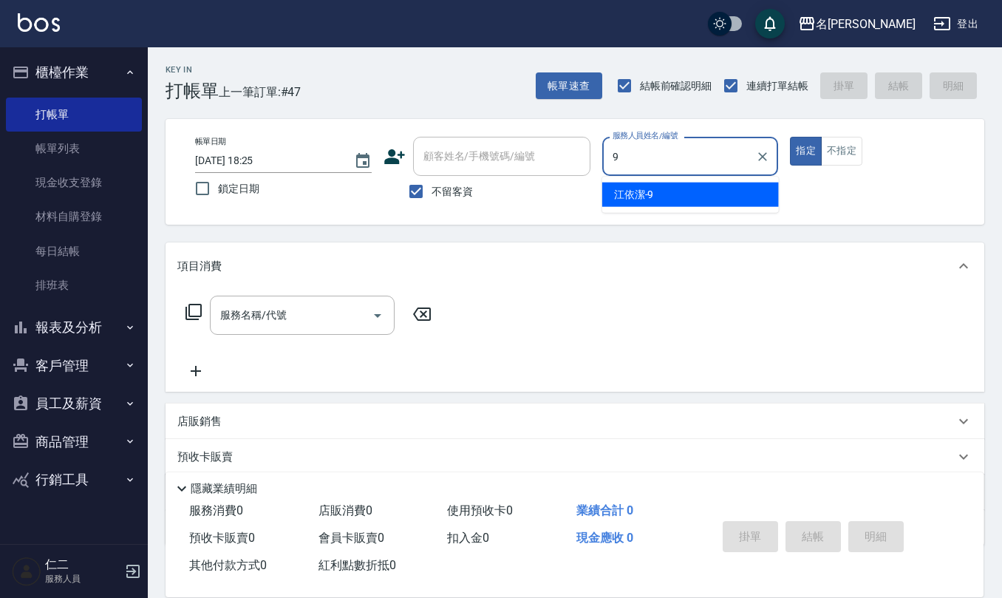
type input "[PERSON_NAME]-9"
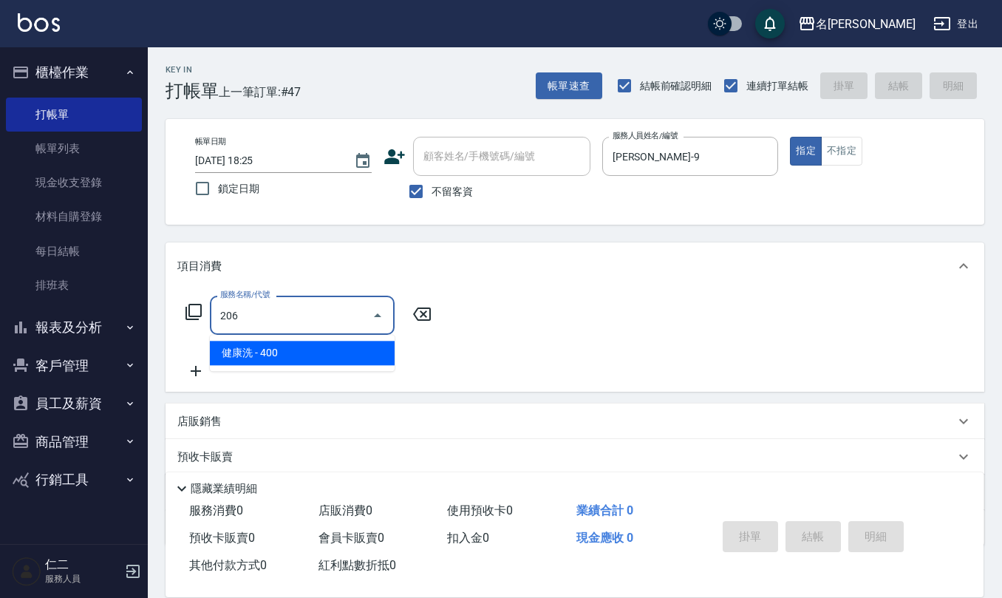
type input "健康洗(206)"
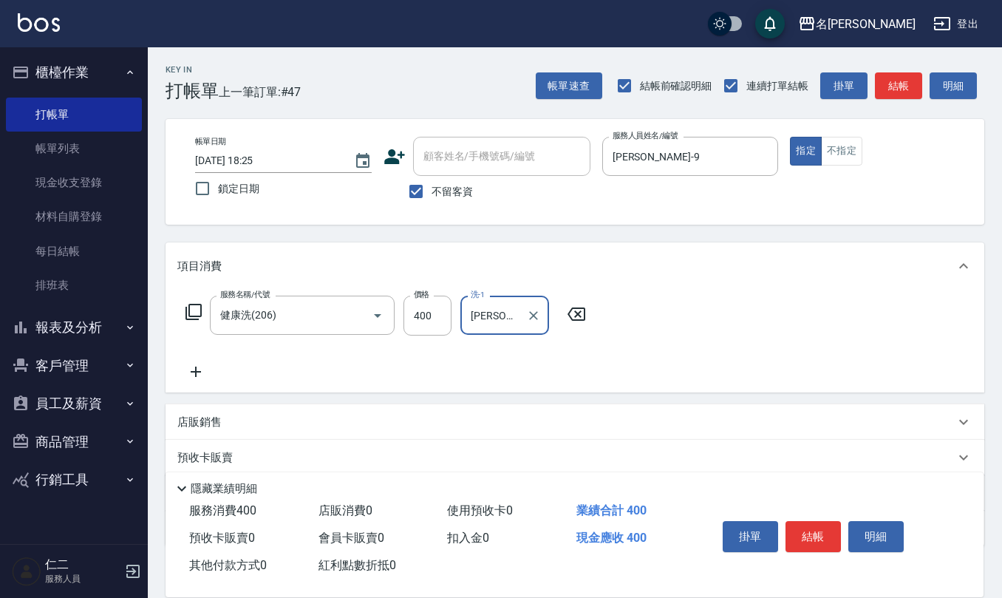
type input "[PERSON_NAME]-24"
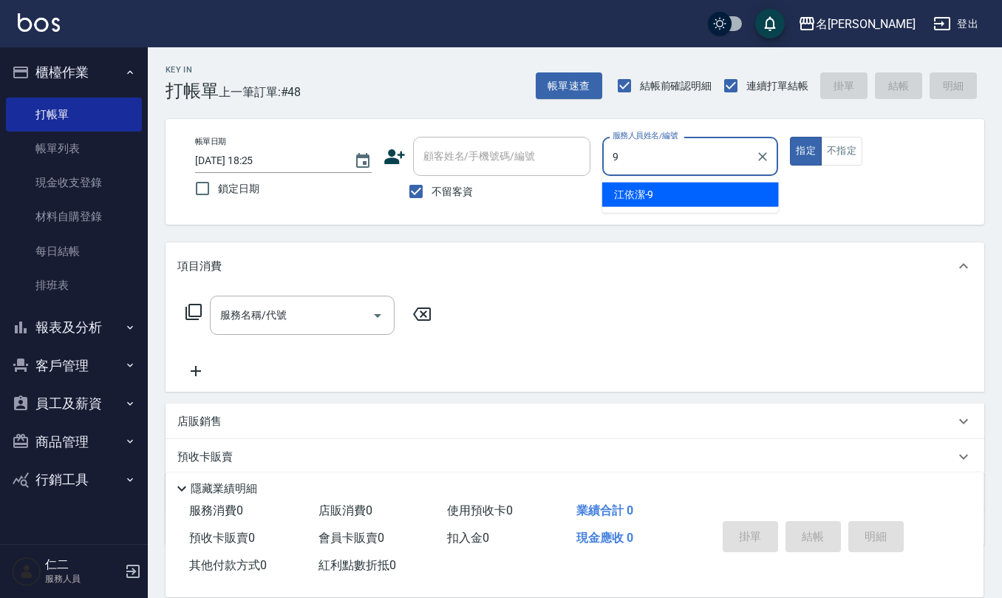
type input "[PERSON_NAME]-9"
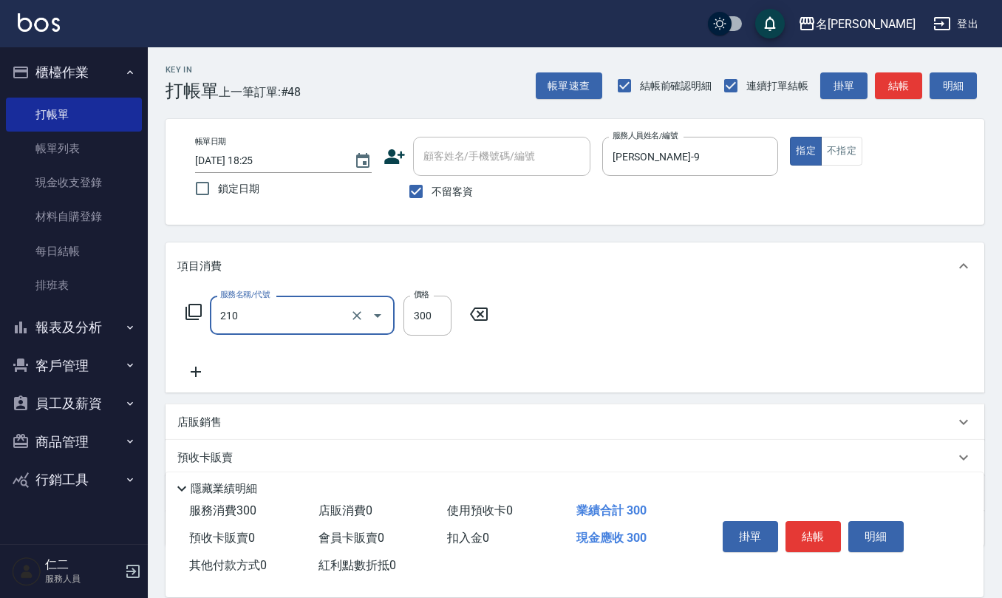
type input "歐娜洗髮精(210)"
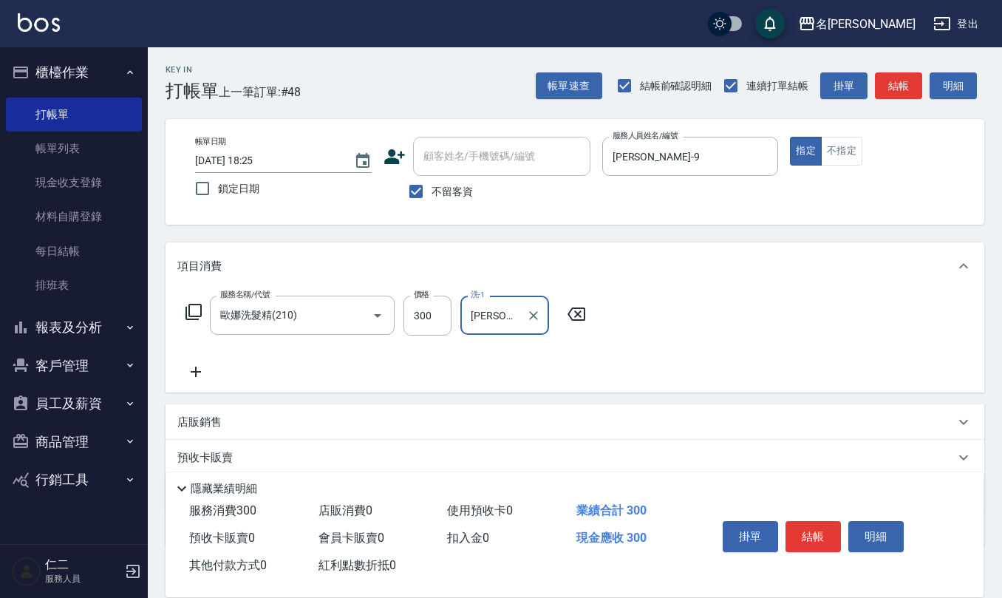
type input "[PERSON_NAME]5"
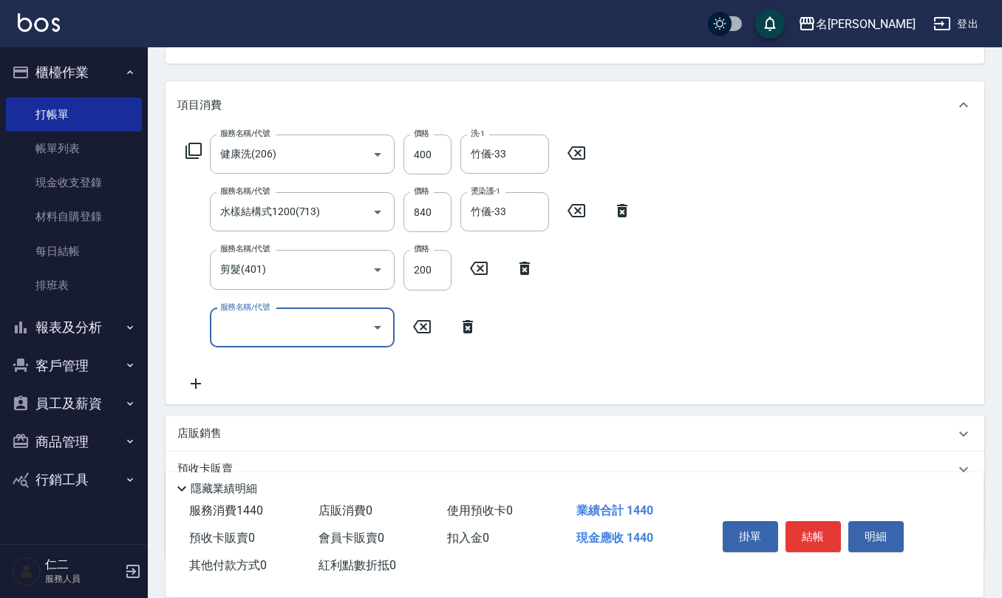
scroll to position [197, 0]
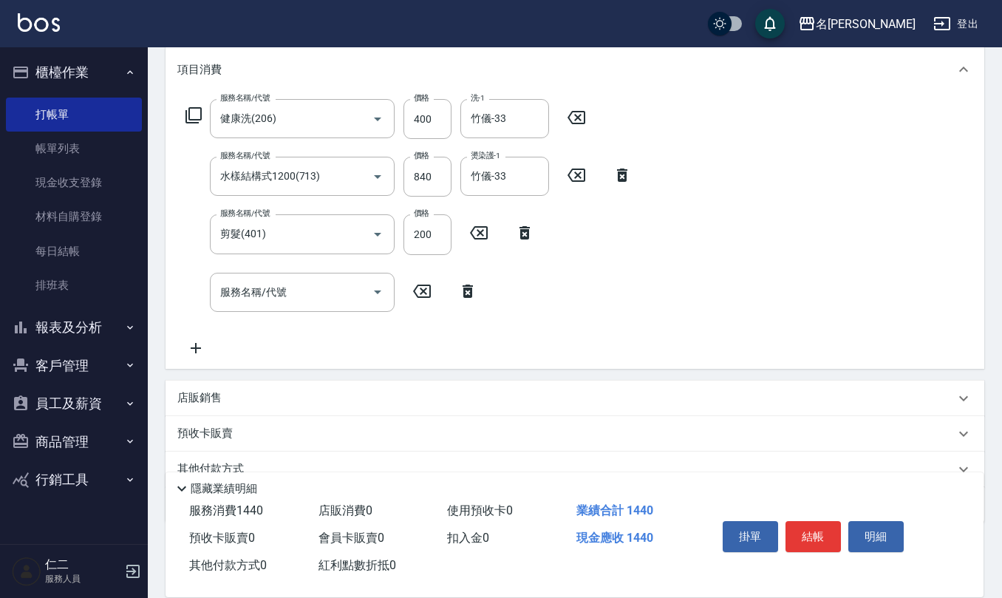
click at [222, 396] on div "店販銷售" at bounding box center [566, 398] width 778 height 16
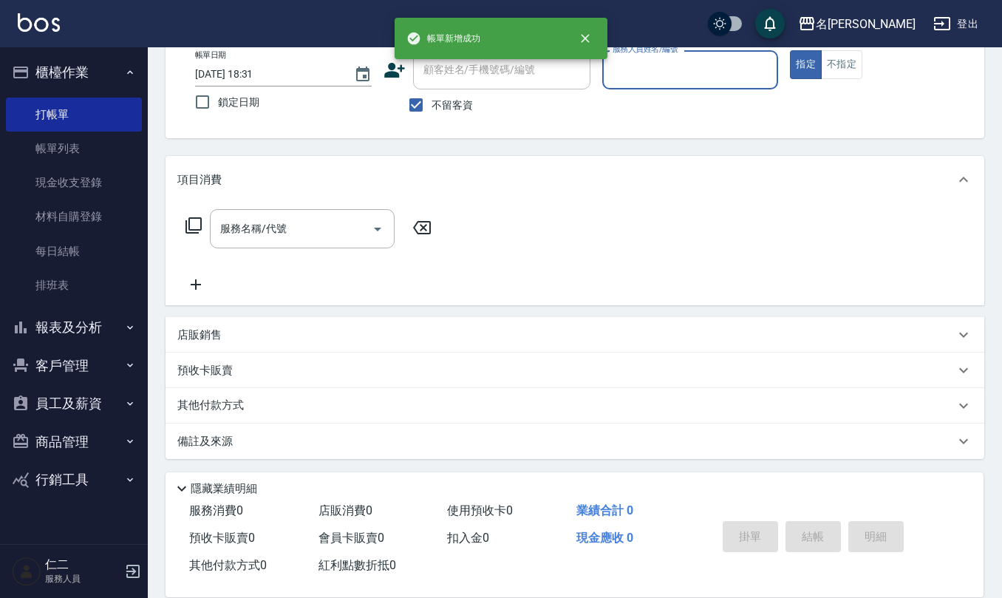
scroll to position [86, 0]
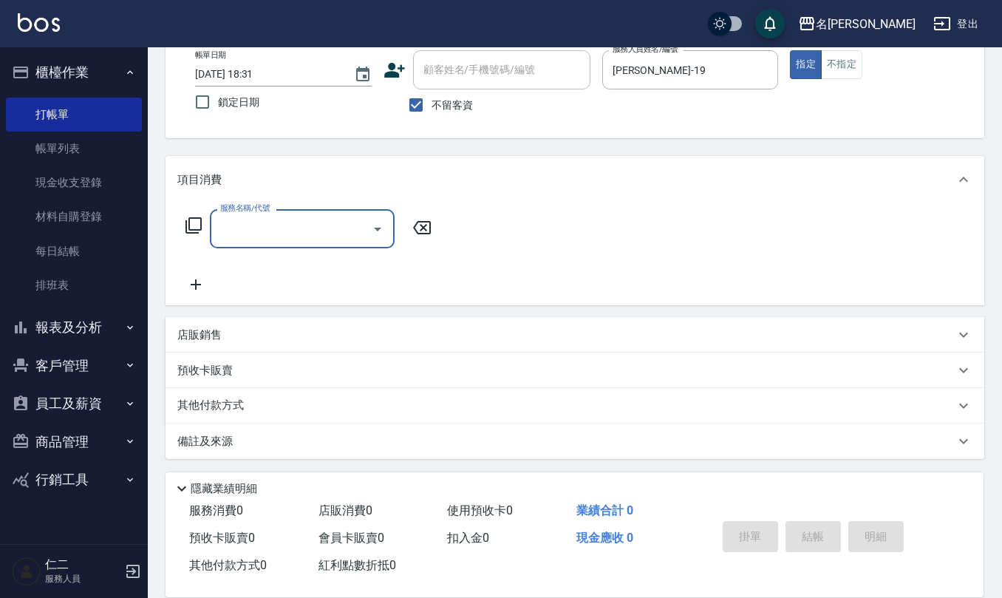
click at [258, 341] on div "店販銷售" at bounding box center [566, 335] width 778 height 16
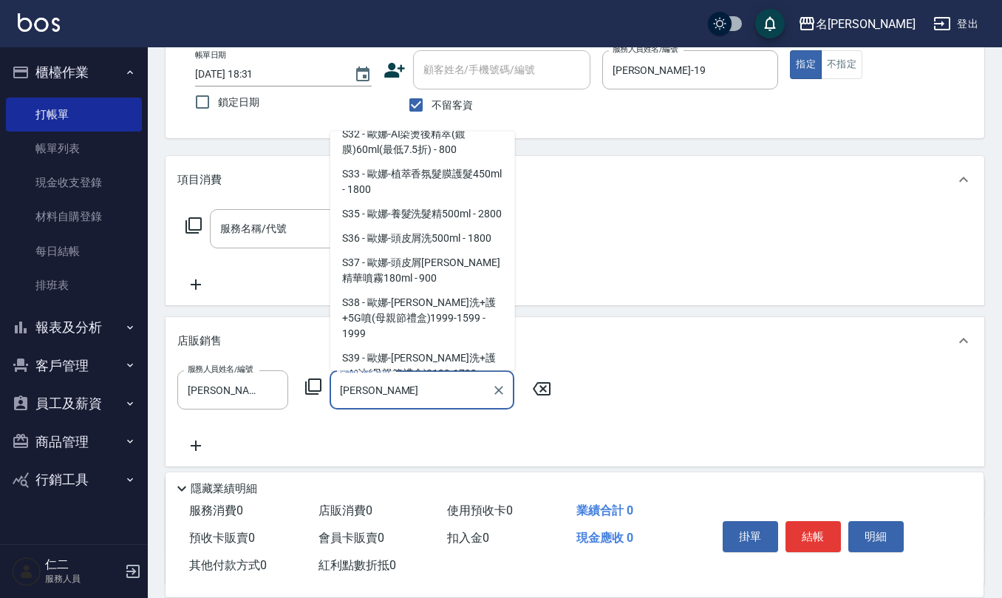
scroll to position [1030, 0]
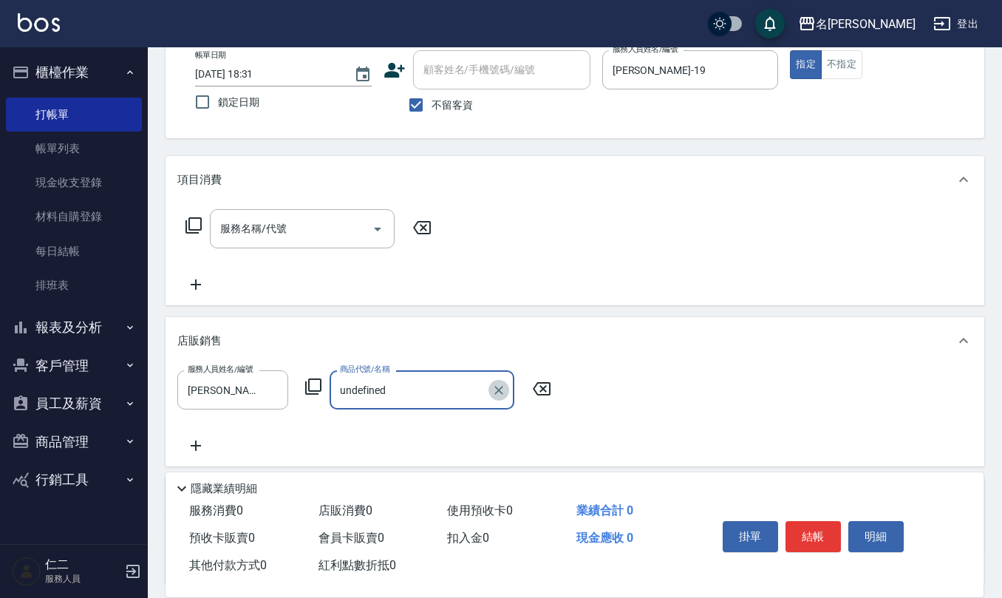
click at [500, 389] on icon "Clear" at bounding box center [498, 390] width 15 height 15
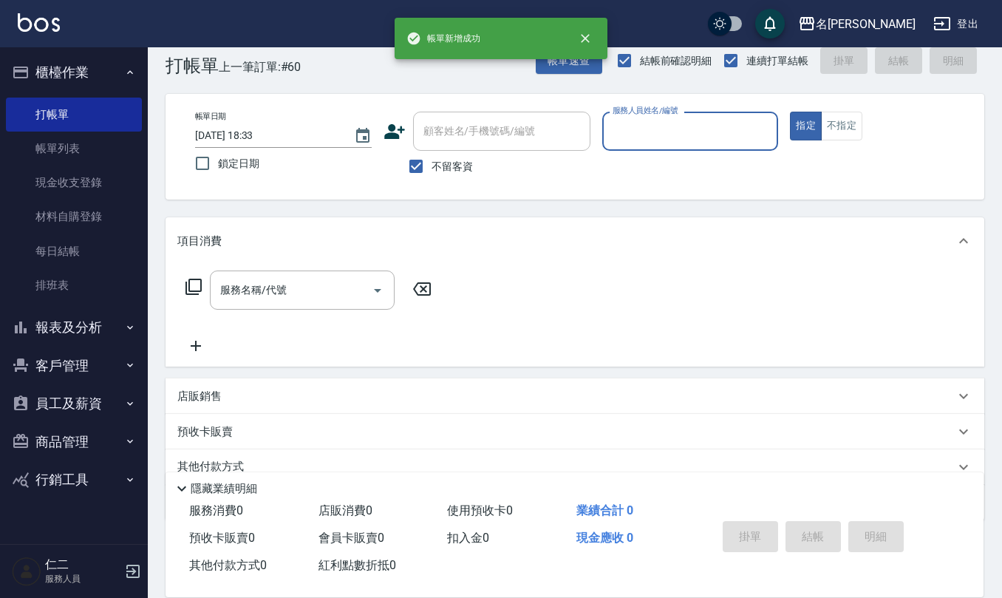
scroll to position [0, 0]
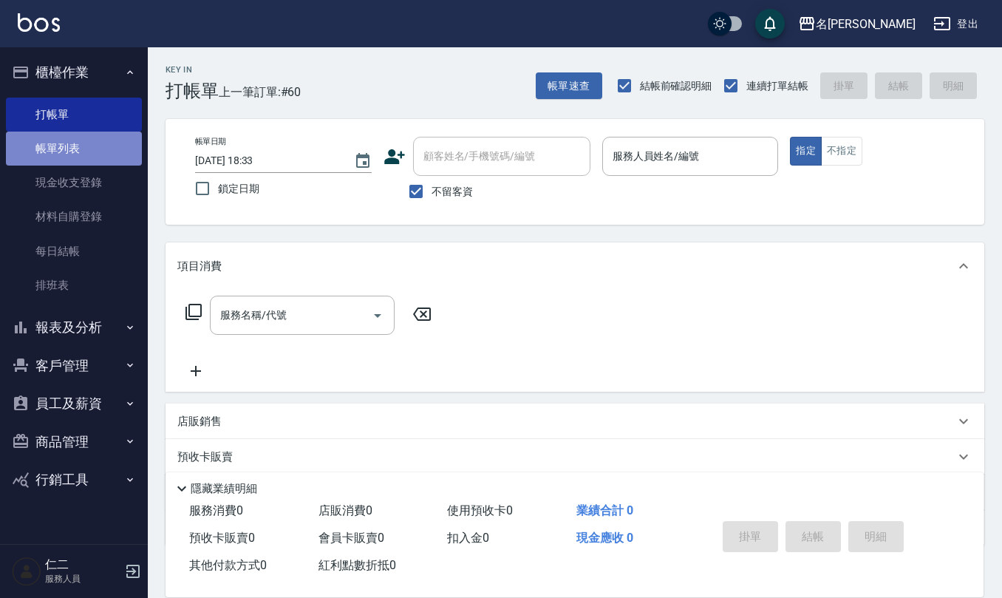
click at [66, 151] on link "帳單列表" at bounding box center [74, 149] width 136 height 34
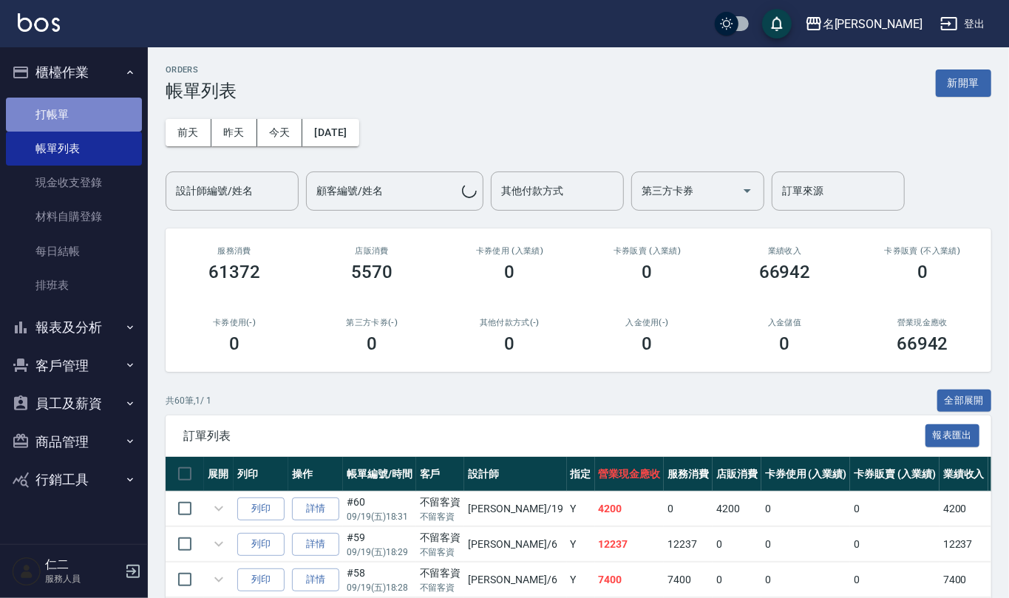
click at [65, 112] on link "打帳單" at bounding box center [74, 115] width 136 height 34
